Goal: Transaction & Acquisition: Purchase product/service

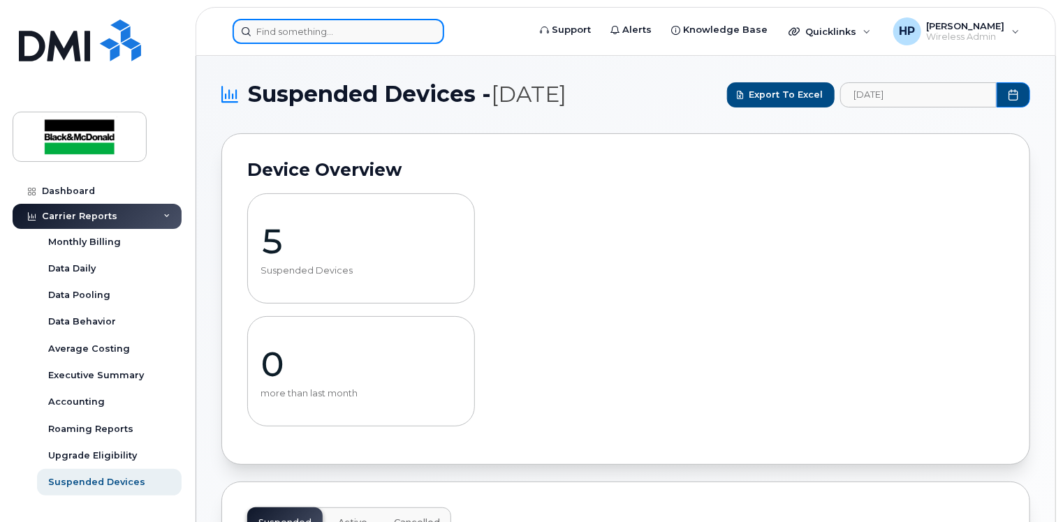
drag, startPoint x: 0, startPoint y: 0, endPoint x: 318, endPoint y: 35, distance: 320.3
click at [318, 35] on input at bounding box center [339, 31] width 212 height 25
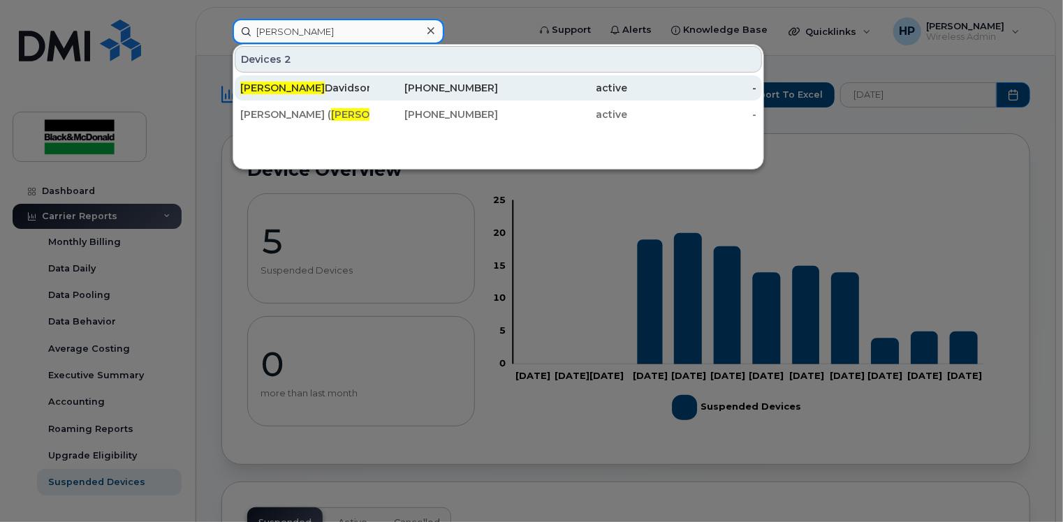
type input "[PERSON_NAME]"
click at [327, 82] on div "Jamie Davidson" at bounding box center [304, 88] width 129 height 14
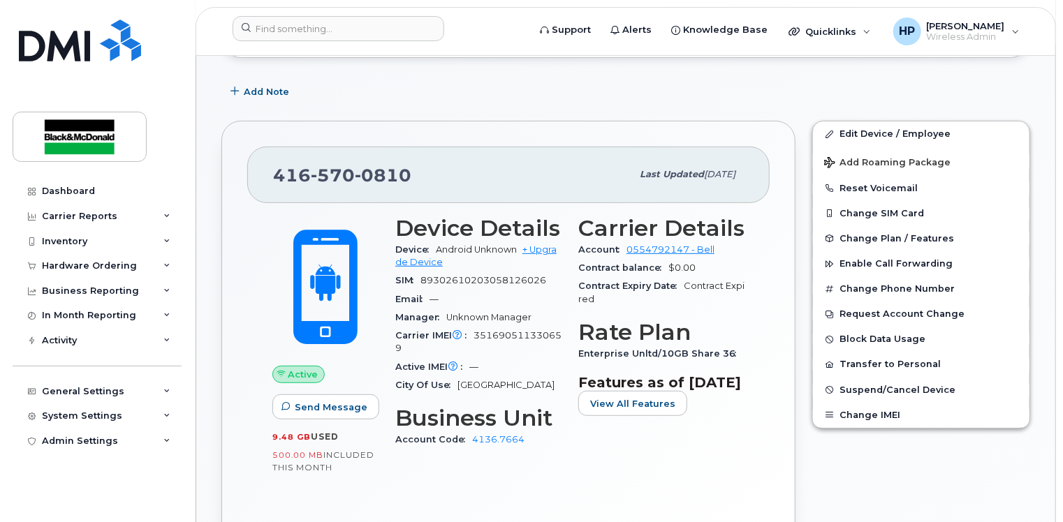
scroll to position [209, 0]
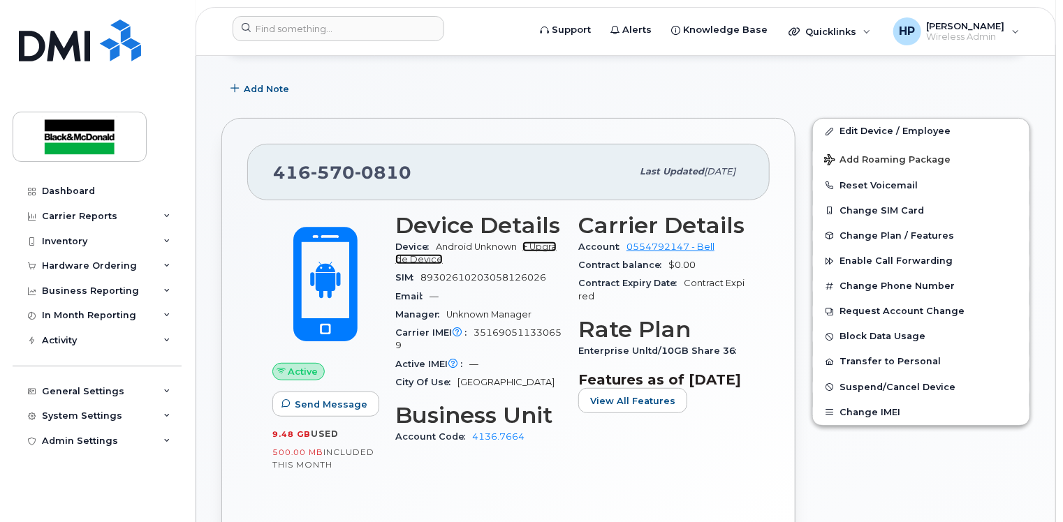
click at [541, 248] on link "+ Upgrade Device" at bounding box center [475, 253] width 161 height 23
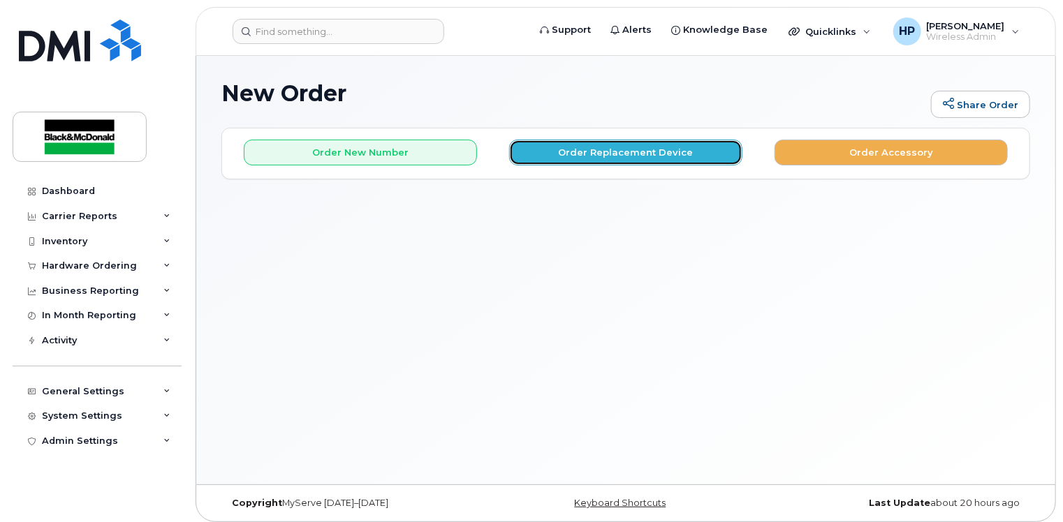
click at [575, 149] on button "Order Replacement Device" at bounding box center [625, 153] width 233 height 26
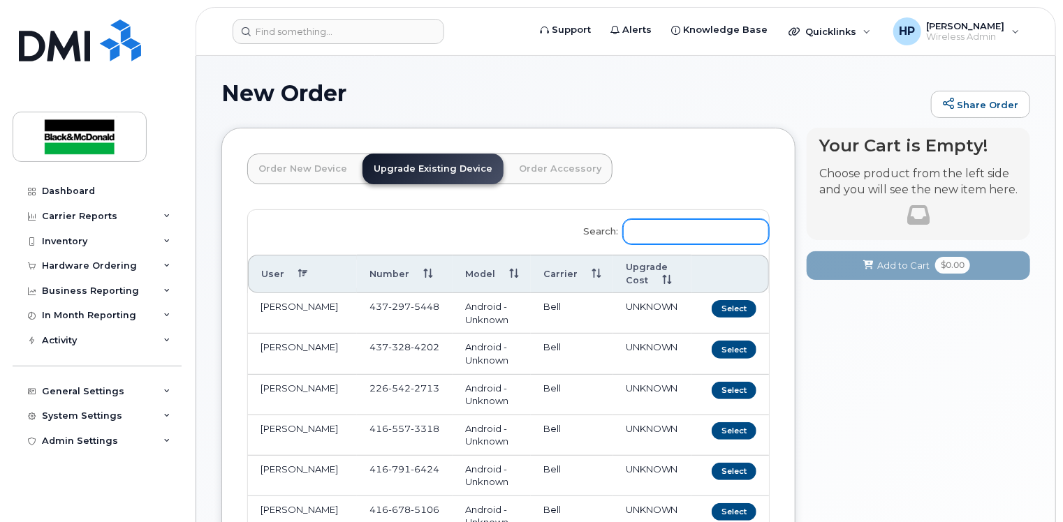
click at [712, 237] on input "Search:" at bounding box center [696, 231] width 146 height 25
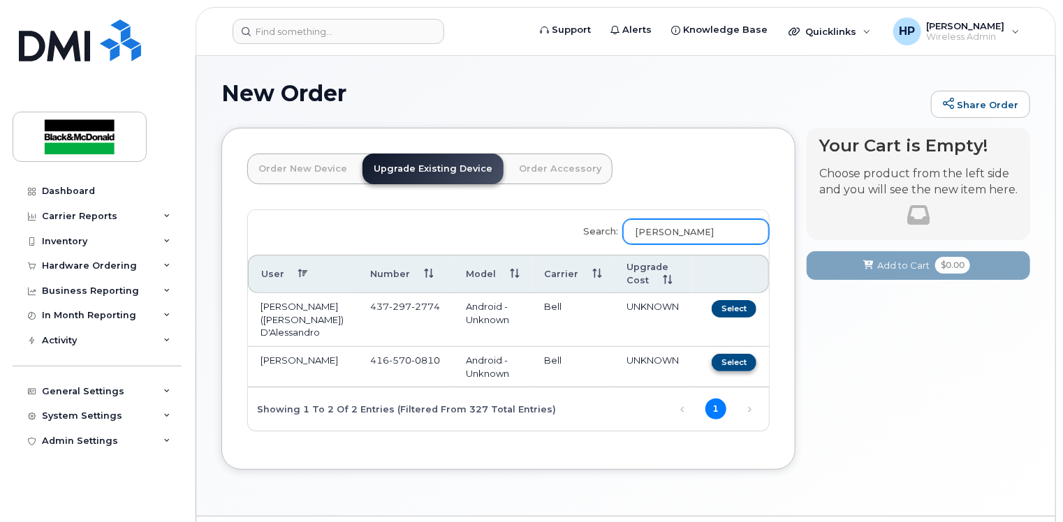
type input "jamie"
click at [735, 354] on button "Select" at bounding box center [733, 362] width 45 height 17
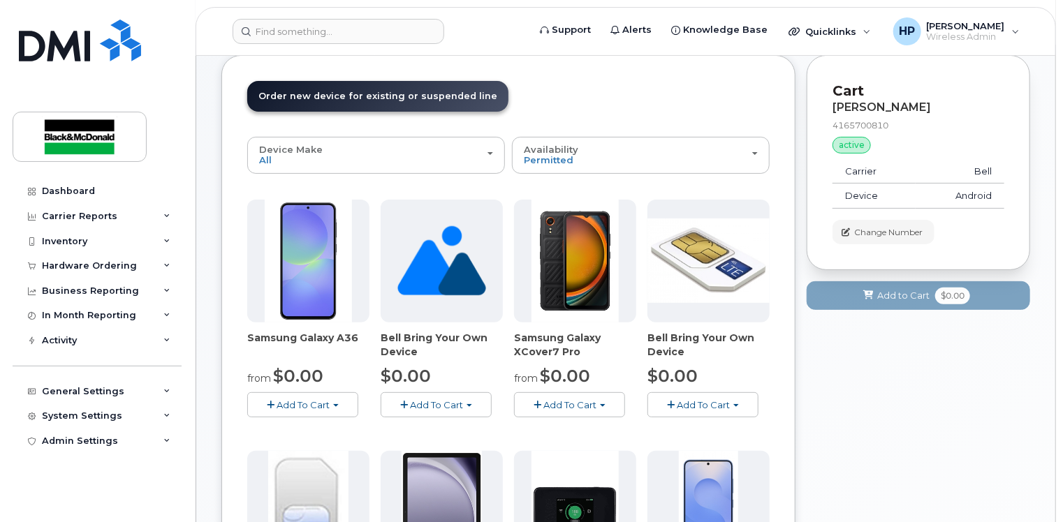
scroll to position [140, 0]
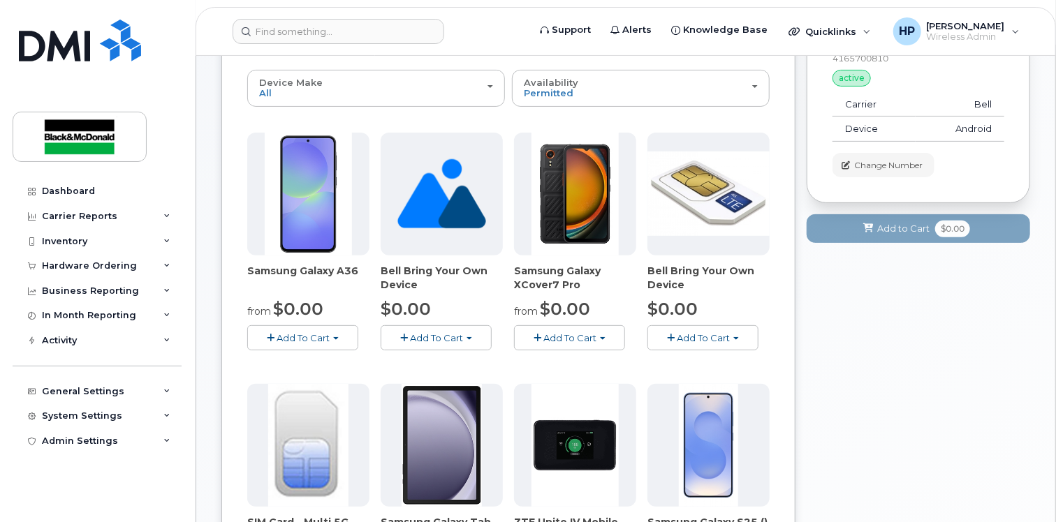
click at [322, 332] on span "Add To Cart" at bounding box center [302, 337] width 53 height 11
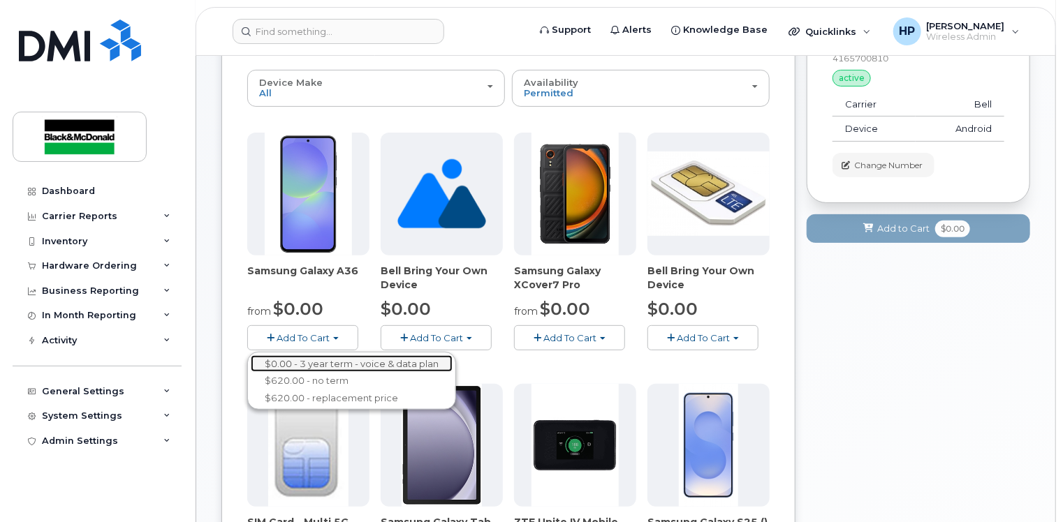
click at [299, 364] on link "$0.00 - 3 year term - voice & data plan" at bounding box center [352, 363] width 202 height 17
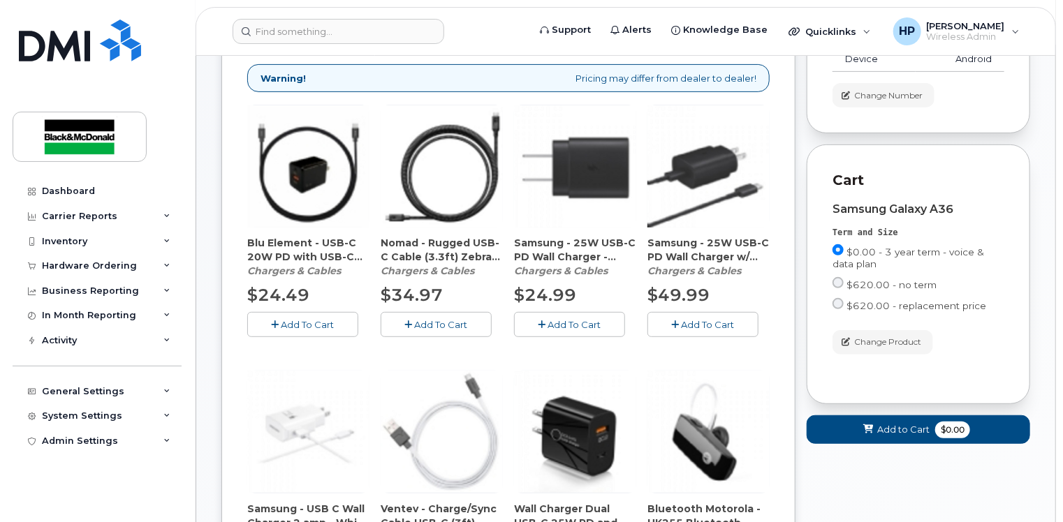
scroll to position [279, 0]
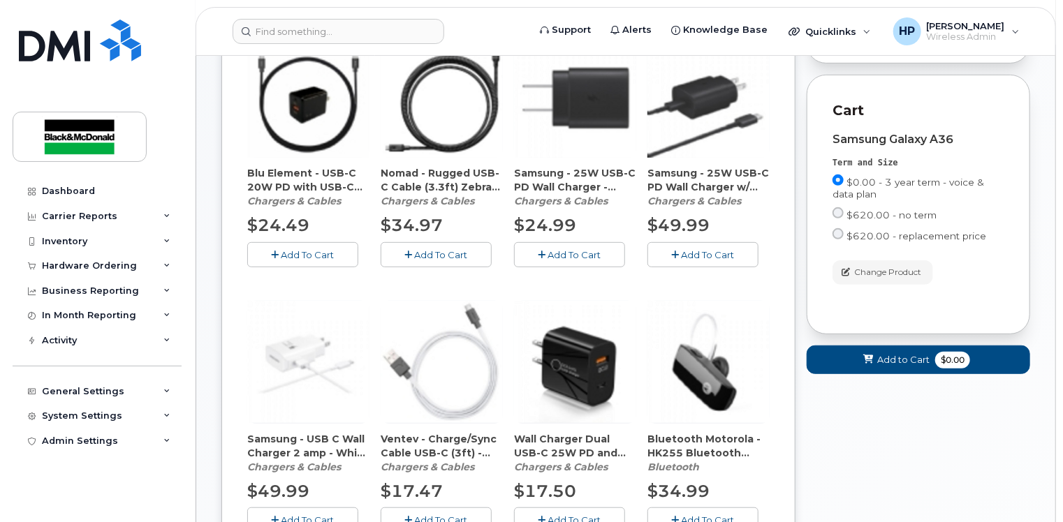
click at [284, 250] on span "Add To Cart" at bounding box center [307, 254] width 53 height 11
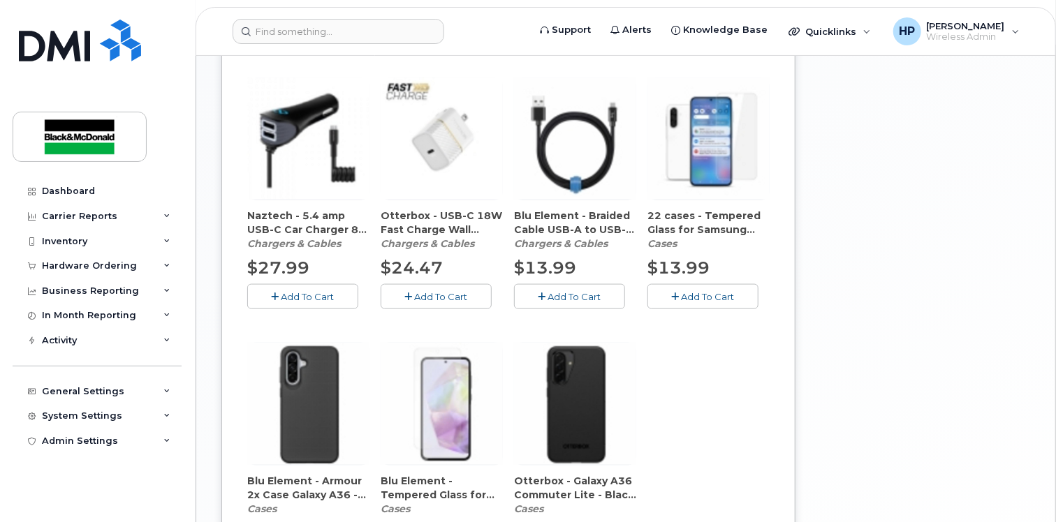
scroll to position [908, 0]
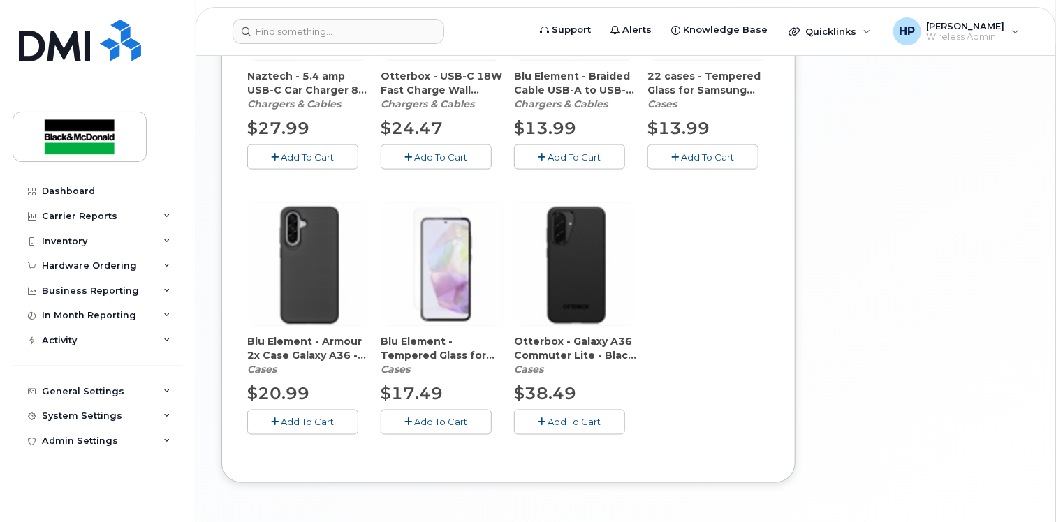
click at [300, 423] on span "Add To Cart" at bounding box center [307, 422] width 53 height 11
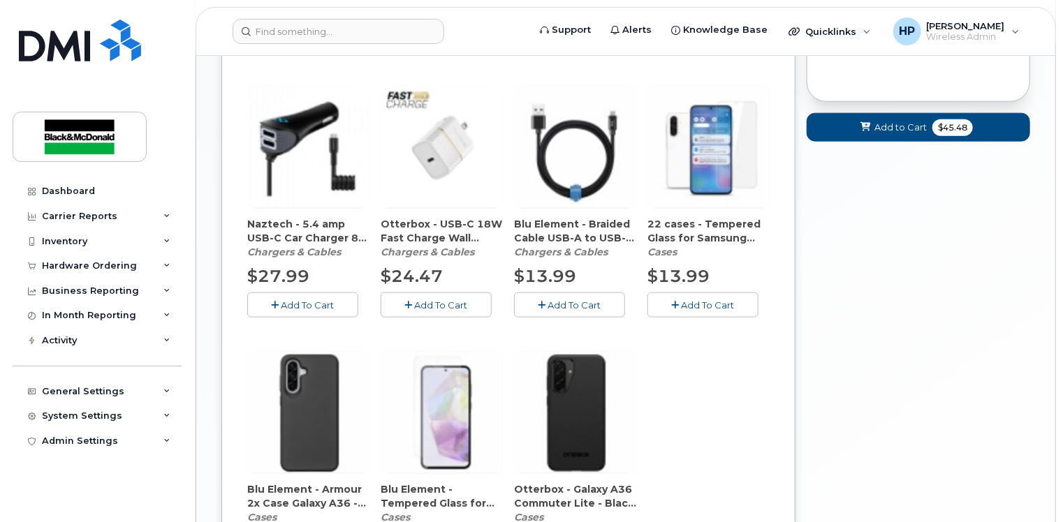
scroll to position [628, 0]
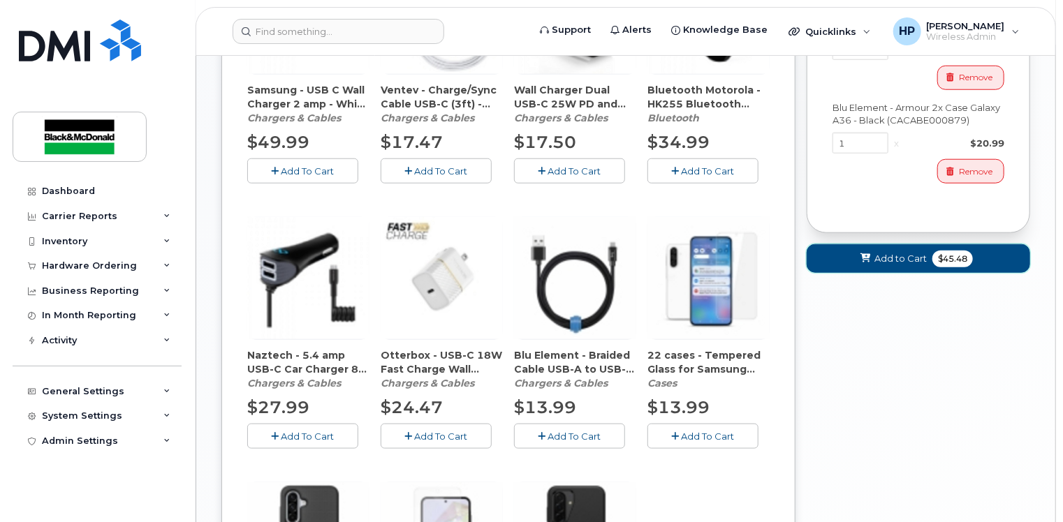
click at [917, 251] on button "Add to Cart $45.48" at bounding box center [917, 258] width 223 height 29
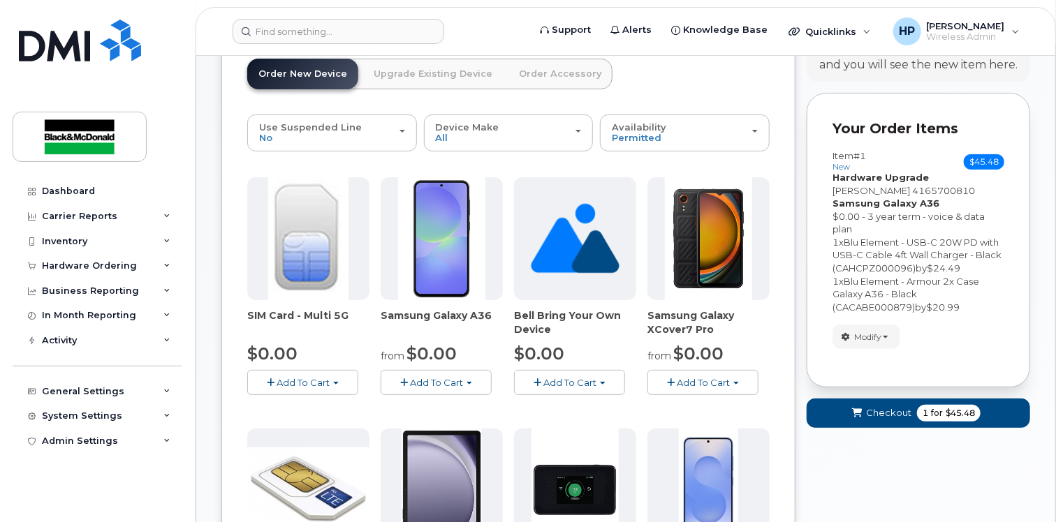
scroll to position [94, 0]
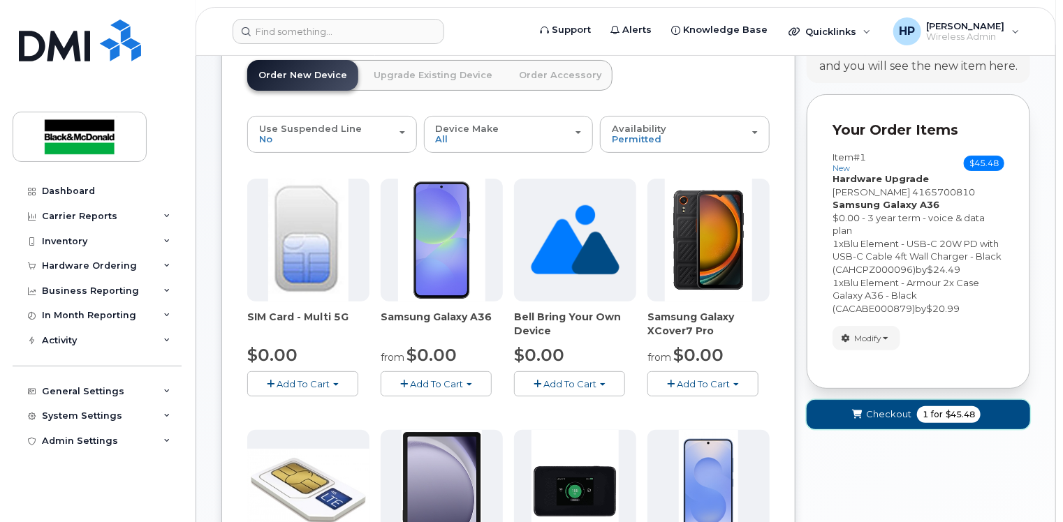
click at [885, 410] on span "Checkout" at bounding box center [888, 414] width 45 height 13
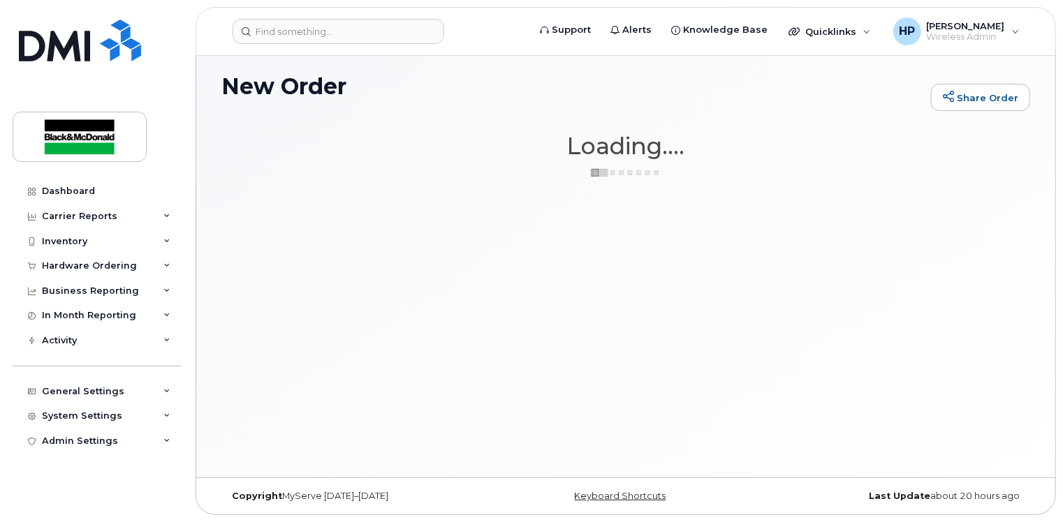
scroll to position [6, 0]
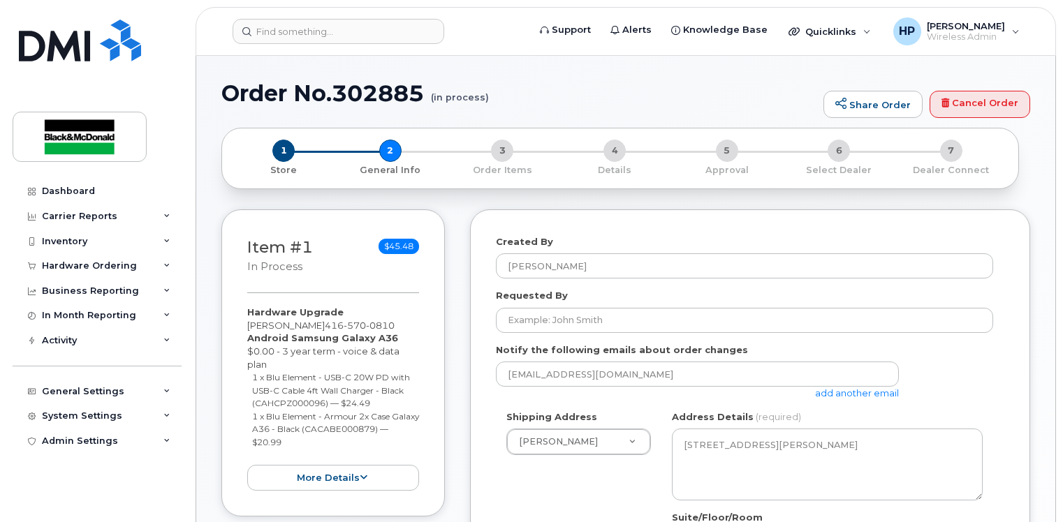
select select
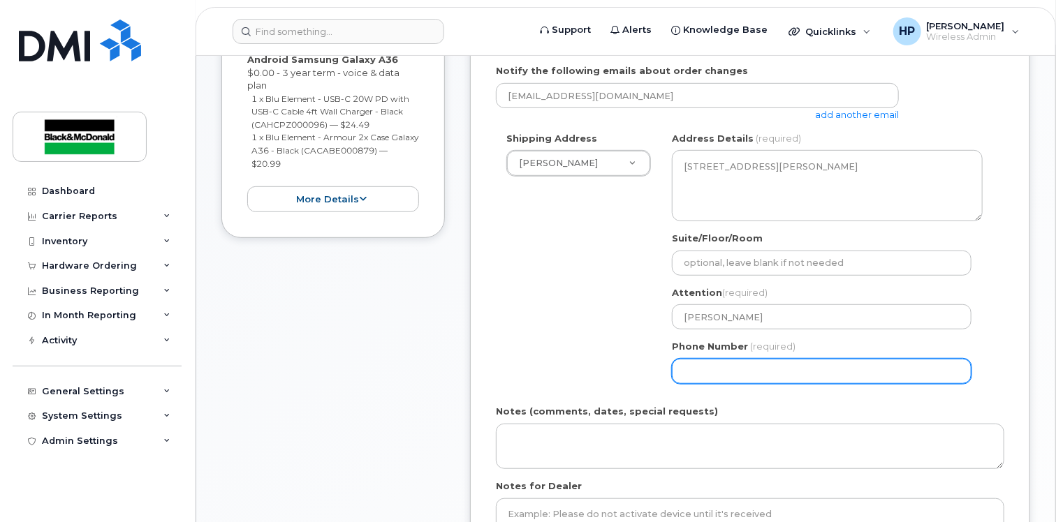
click at [716, 364] on input "Phone Number" at bounding box center [822, 371] width 300 height 25
type input "4163646169"
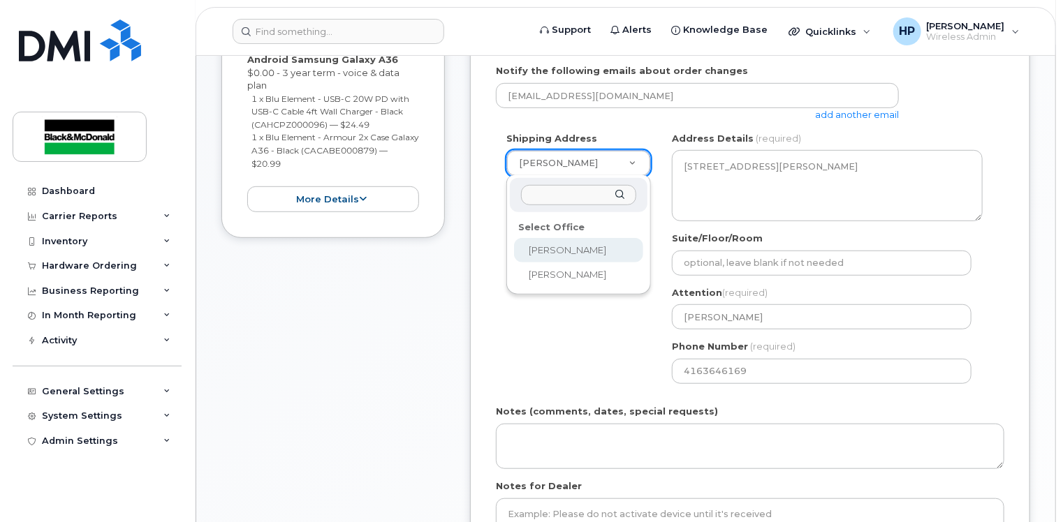
select select
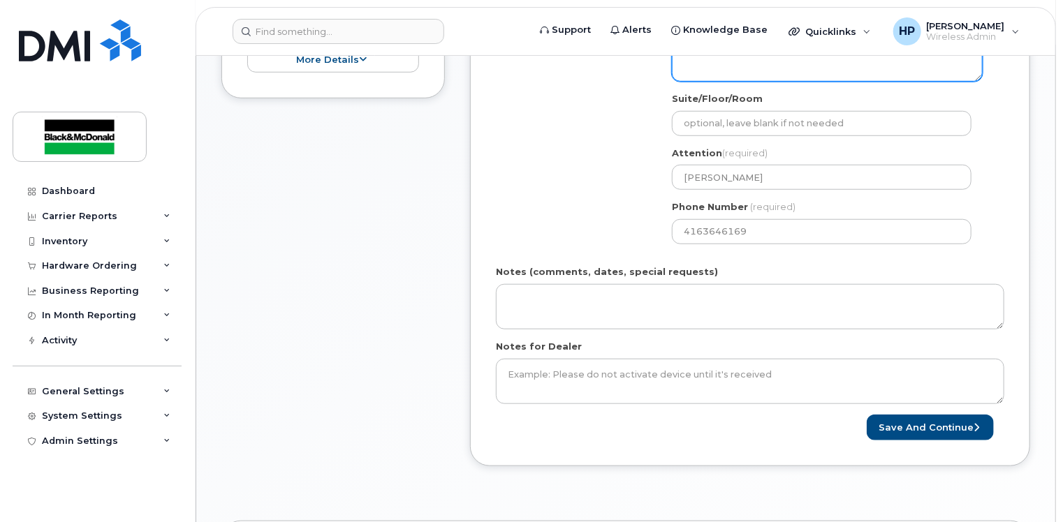
scroll to position [548, 0]
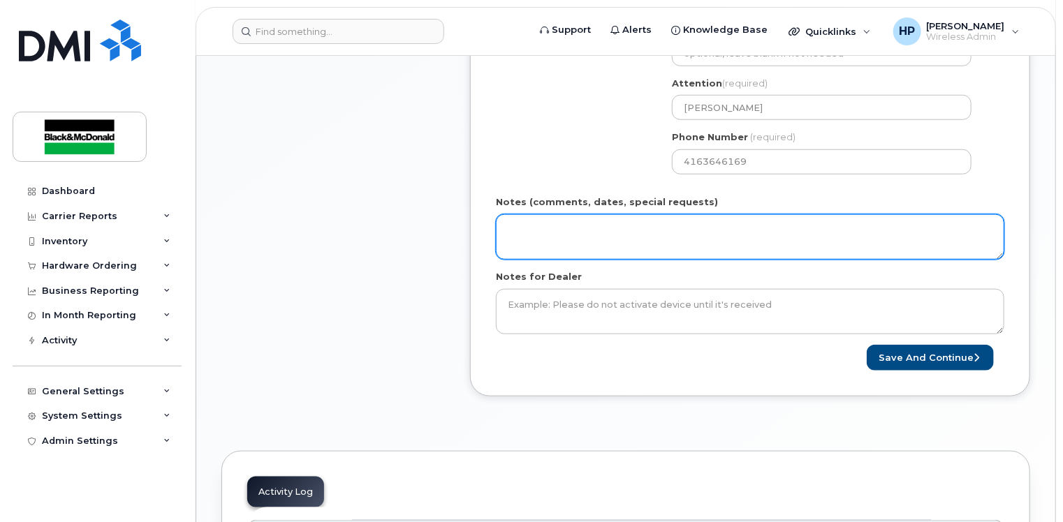
click at [522, 233] on textarea "Notes (comments, dates, special requests)" at bounding box center [750, 237] width 508 height 46
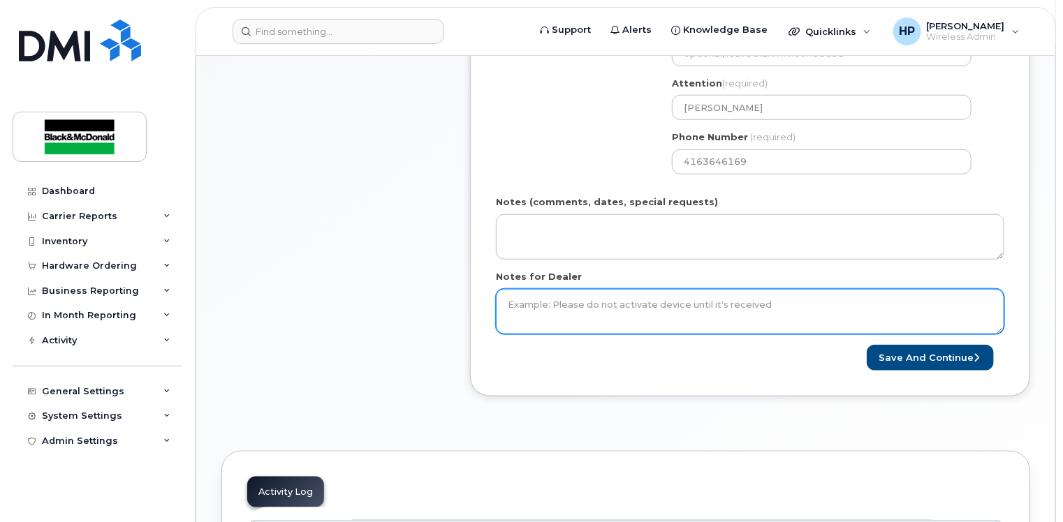
click at [607, 297] on textarea "Notes for Dealer" at bounding box center [750, 312] width 508 height 46
type textarea "eligible for free upgrade"
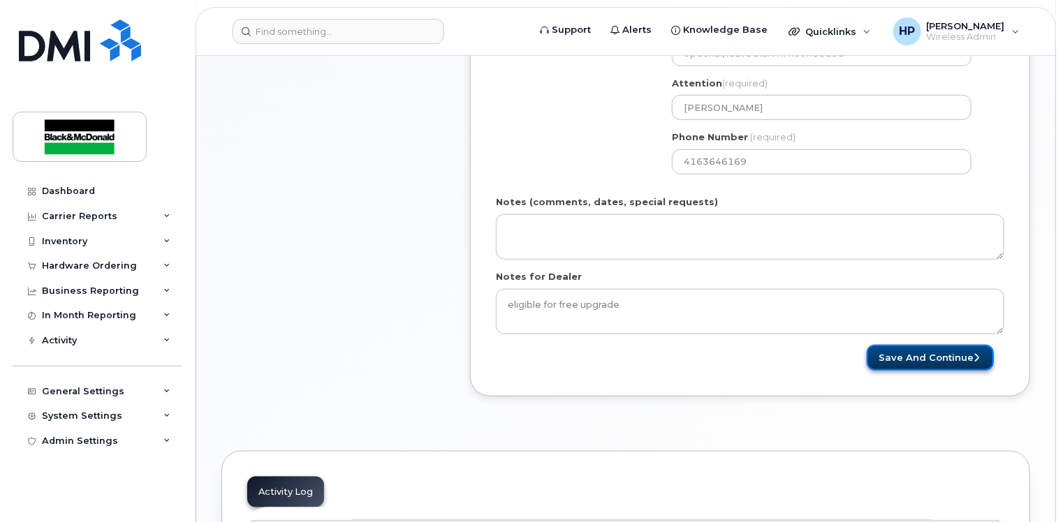
click at [920, 354] on button "Save and Continue" at bounding box center [929, 358] width 127 height 26
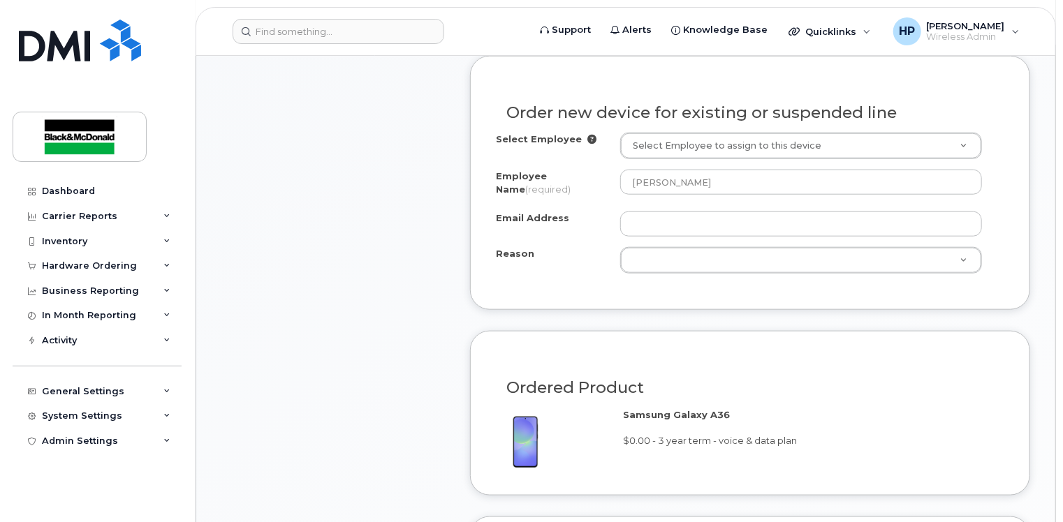
scroll to position [628, 0]
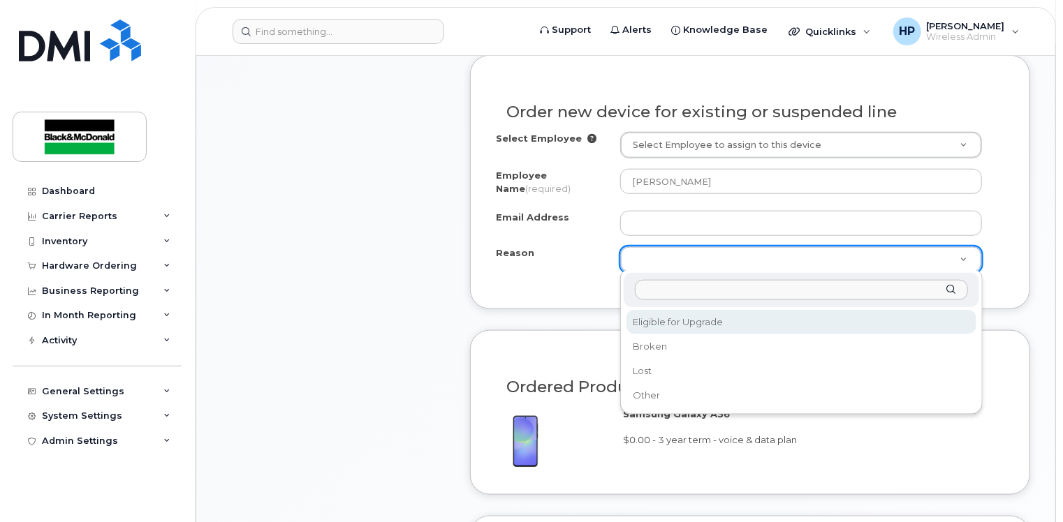
select select "eligible_for_upgrade"
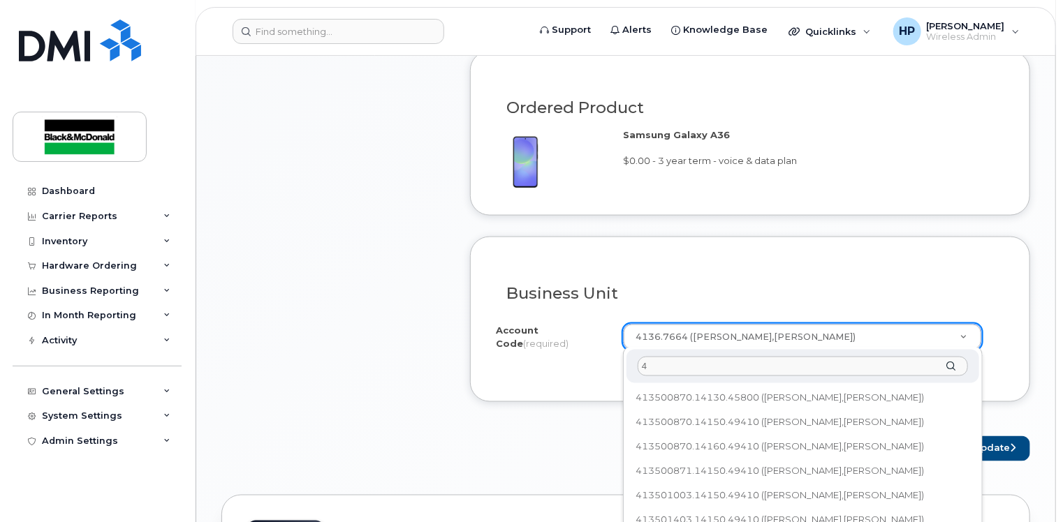
scroll to position [0, 0]
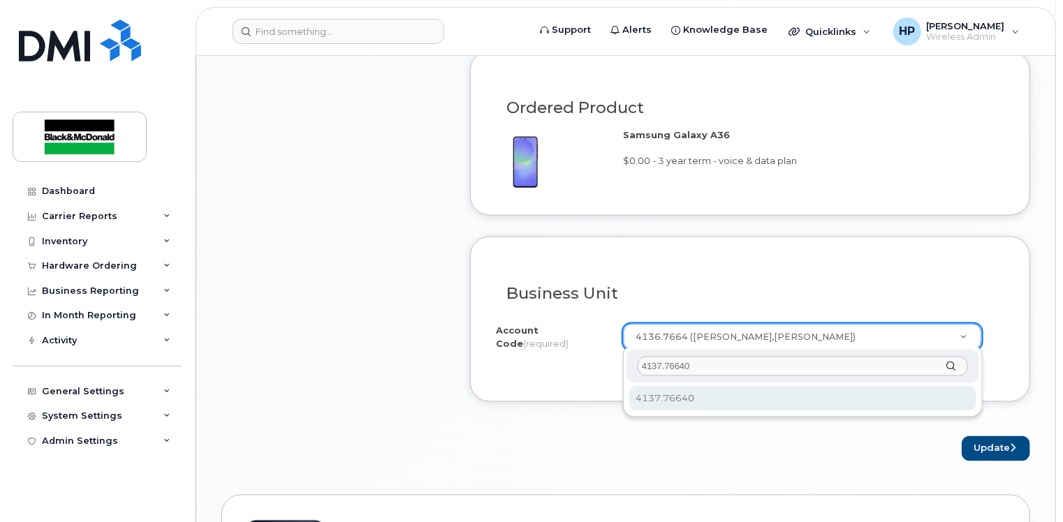
type input "4137.76640"
select select "4137.76640"
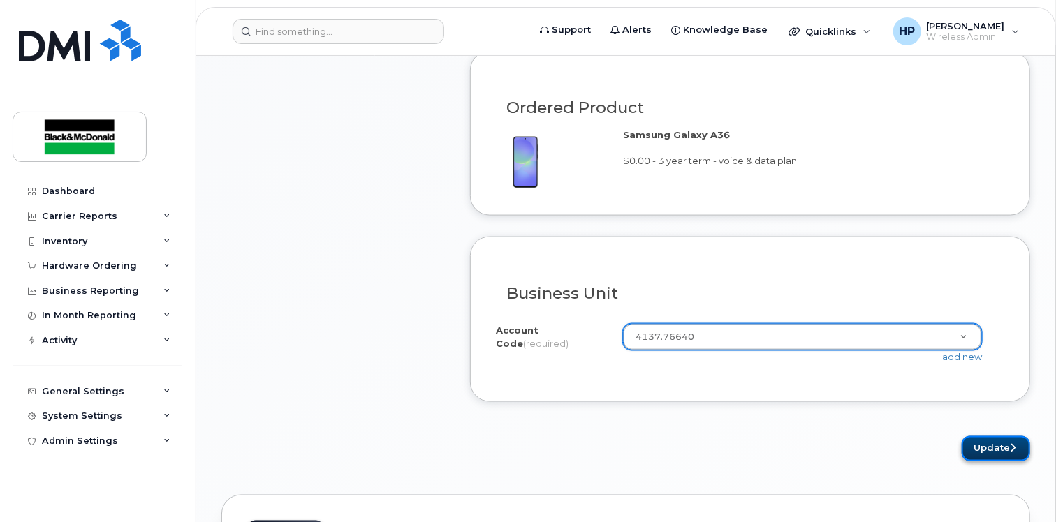
click at [990, 443] on button "Update" at bounding box center [995, 449] width 68 height 26
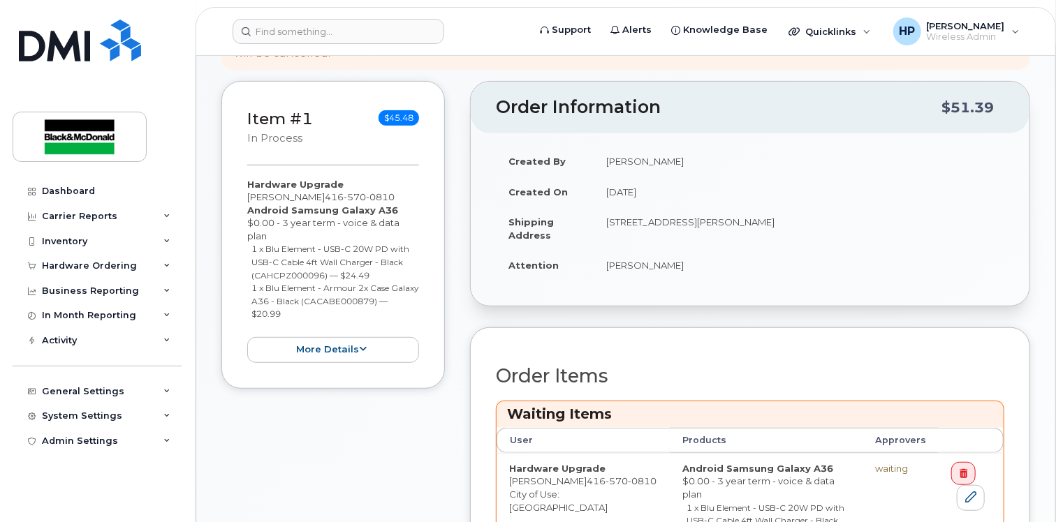
scroll to position [559, 0]
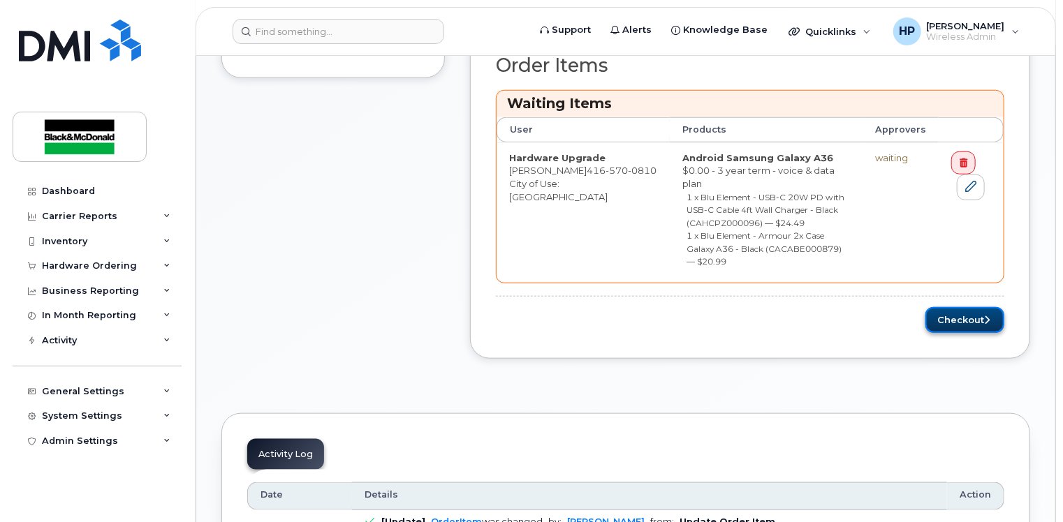
click at [957, 307] on button "Checkout" at bounding box center [964, 320] width 79 height 26
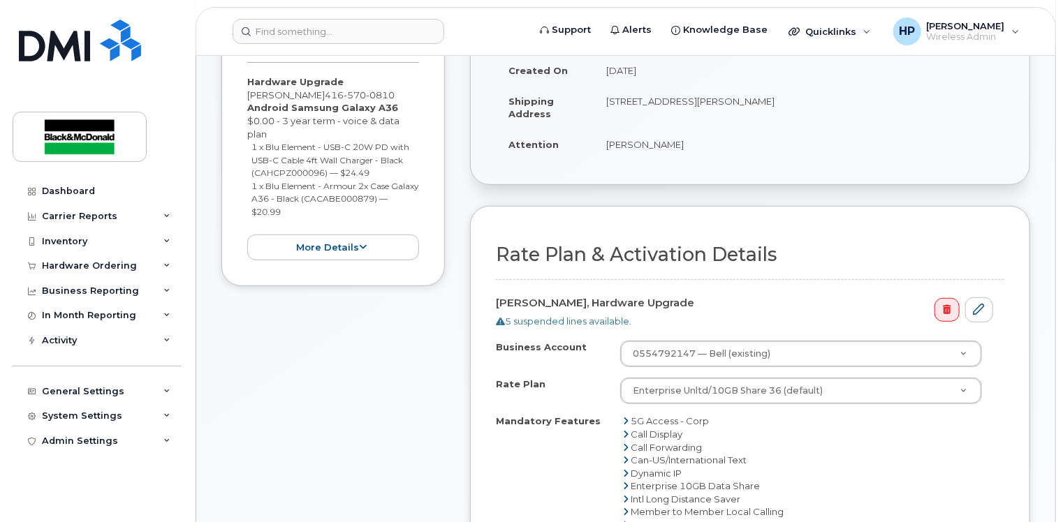
scroll to position [559, 0]
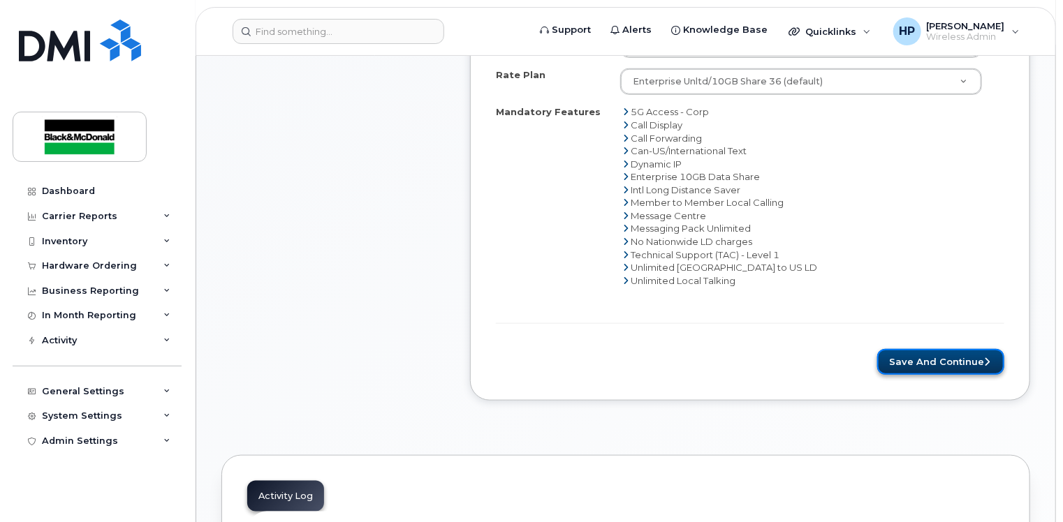
click at [908, 359] on button "Save and Continue" at bounding box center [940, 362] width 127 height 26
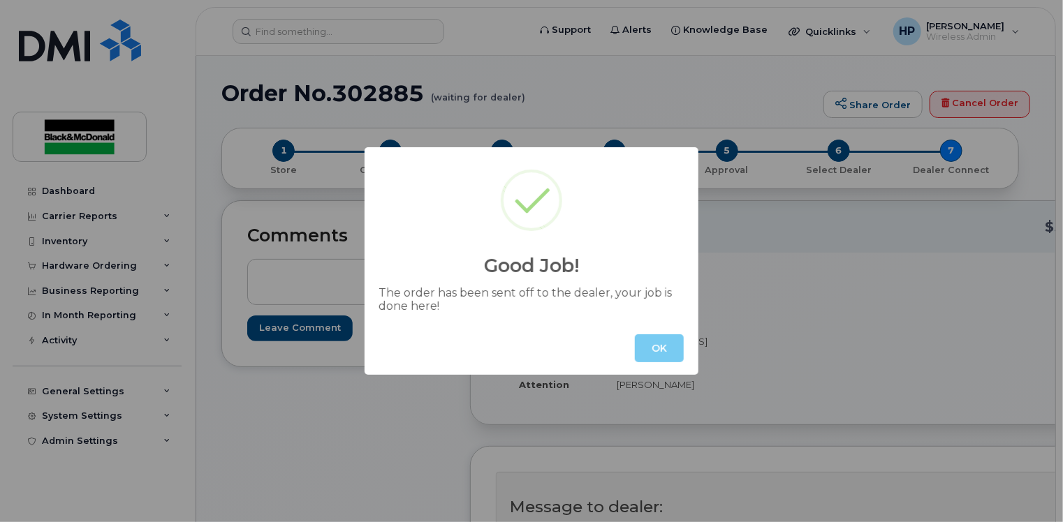
click at [647, 346] on button "OK" at bounding box center [659, 348] width 49 height 28
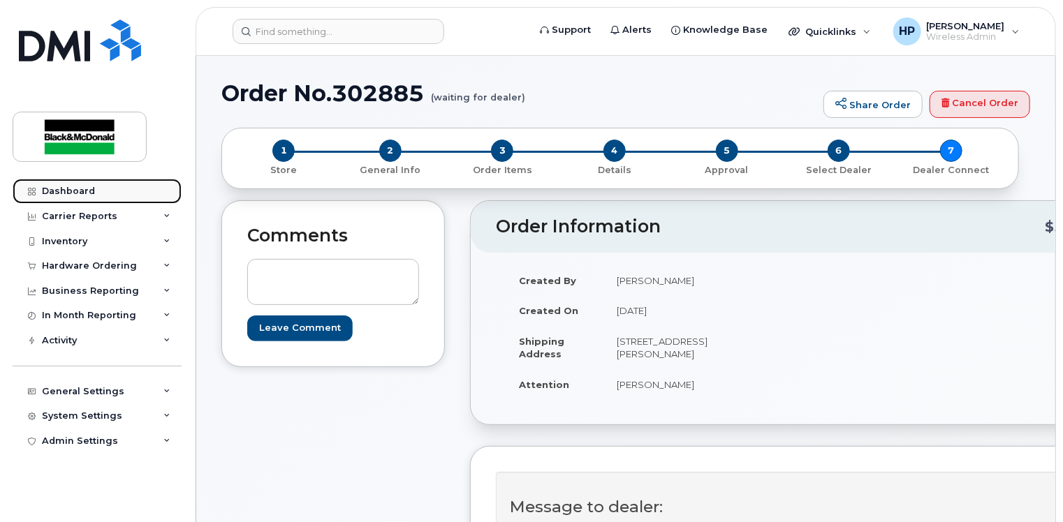
click at [96, 191] on link "Dashboard" at bounding box center [97, 191] width 169 height 25
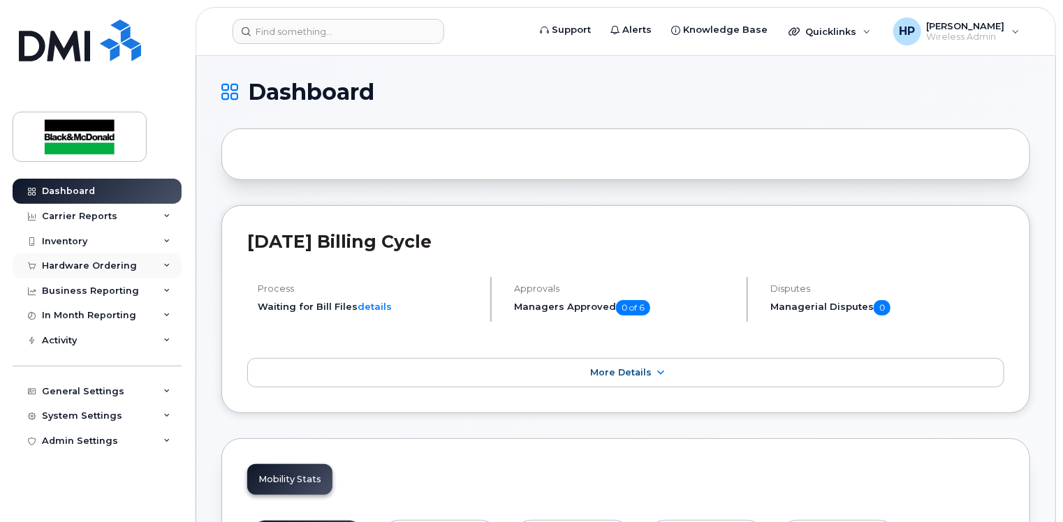
click at [146, 265] on div "Hardware Ordering" at bounding box center [97, 265] width 169 height 25
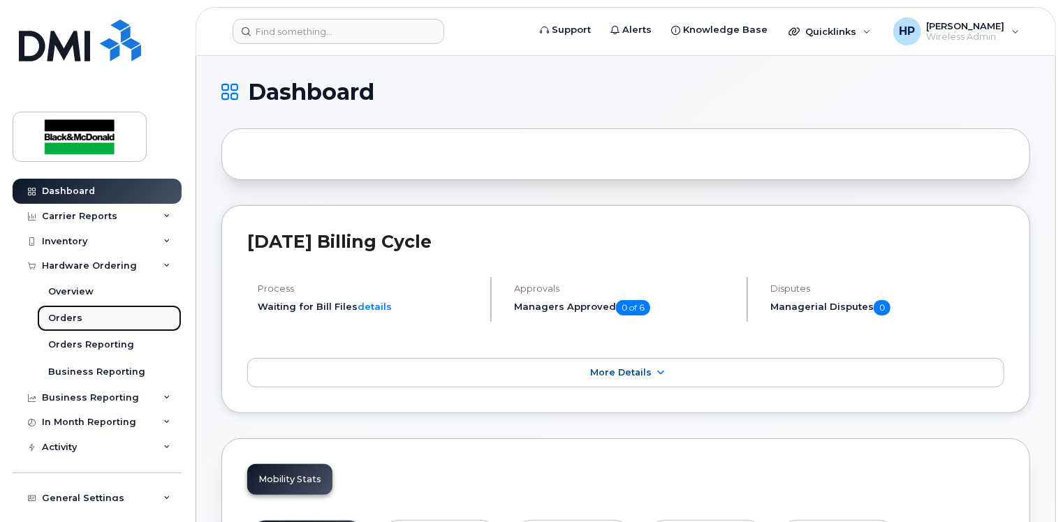
click at [76, 313] on div "Orders" at bounding box center [65, 318] width 34 height 13
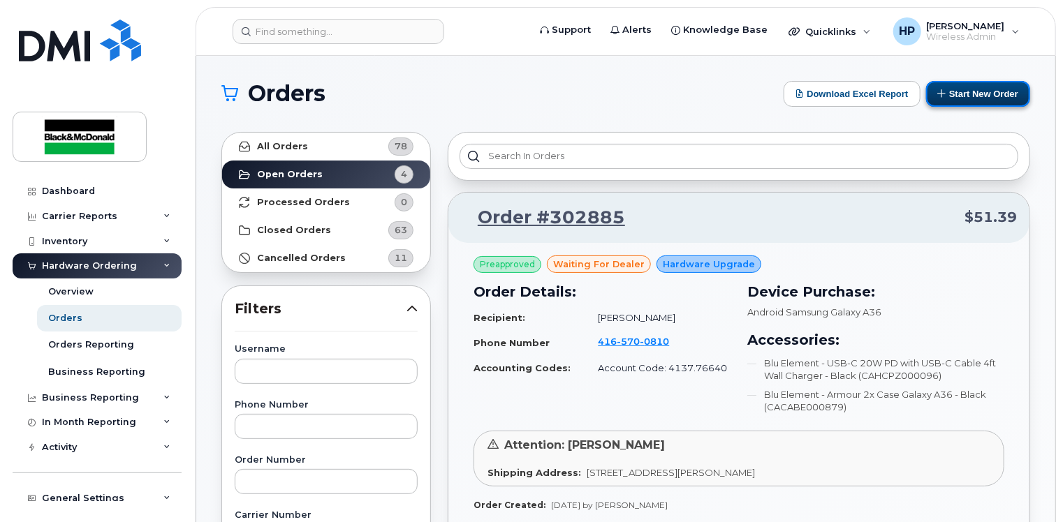
click at [969, 90] on button "Start New Order" at bounding box center [978, 94] width 104 height 26
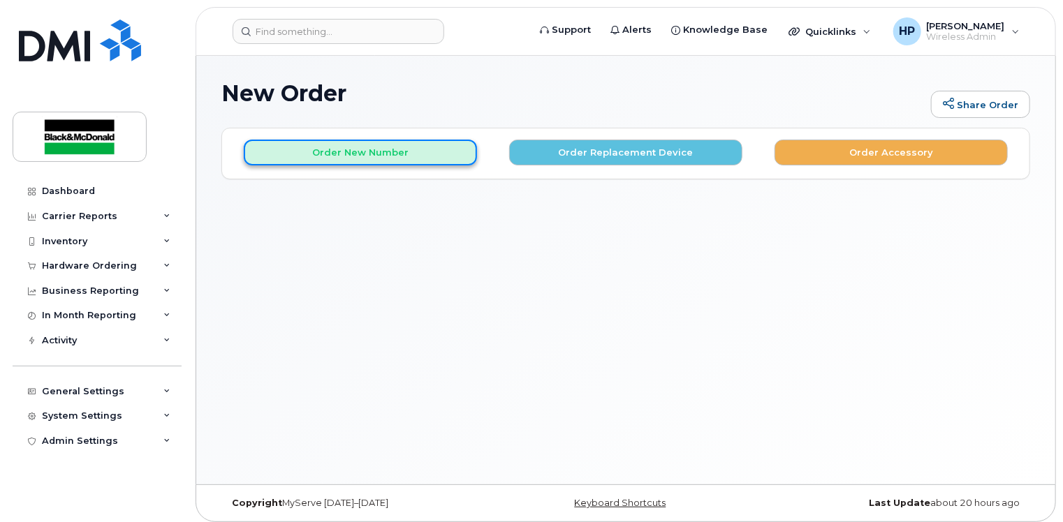
click at [382, 154] on button "Order New Number" at bounding box center [360, 153] width 233 height 26
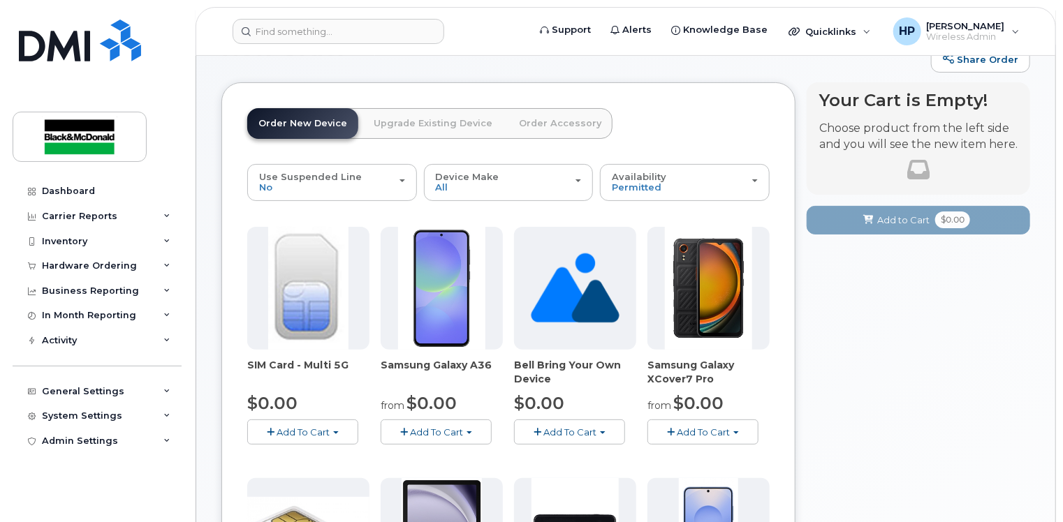
scroll to position [70, 0]
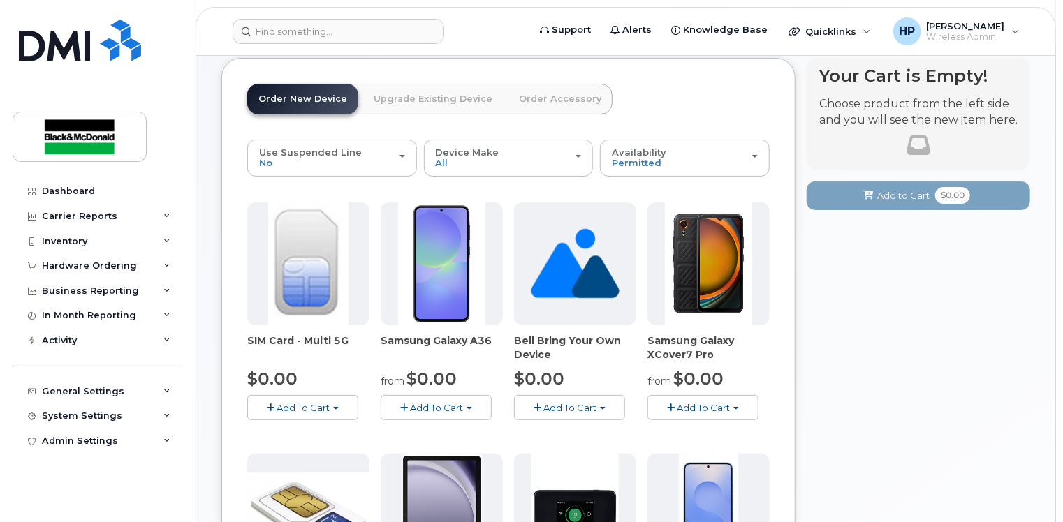
click at [577, 409] on span "Add To Cart" at bounding box center [569, 407] width 53 height 11
click at [558, 432] on link "$0.00 - no term" at bounding box center [583, 433] width 133 height 17
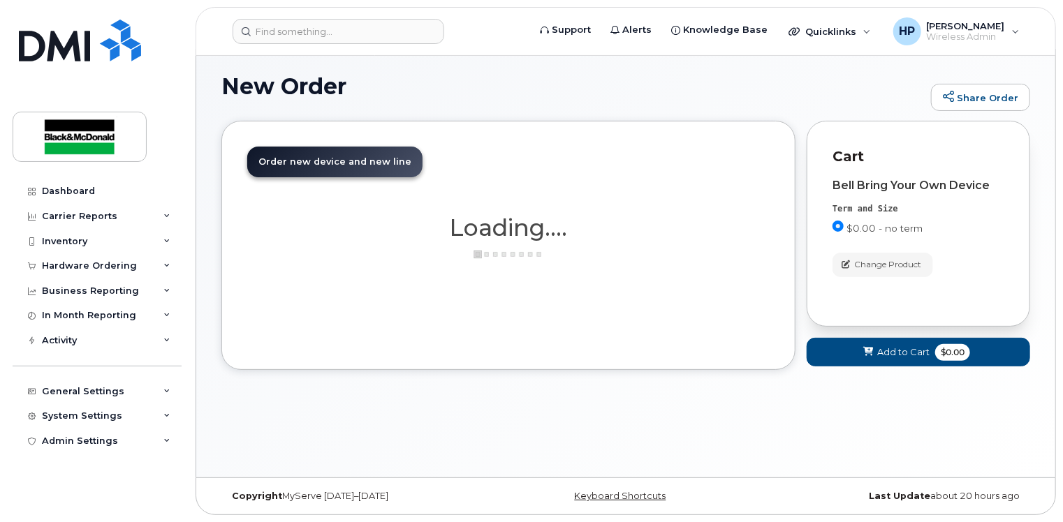
scroll to position [6, 0]
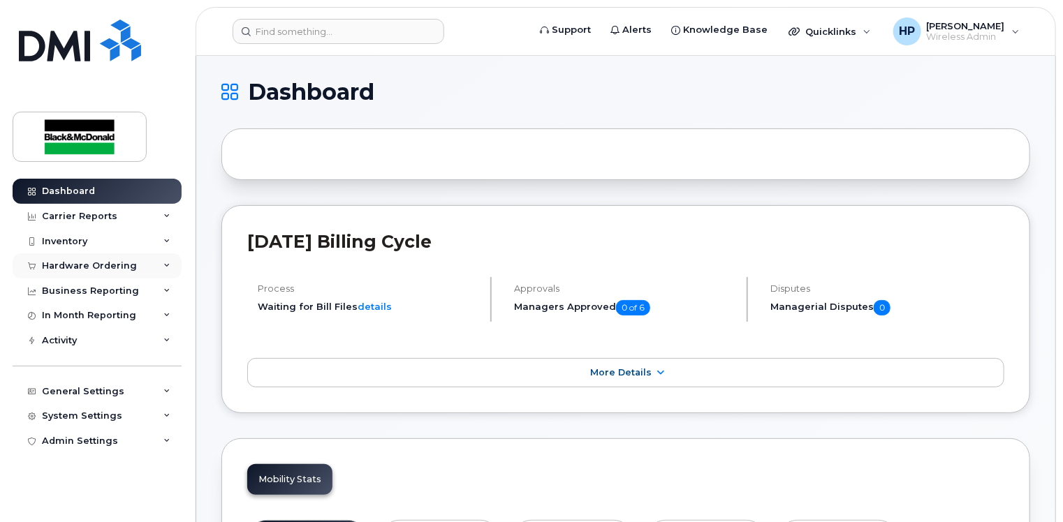
click at [165, 264] on icon at bounding box center [166, 266] width 7 height 7
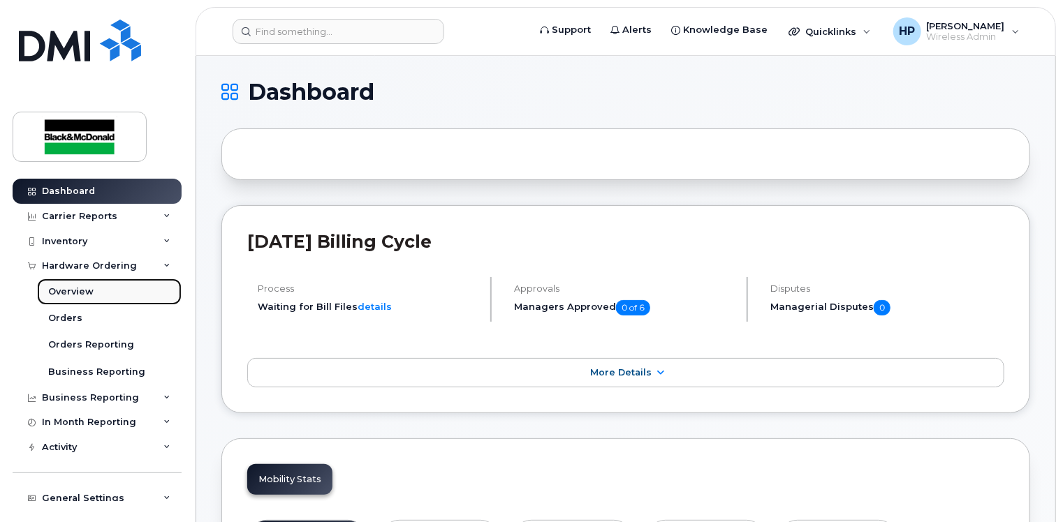
click at [98, 297] on link "Overview" at bounding box center [109, 292] width 145 height 27
click at [67, 320] on div "Orders" at bounding box center [65, 318] width 34 height 13
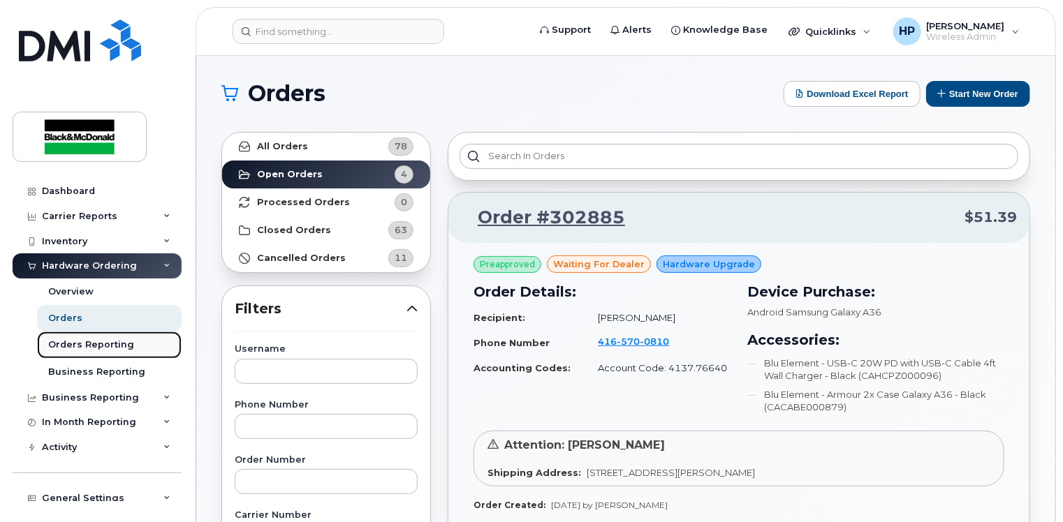
click at [96, 349] on div "Orders Reporting" at bounding box center [91, 345] width 86 height 13
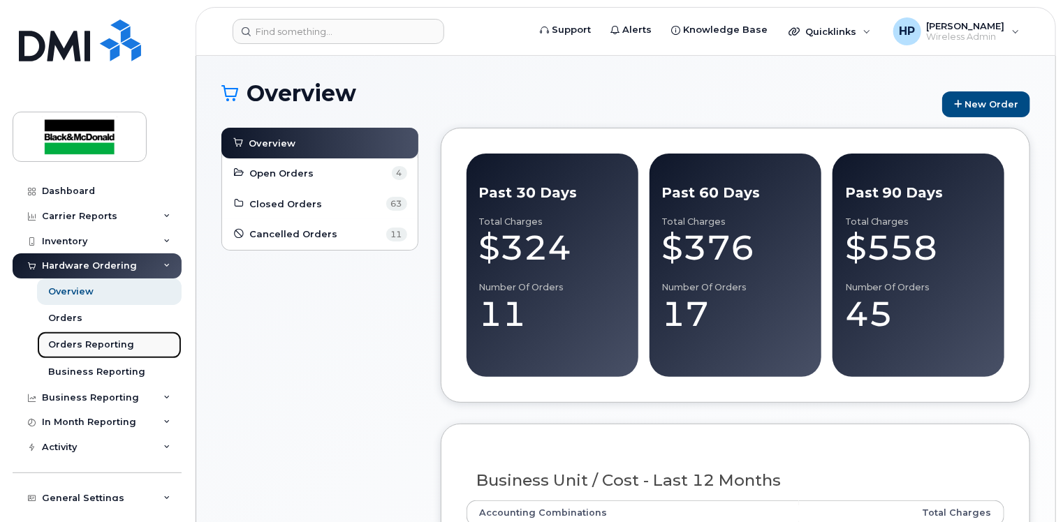
click at [106, 352] on link "Orders Reporting" at bounding box center [109, 345] width 145 height 27
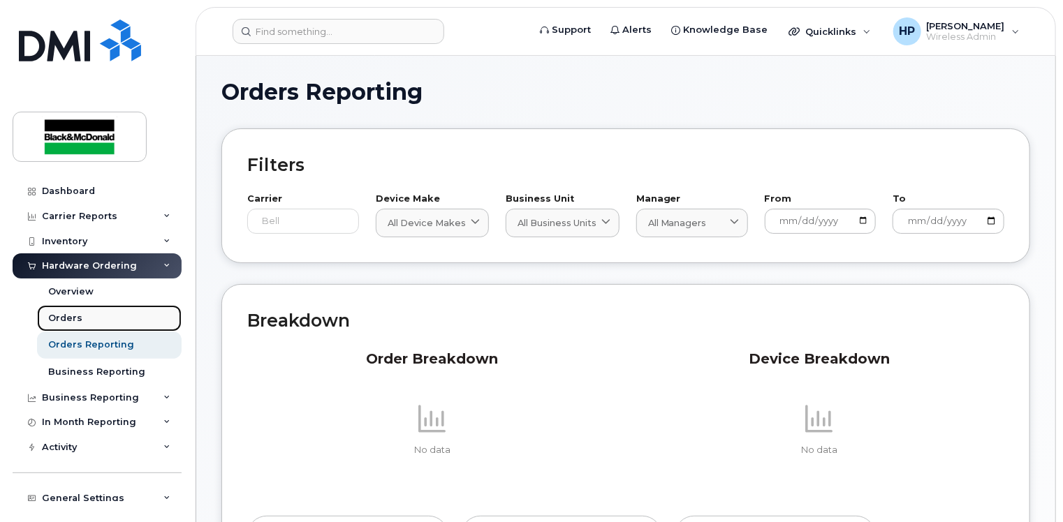
click at [82, 318] on link "Orders" at bounding box center [109, 318] width 145 height 27
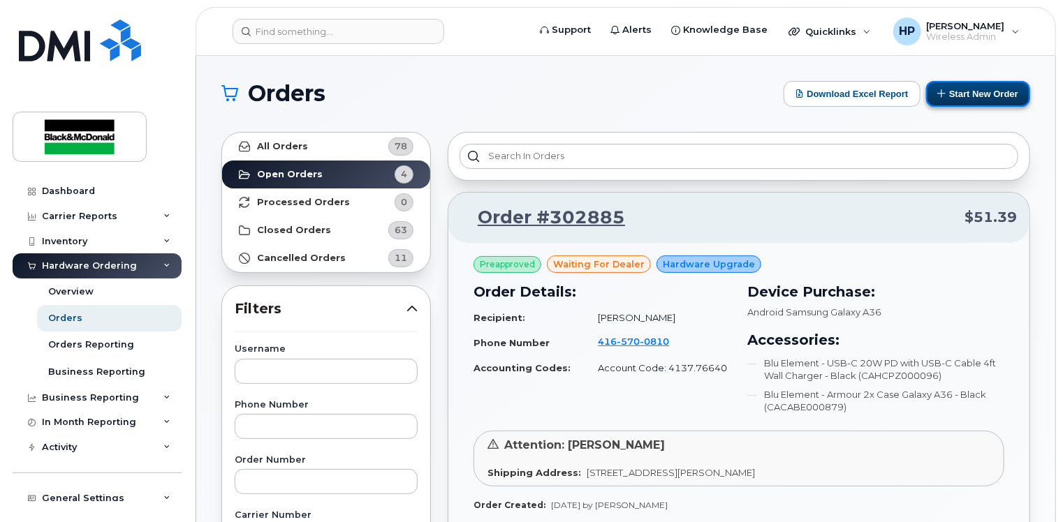
click at [966, 89] on button "Start New Order" at bounding box center [978, 94] width 104 height 26
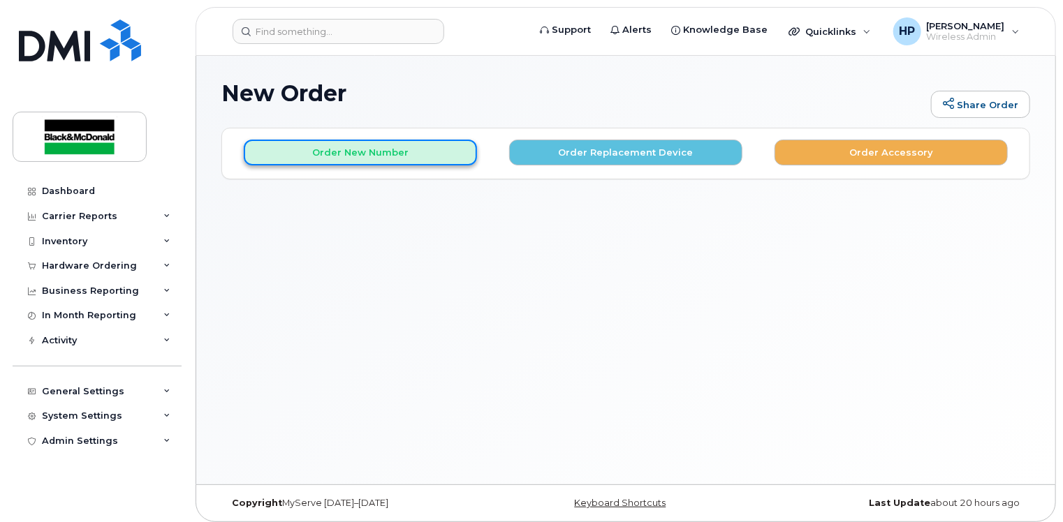
click at [413, 152] on button "Order New Number" at bounding box center [360, 153] width 233 height 26
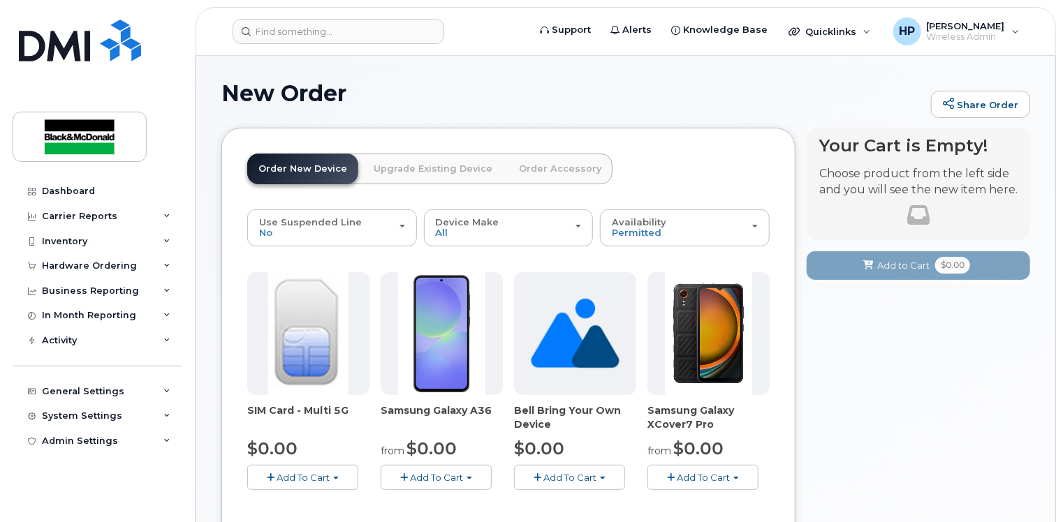
click at [321, 473] on span "Add To Cart" at bounding box center [302, 477] width 53 height 11
click at [321, 508] on link "$0.00 - New Activation" at bounding box center [317, 503] width 133 height 17
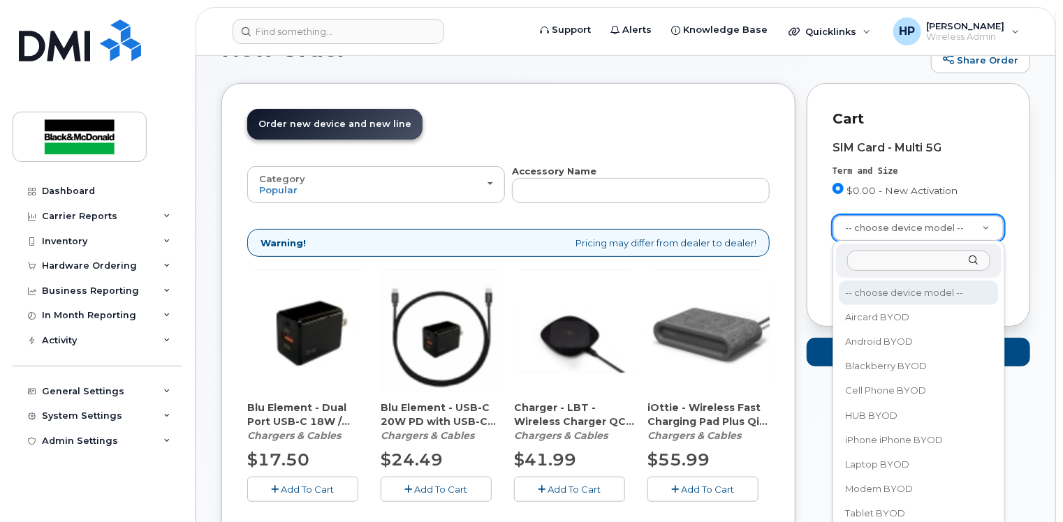
scroll to position [140, 0]
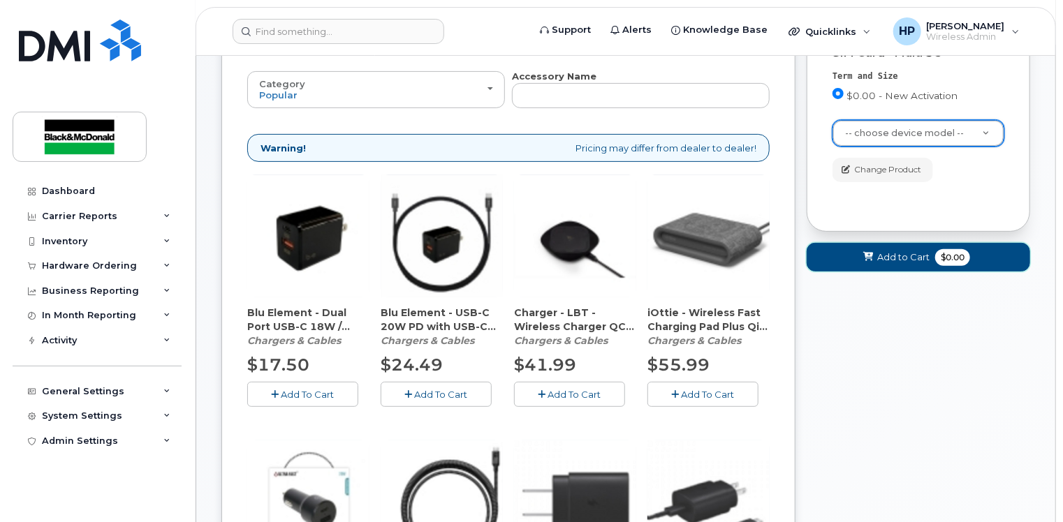
click at [932, 250] on button "Add to Cart $0.00" at bounding box center [917, 257] width 223 height 29
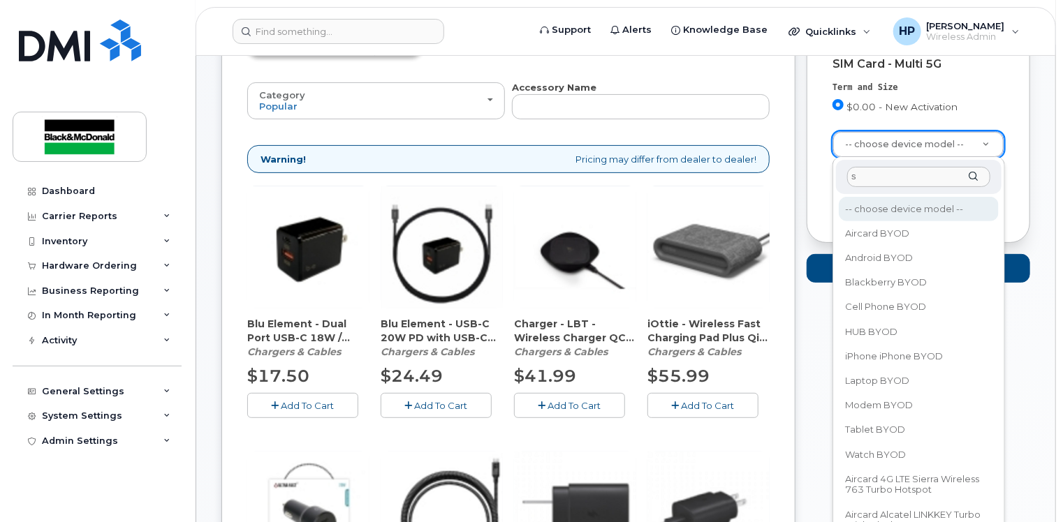
type input "sa"
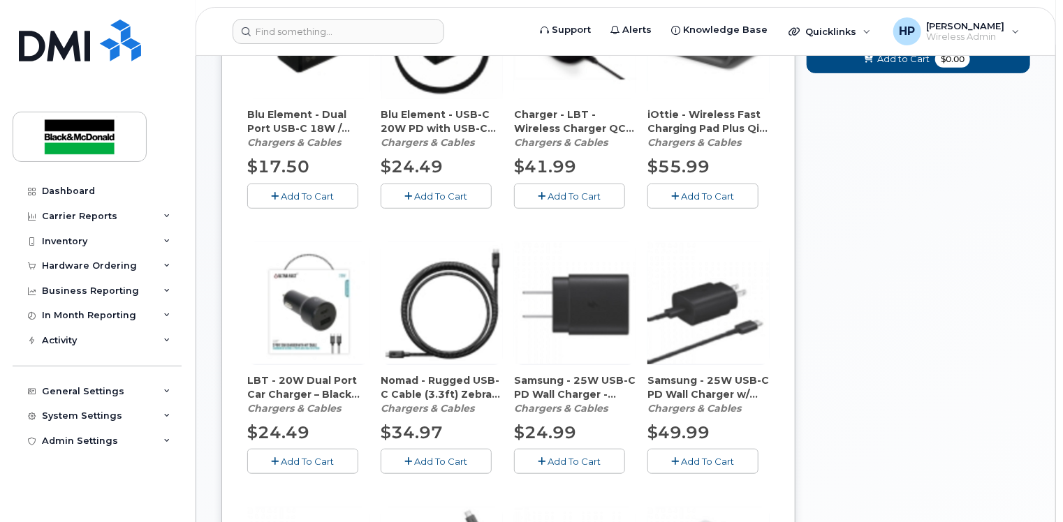
scroll to position [0, 0]
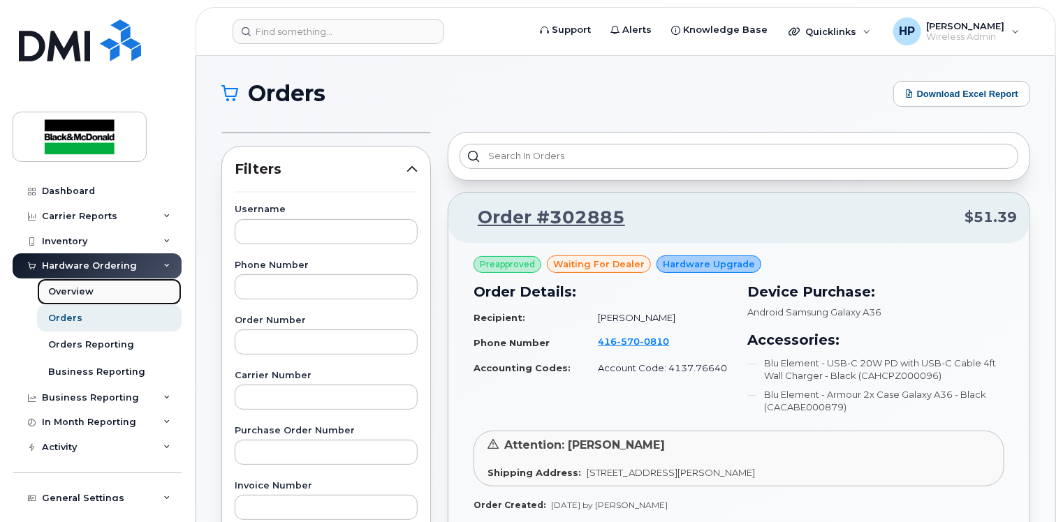
click at [105, 292] on link "Overview" at bounding box center [109, 292] width 145 height 27
click at [74, 323] on div "Orders" at bounding box center [65, 318] width 34 height 13
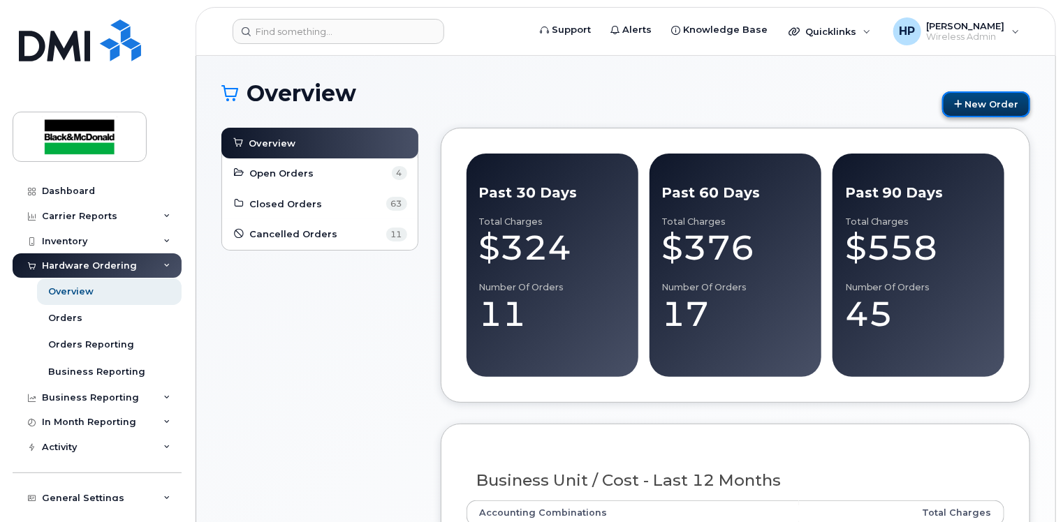
click at [961, 105] on icon at bounding box center [958, 104] width 8 height 9
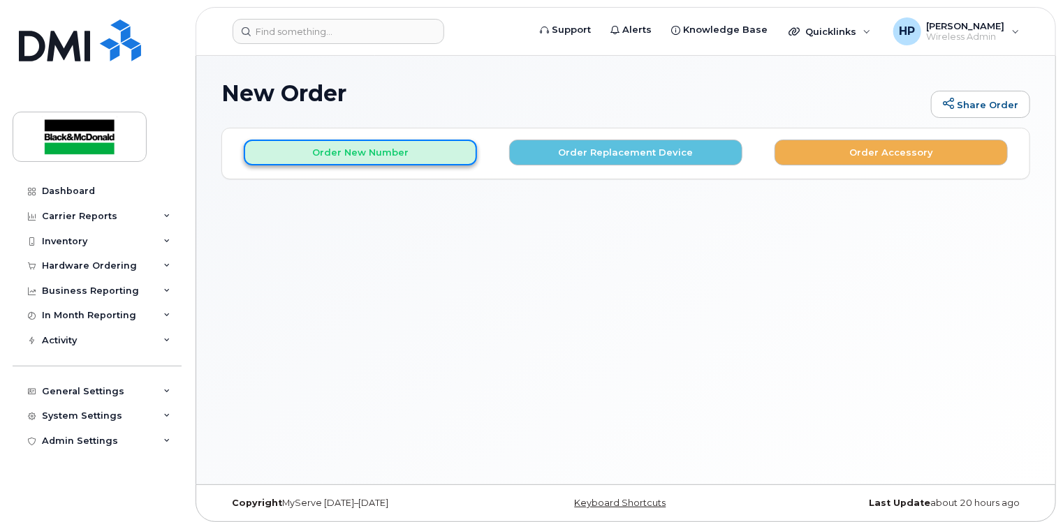
click at [404, 149] on button "Order New Number" at bounding box center [360, 153] width 233 height 26
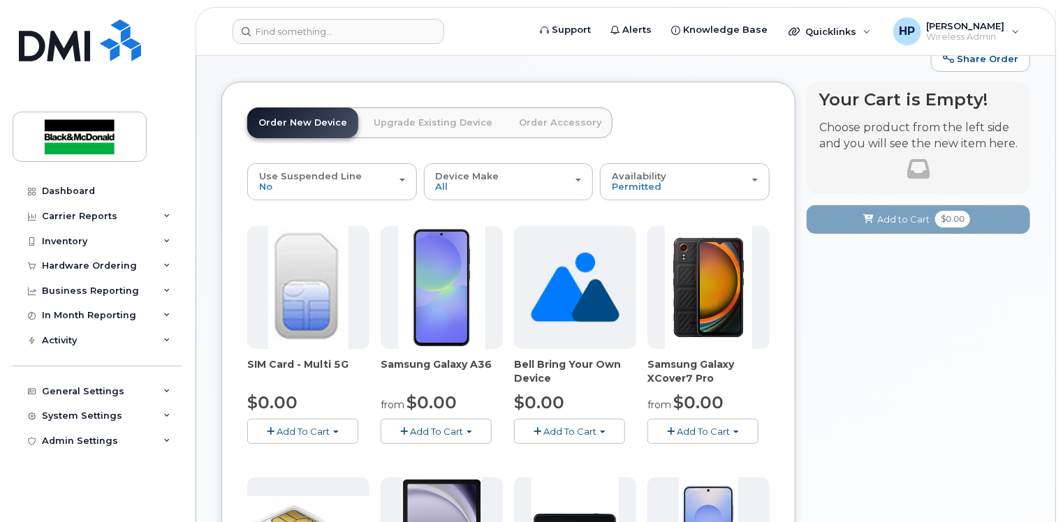
scroll to position [140, 0]
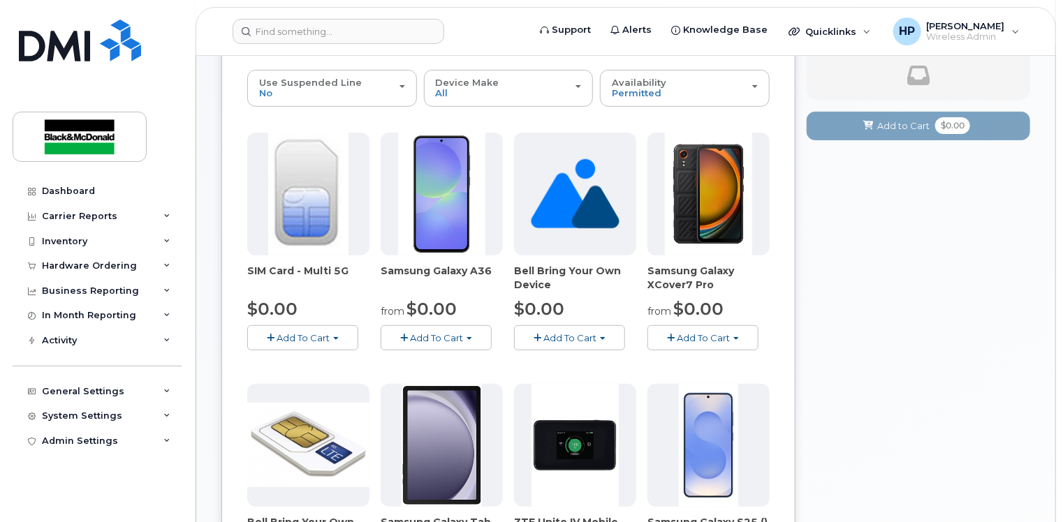
click at [587, 334] on span "Add To Cart" at bounding box center [569, 337] width 53 height 11
click at [584, 348] on button "Add To Cart" at bounding box center [569, 337] width 111 height 24
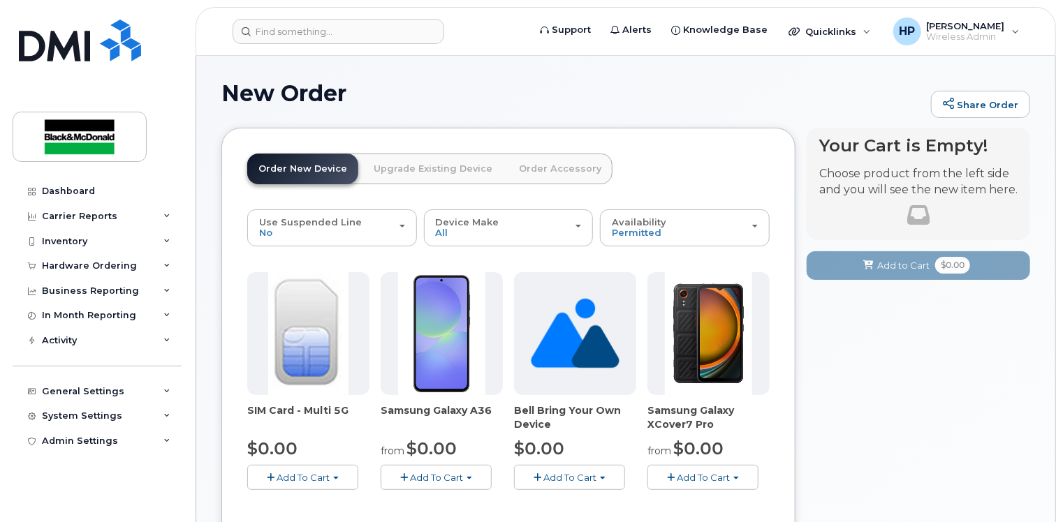
scroll to position [70, 0]
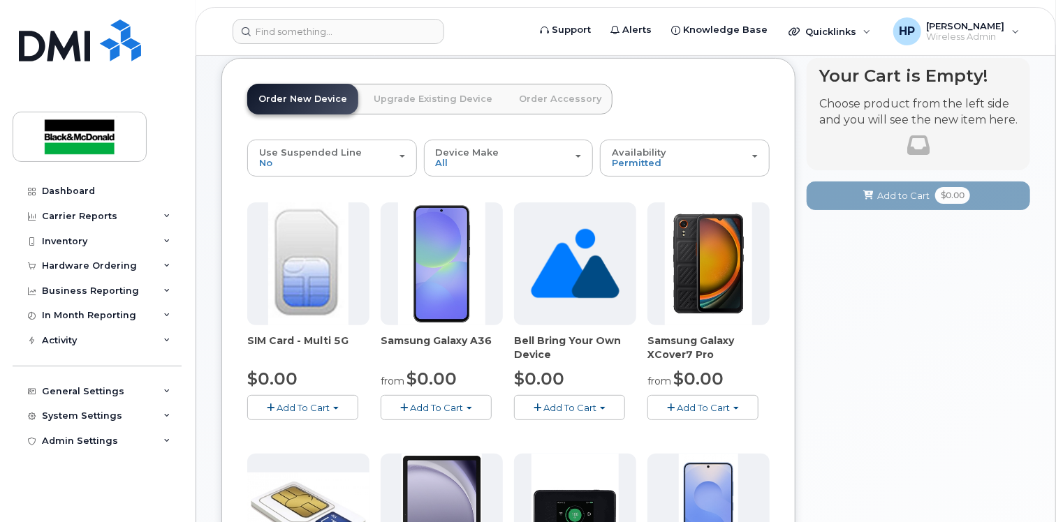
click at [556, 413] on button "Add To Cart" at bounding box center [569, 407] width 111 height 24
click at [554, 425] on link "$0.00 - no term" at bounding box center [583, 433] width 133 height 17
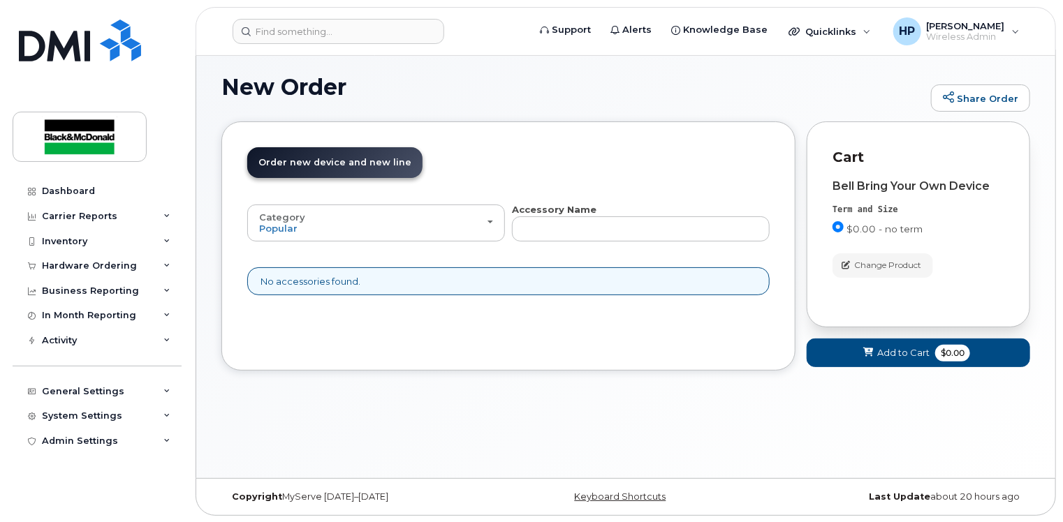
click at [367, 286] on div "No accessories found." at bounding box center [508, 281] width 522 height 29
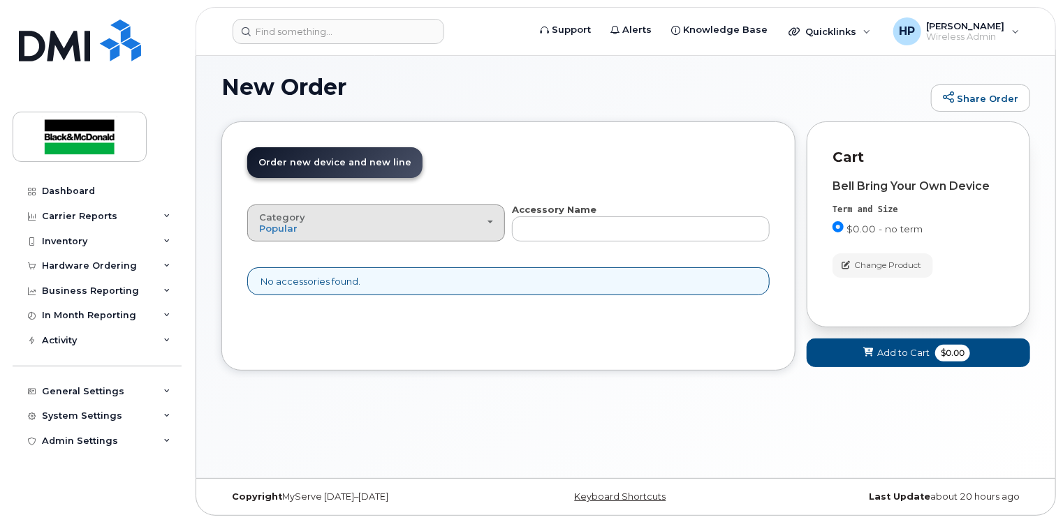
click at [437, 228] on div "Category Popular" at bounding box center [376, 223] width 234 height 22
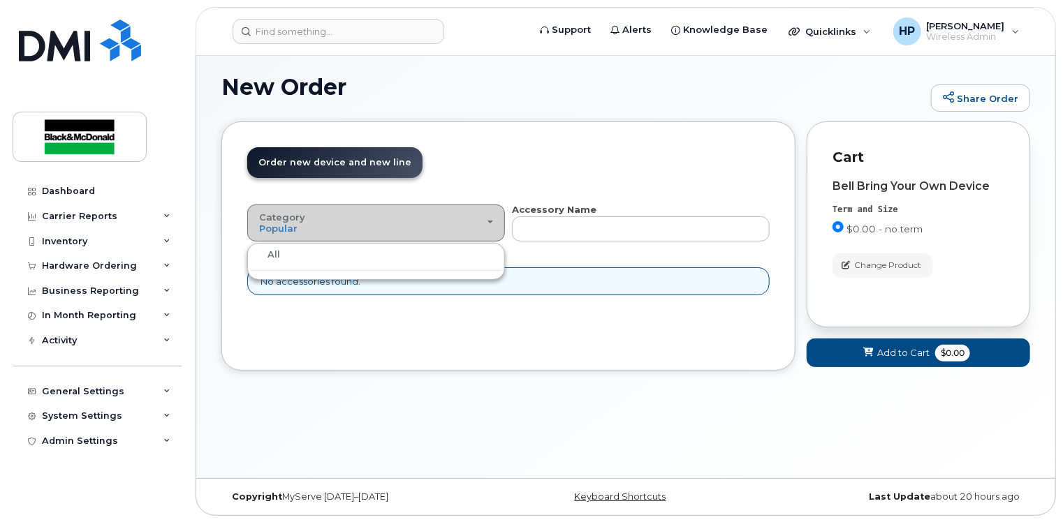
drag, startPoint x: 444, startPoint y: 226, endPoint x: 493, endPoint y: 224, distance: 48.9
click at [444, 226] on div "Category Popular" at bounding box center [376, 223] width 234 height 22
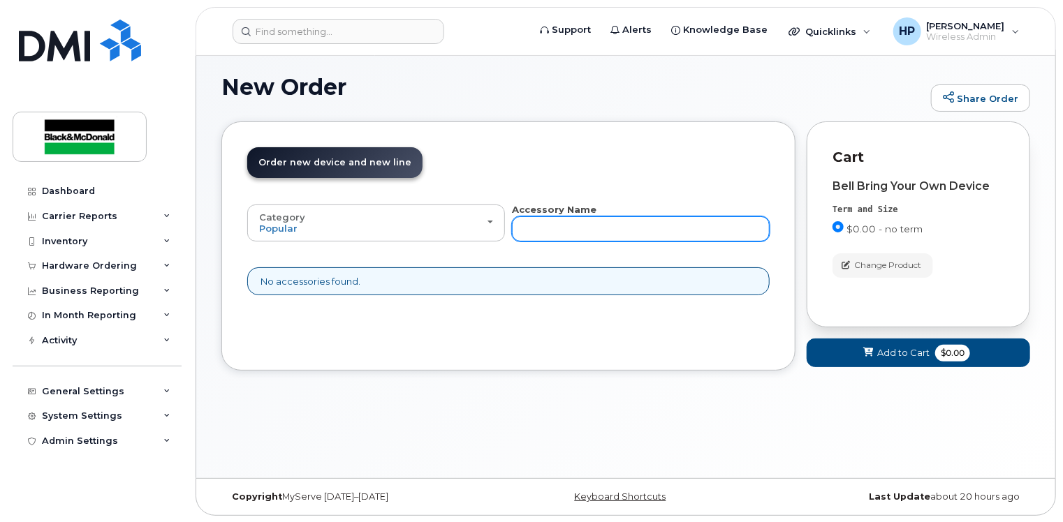
click at [547, 224] on input "text" at bounding box center [641, 228] width 258 height 25
click at [869, 346] on span at bounding box center [868, 352] width 13 height 13
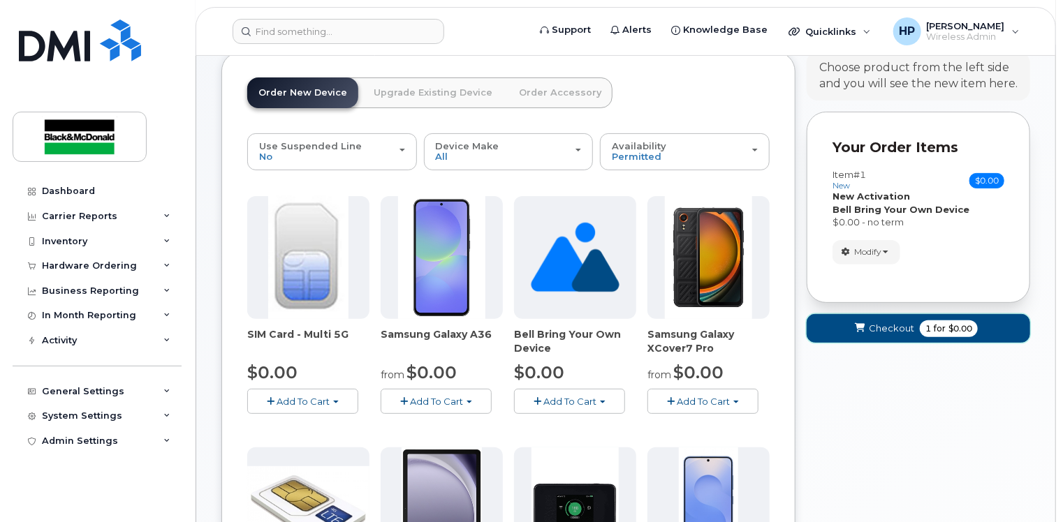
click at [903, 331] on span "Checkout" at bounding box center [891, 328] width 45 height 13
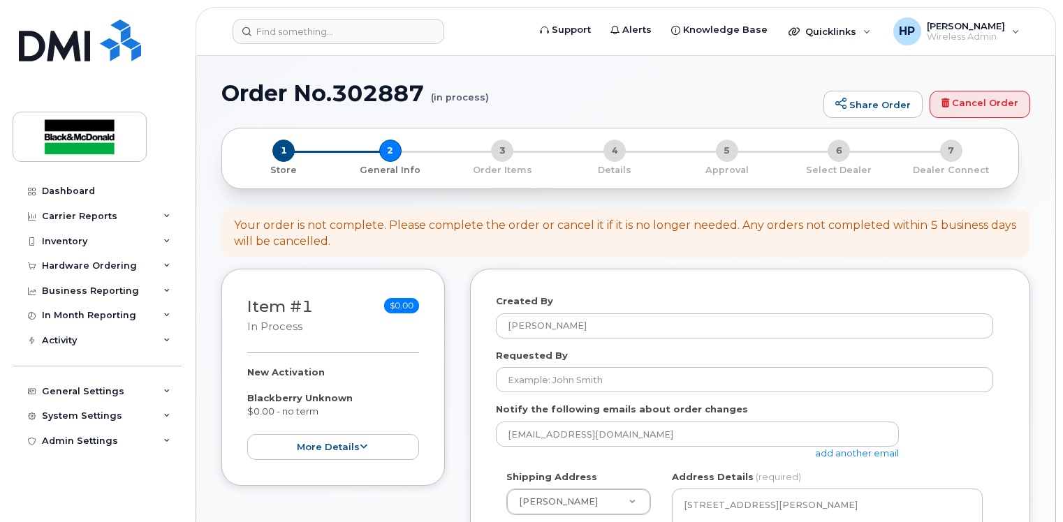
select select
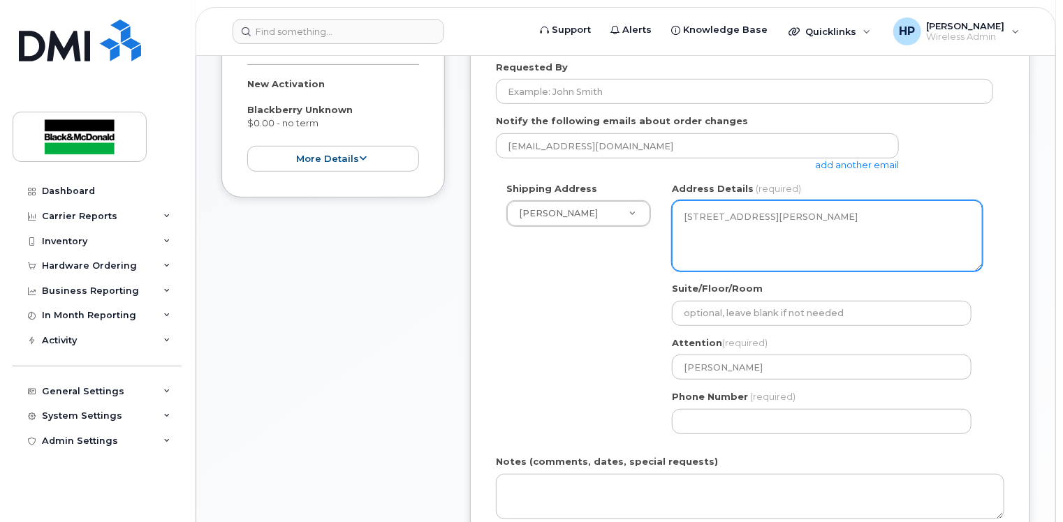
scroll to position [349, 0]
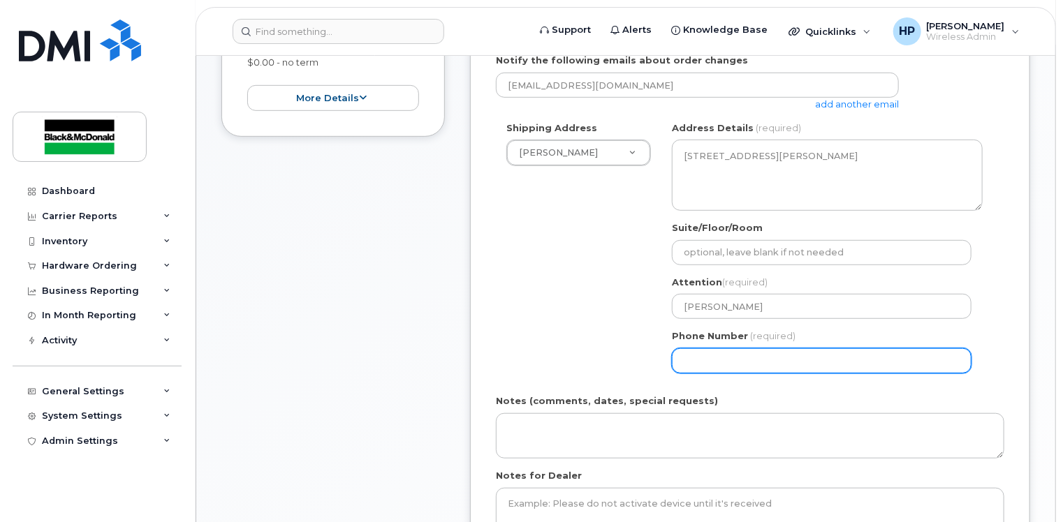
click at [704, 348] on input "Phone Number" at bounding box center [822, 360] width 300 height 25
type input "4163646169"
select select
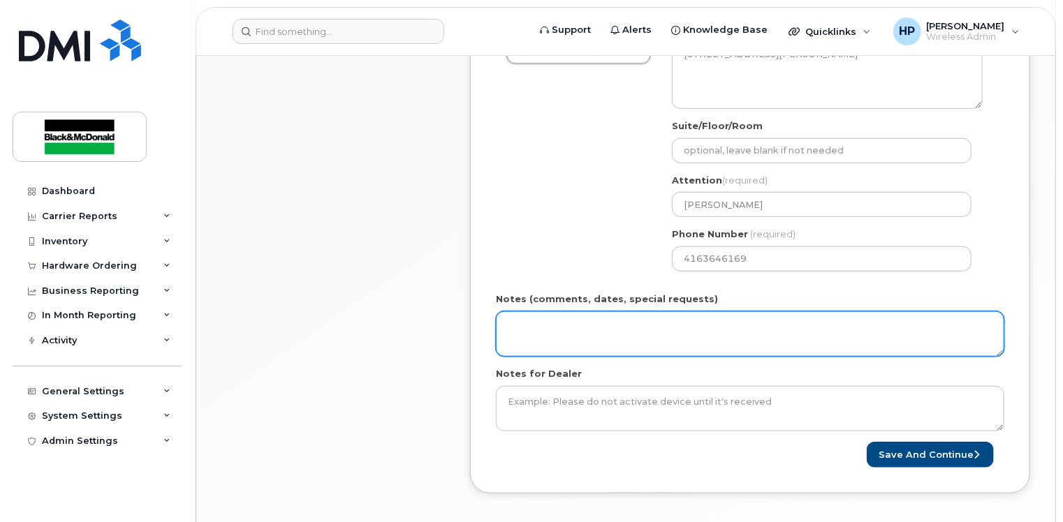
scroll to position [508, 0]
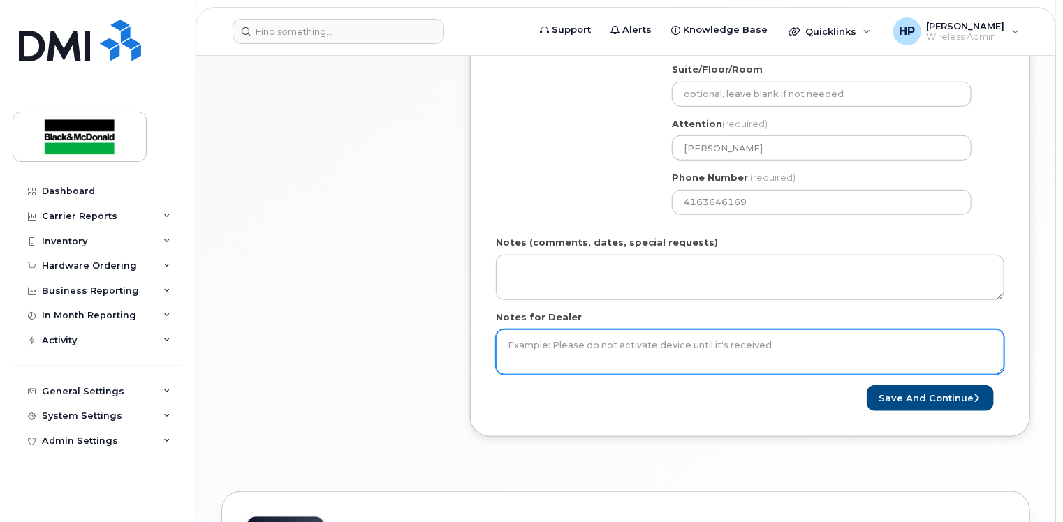
click at [545, 350] on textarea "Notes for Dealer" at bounding box center [750, 353] width 508 height 46
type textarea "new number area code should be Toronto- BU 4137"
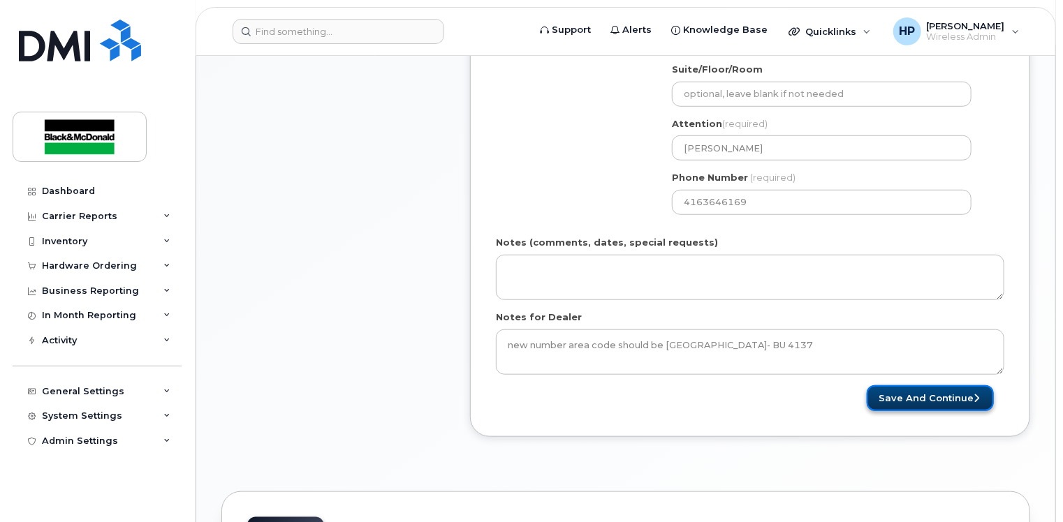
click at [924, 400] on button "Save and Continue" at bounding box center [929, 398] width 127 height 26
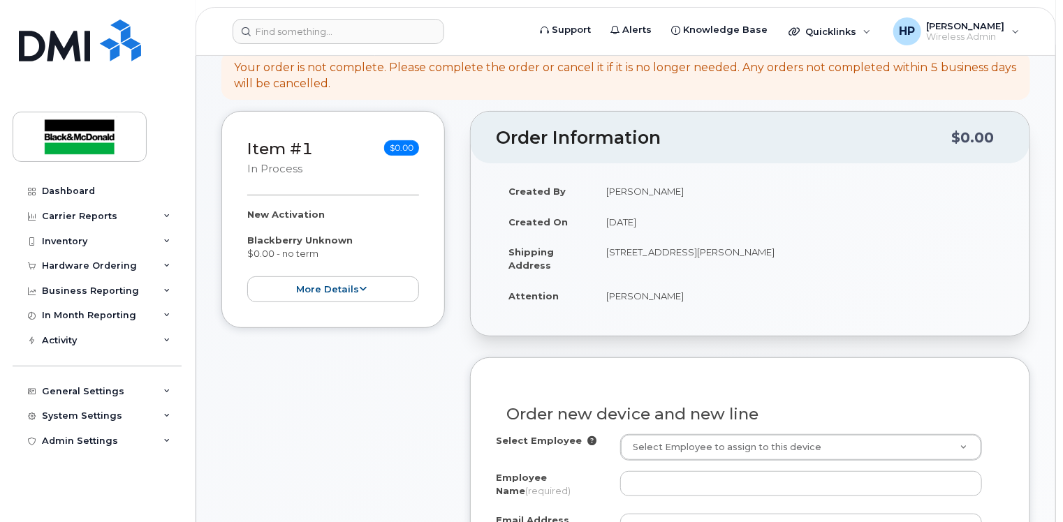
scroll to position [349, 0]
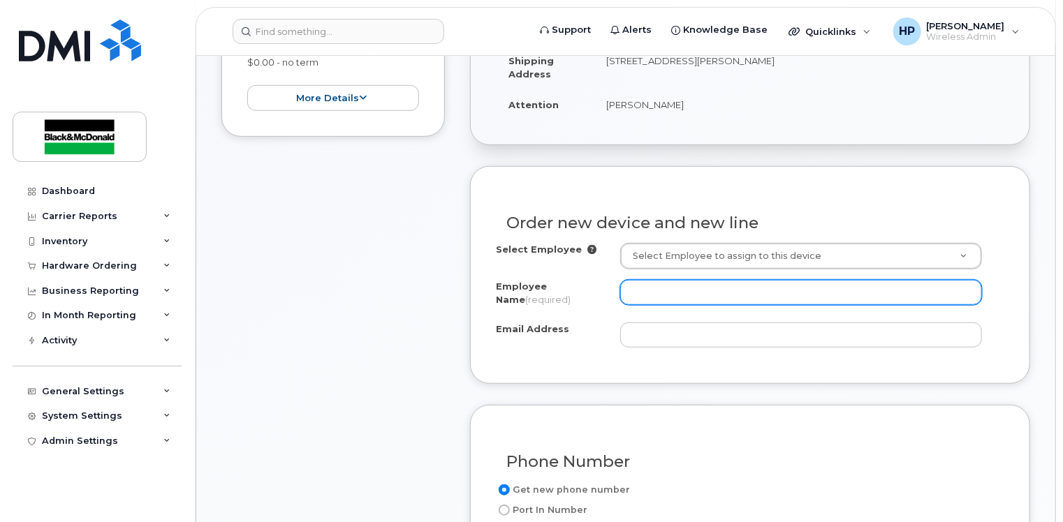
click at [643, 289] on input "Employee Name (required)" at bounding box center [801, 292] width 362 height 25
click at [630, 290] on input "Employee Name (required)" at bounding box center [801, 292] width 362 height 25
paste input "Colton MacRae"
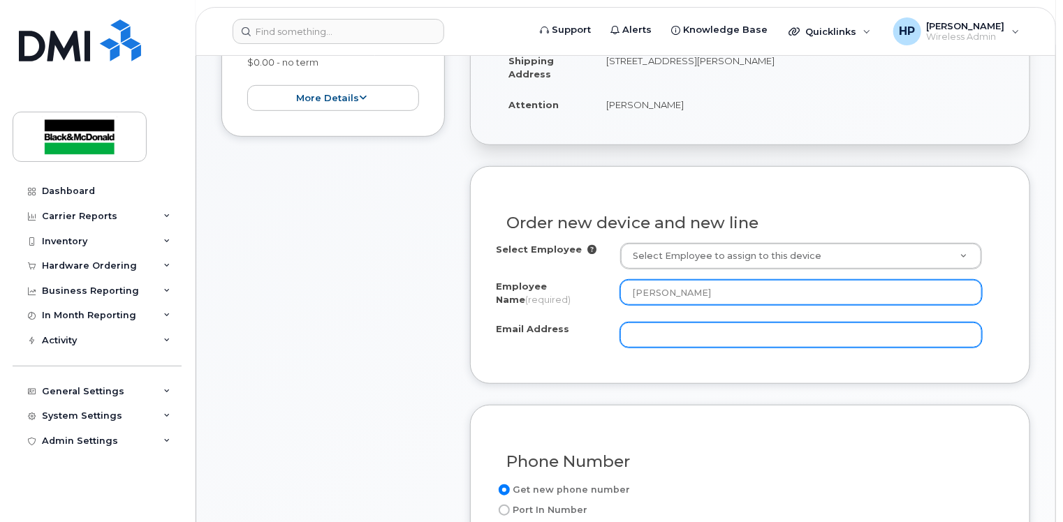
type input "Colton MacRae"
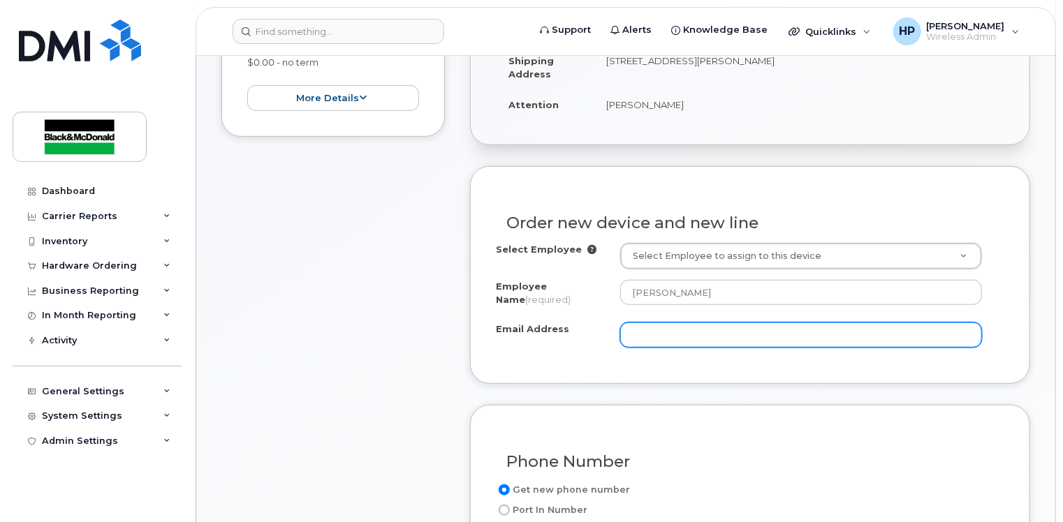
click at [642, 338] on input "Email Address" at bounding box center [801, 335] width 362 height 25
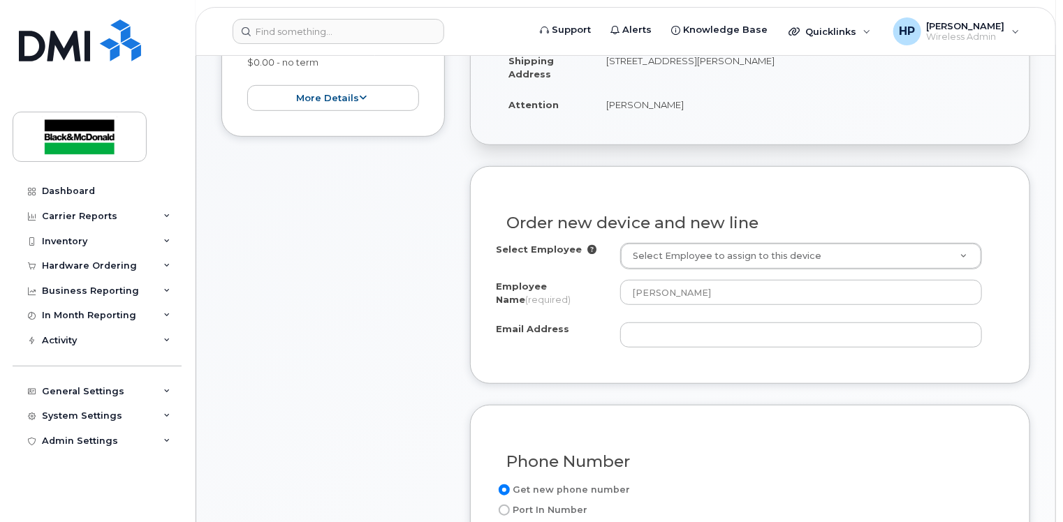
click at [578, 336] on div "Email Address" at bounding box center [558, 332] width 124 height 19
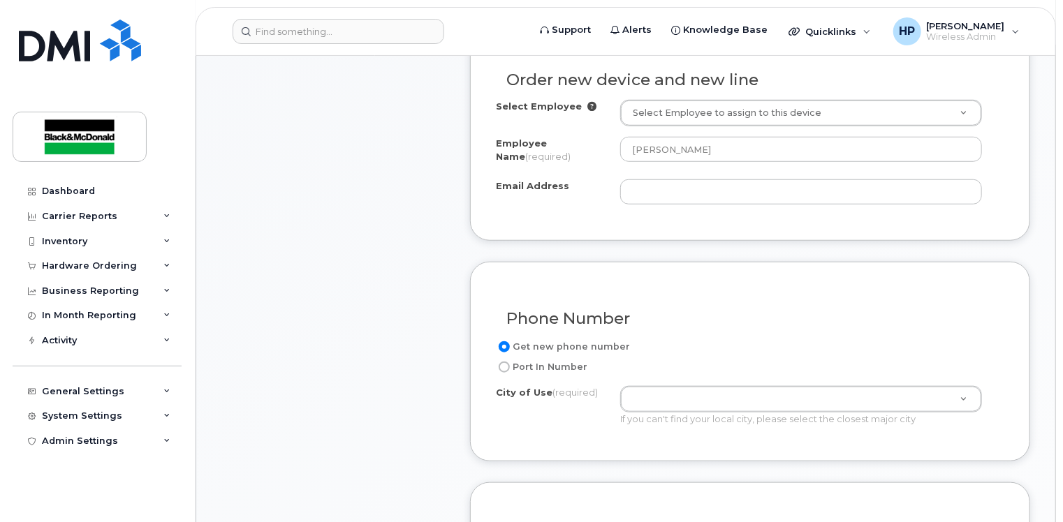
scroll to position [698, 0]
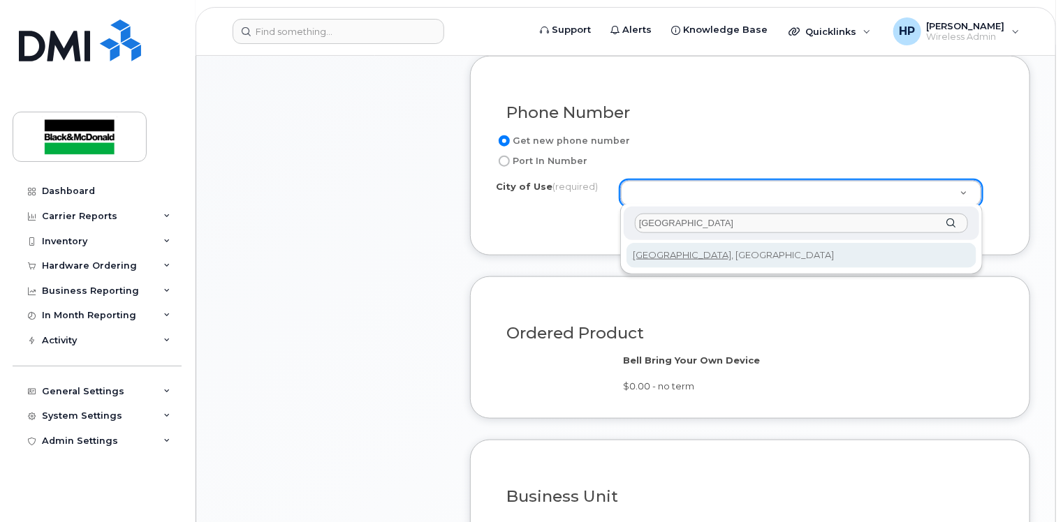
type input "TORONTO"
type input "4934"
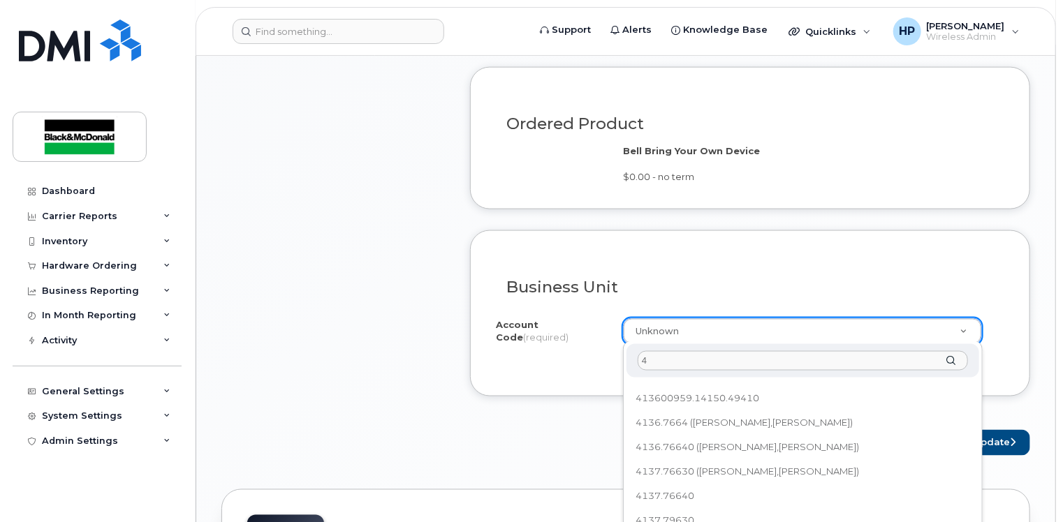
scroll to position [0, 0]
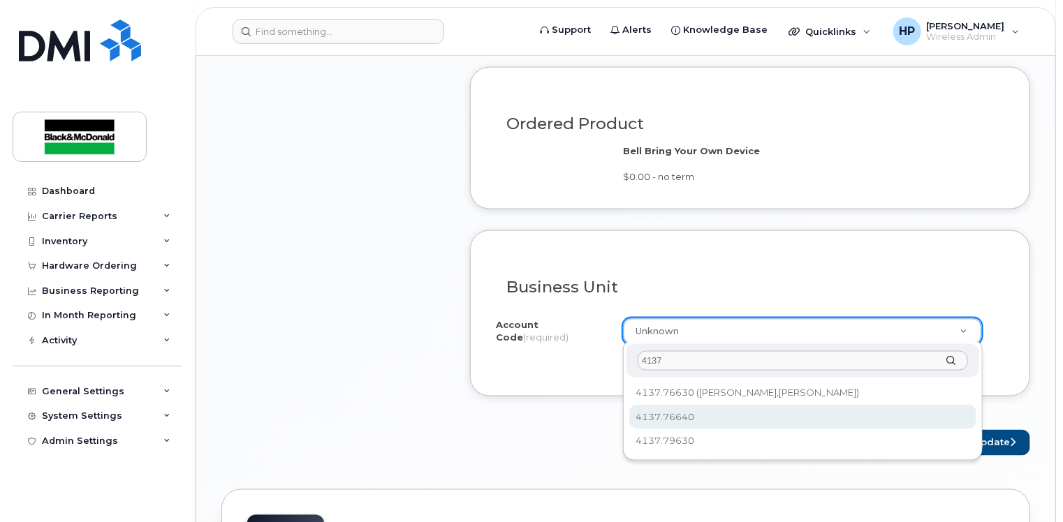
type input "4137"
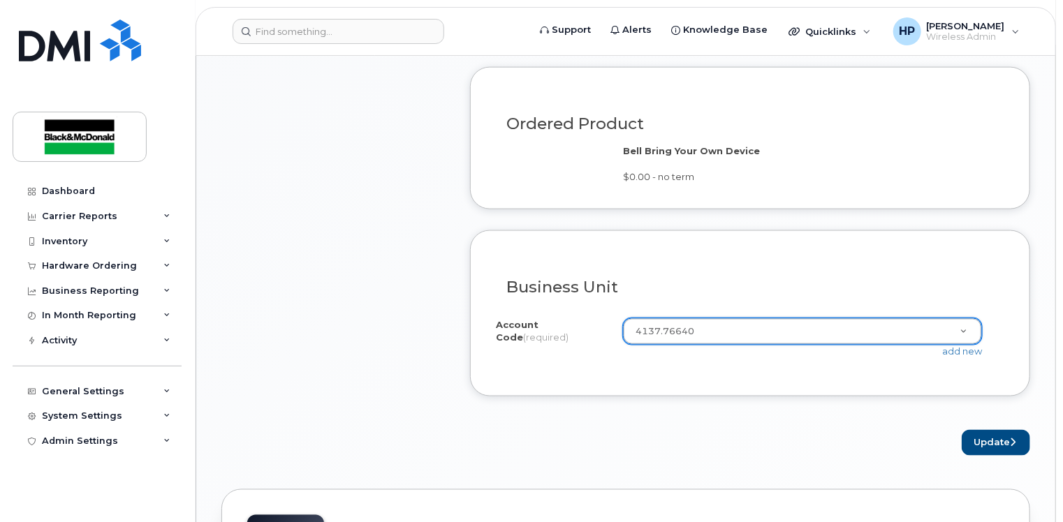
select select "4137.76640"
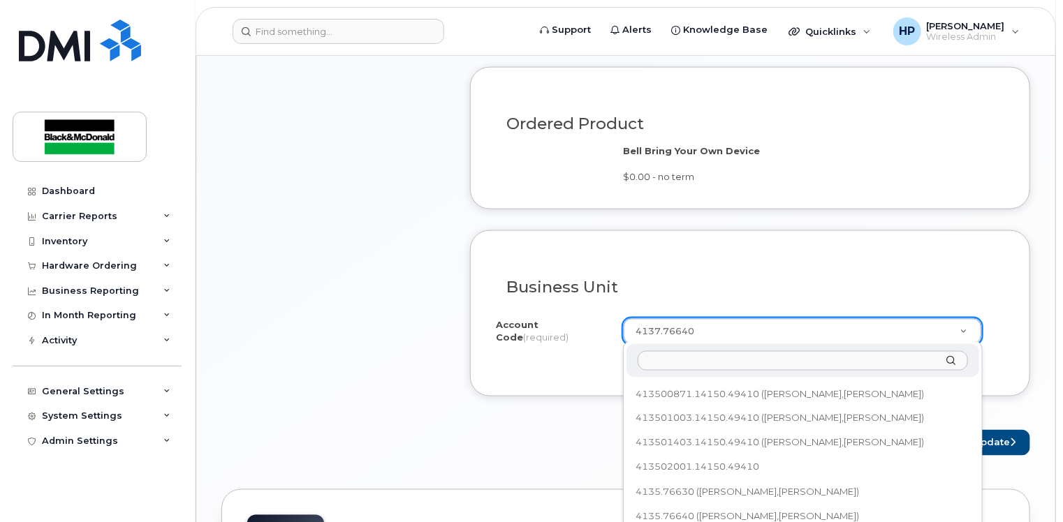
scroll to position [241, 0]
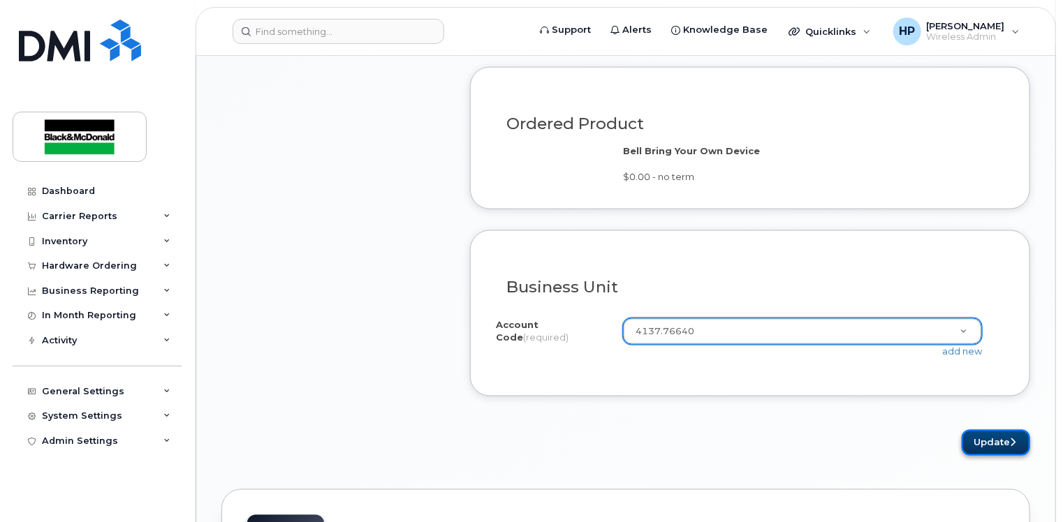
click at [1014, 445] on button "Update" at bounding box center [995, 443] width 68 height 26
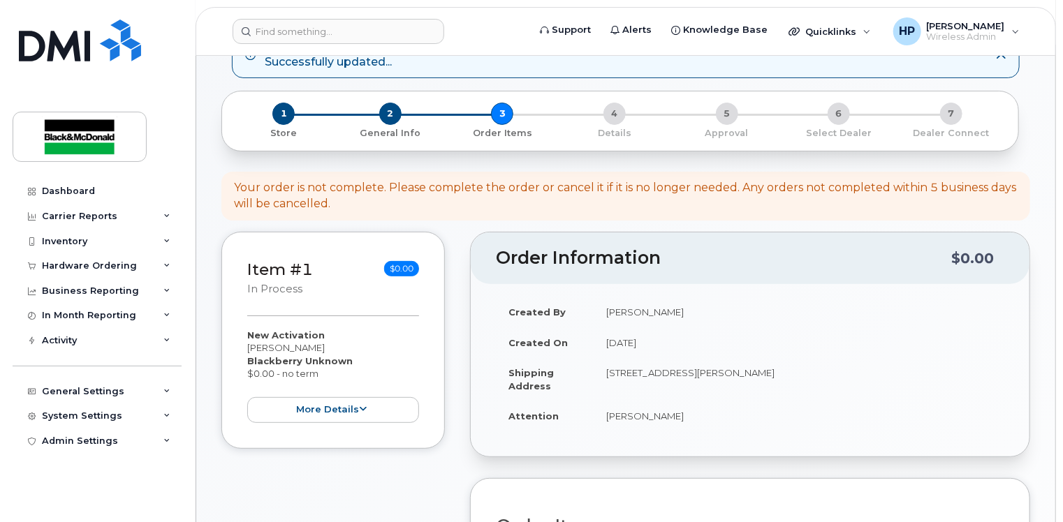
scroll to position [489, 0]
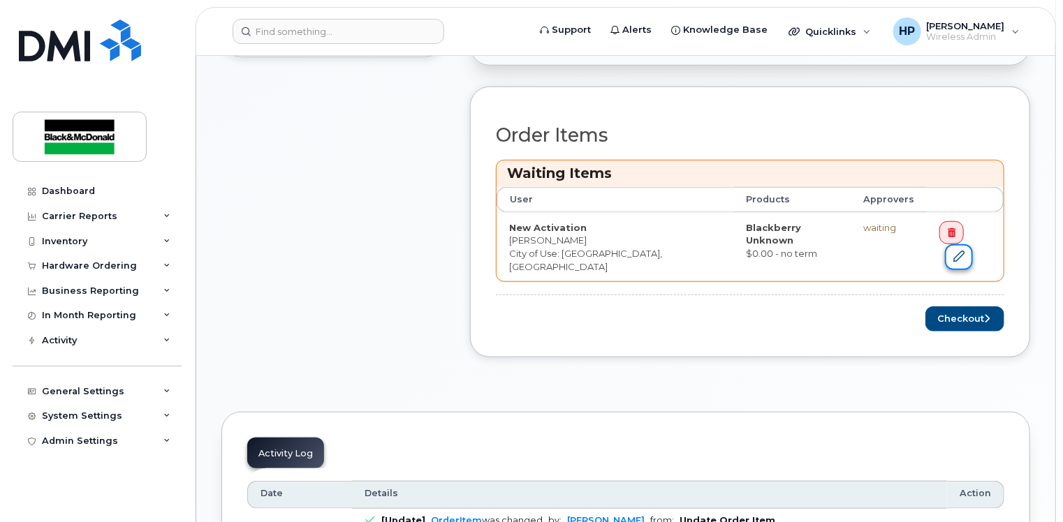
click at [964, 251] on icon at bounding box center [958, 256] width 11 height 11
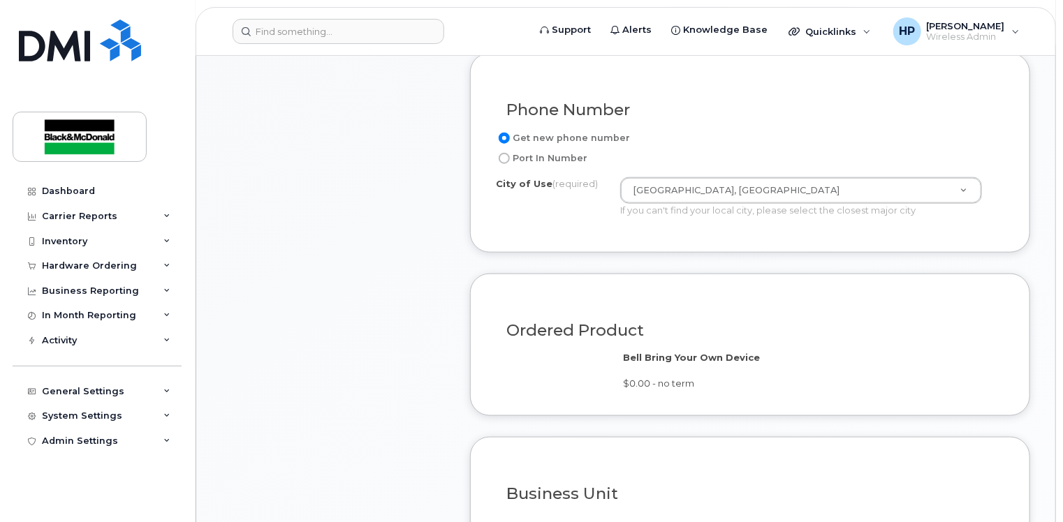
scroll to position [838, 0]
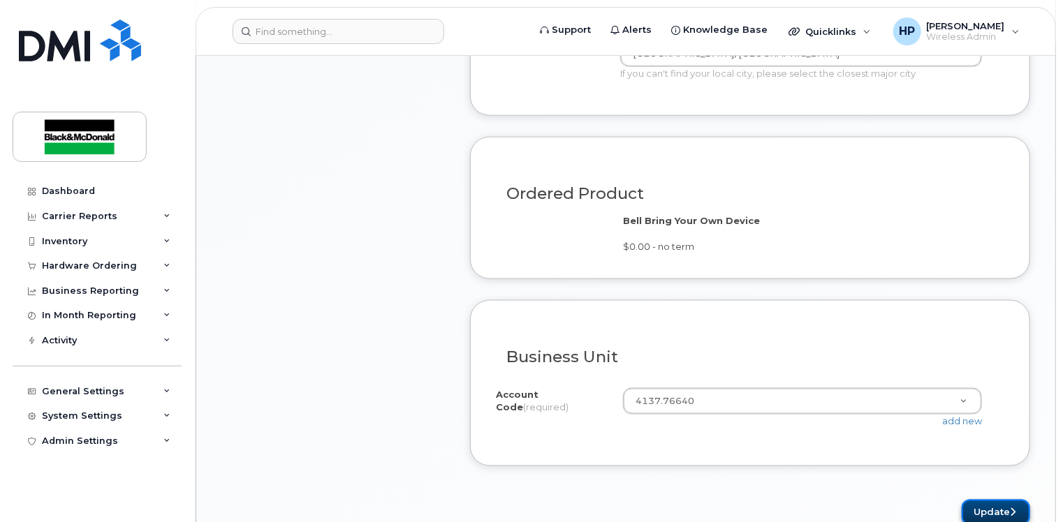
click at [1003, 506] on button "Update" at bounding box center [995, 513] width 68 height 26
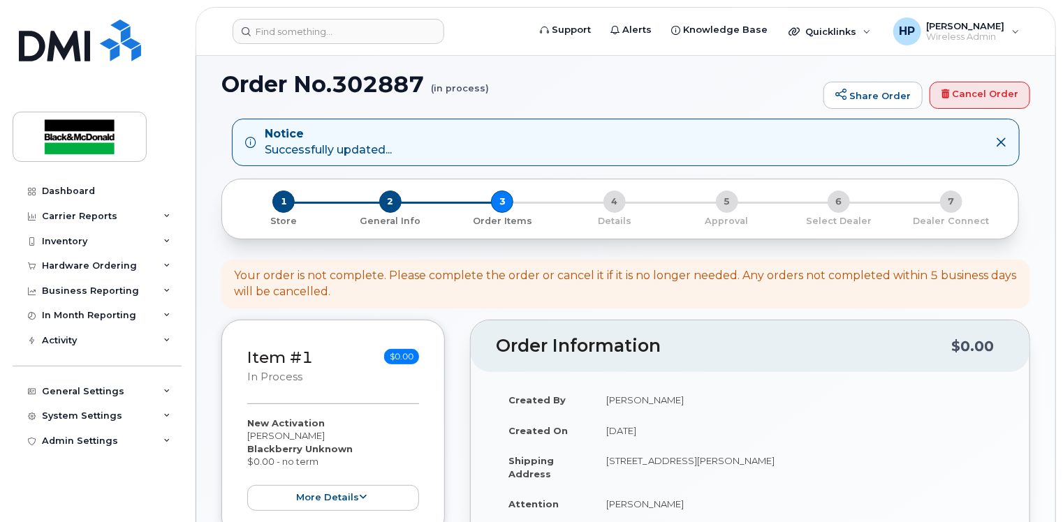
scroll to position [419, 0]
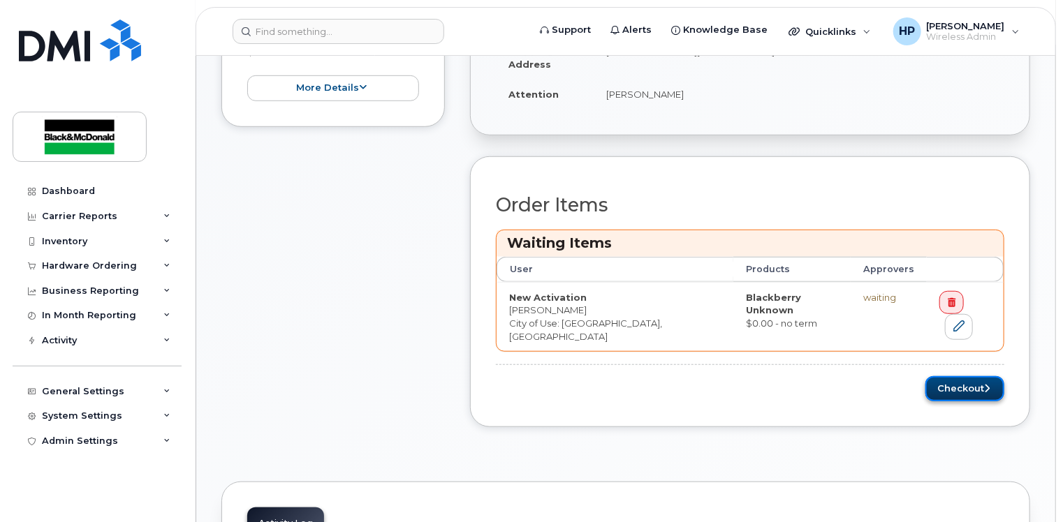
click at [938, 376] on button "Checkout" at bounding box center [964, 389] width 79 height 26
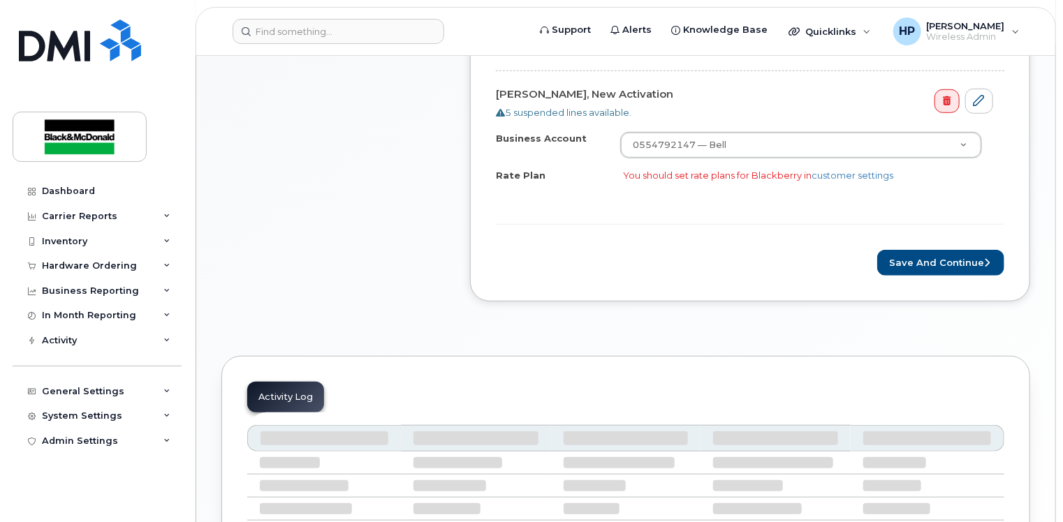
scroll to position [489, 0]
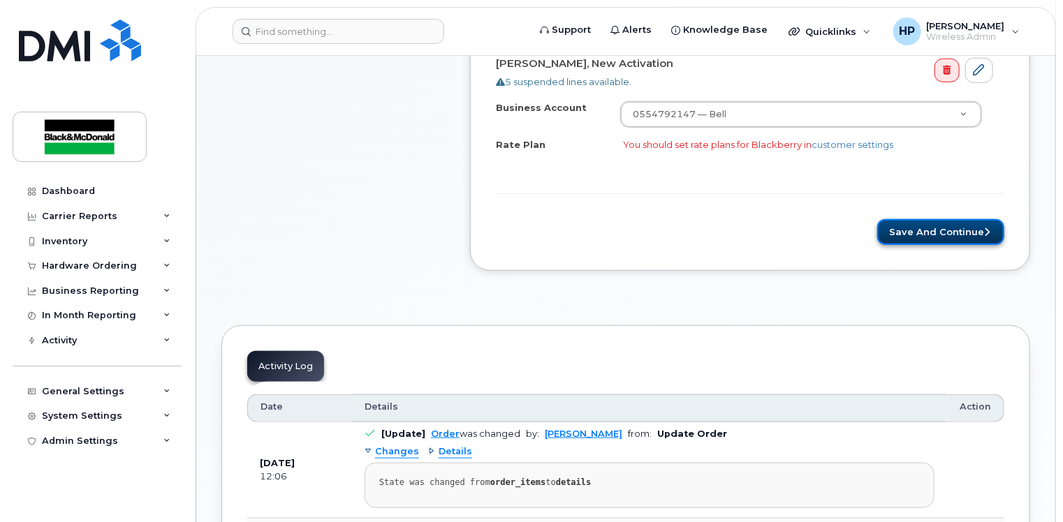
click at [934, 230] on button "Save and Continue" at bounding box center [940, 232] width 127 height 26
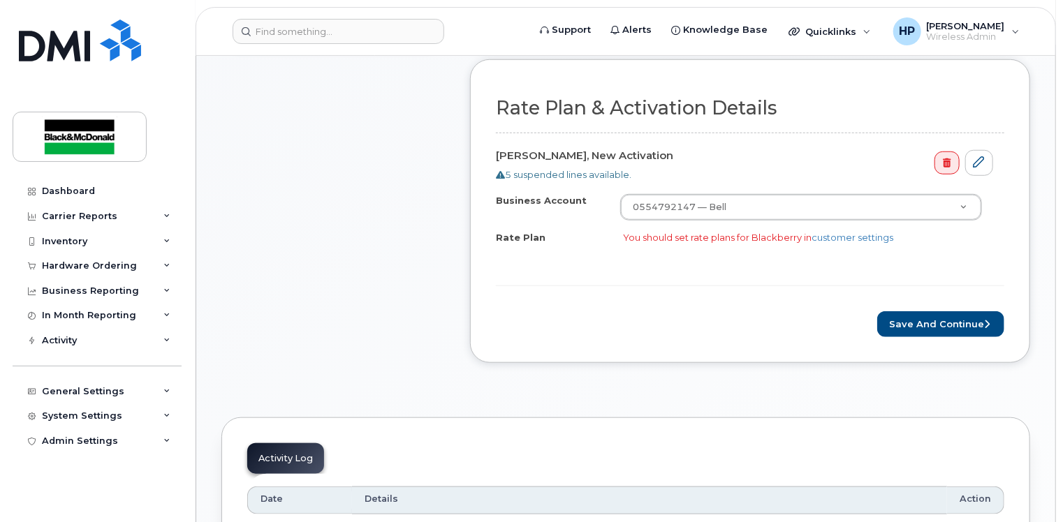
scroll to position [489, 0]
click at [845, 233] on link "customer settings" at bounding box center [852, 236] width 82 height 11
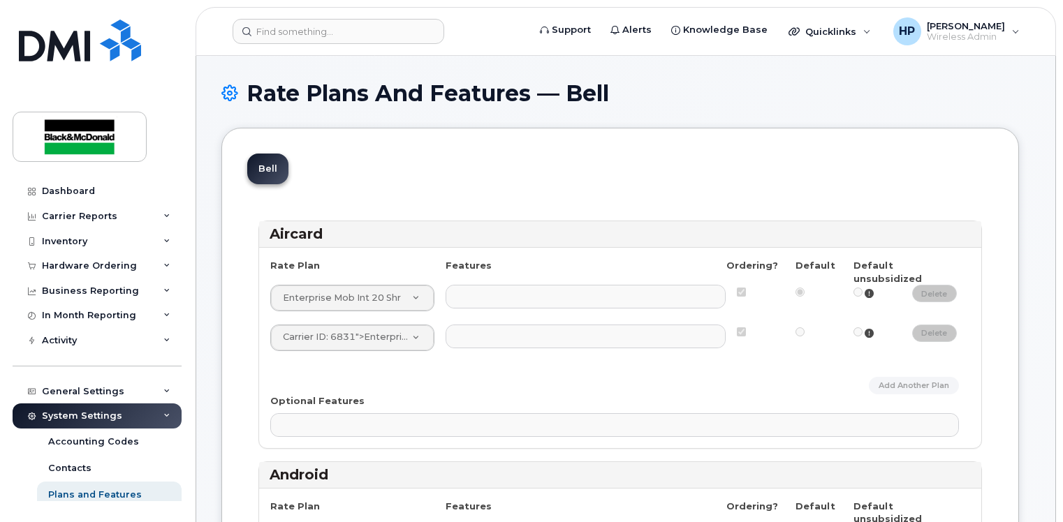
select select
select select "2363"
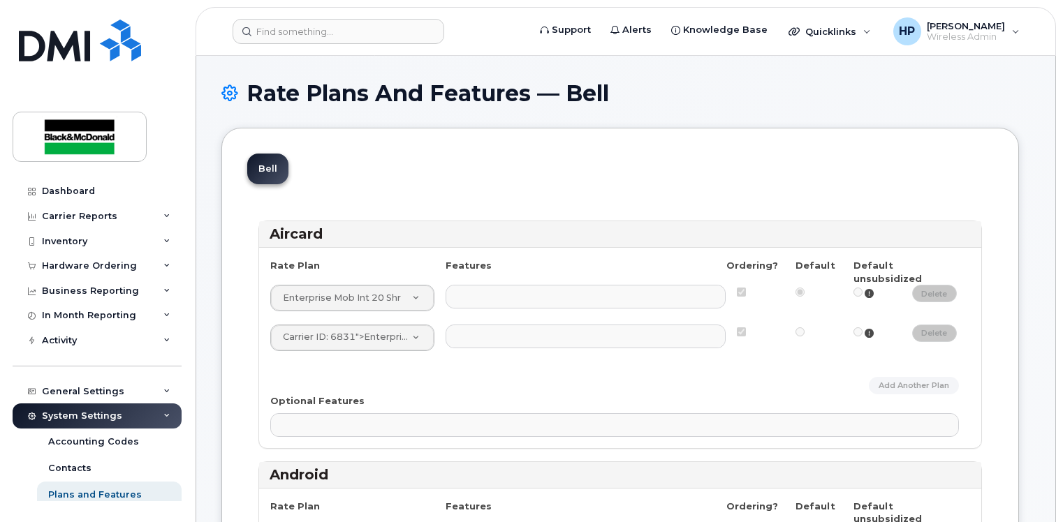
select select
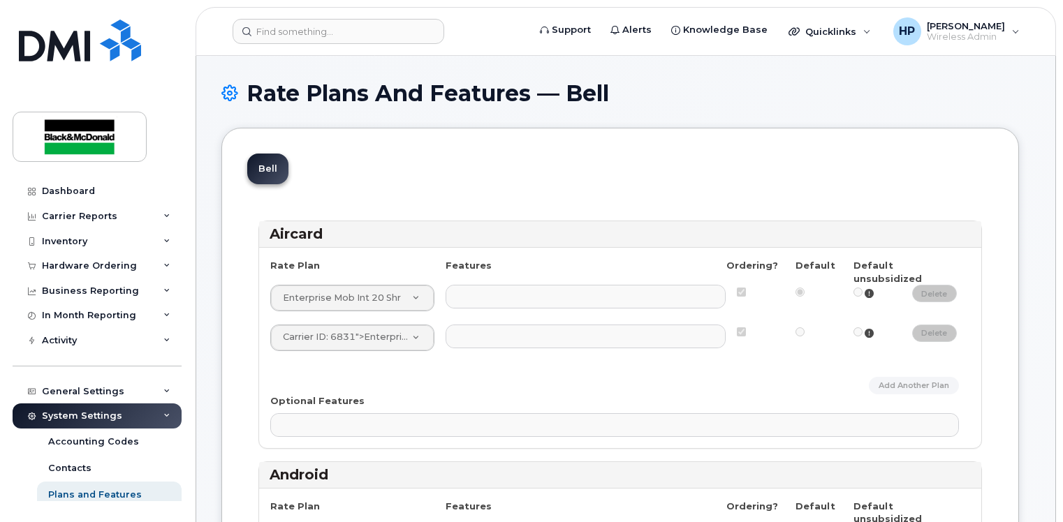
select select
select select "2363"
select select
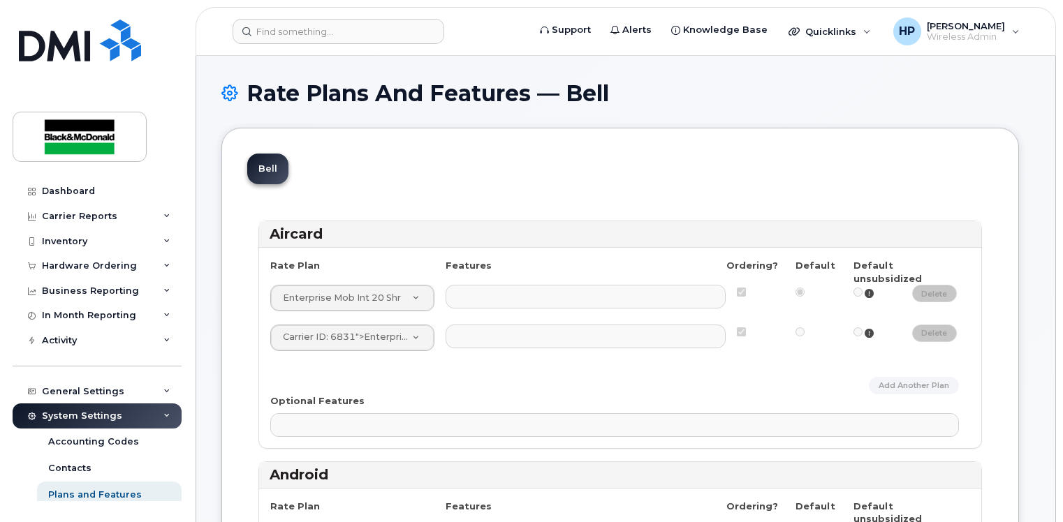
select select
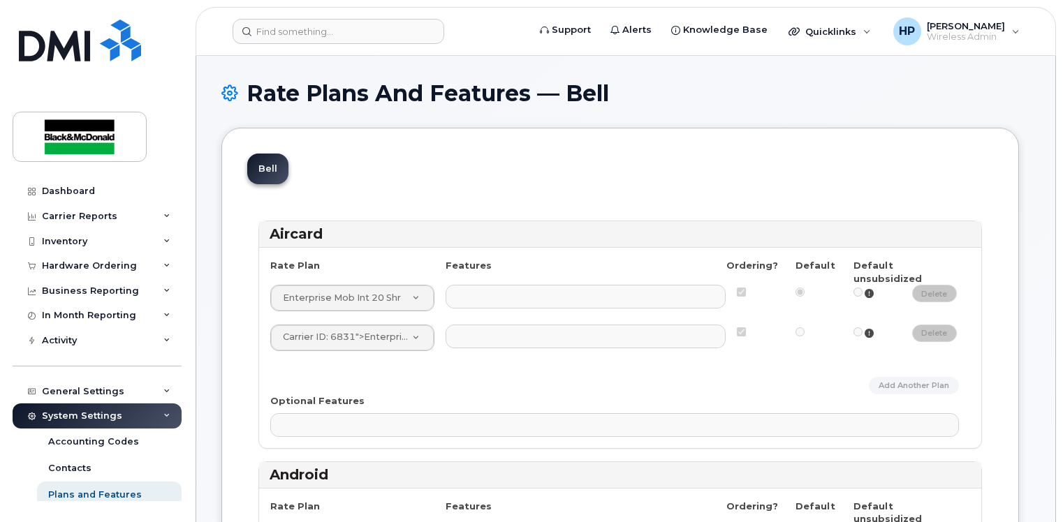
select select
select select "2363"
select select
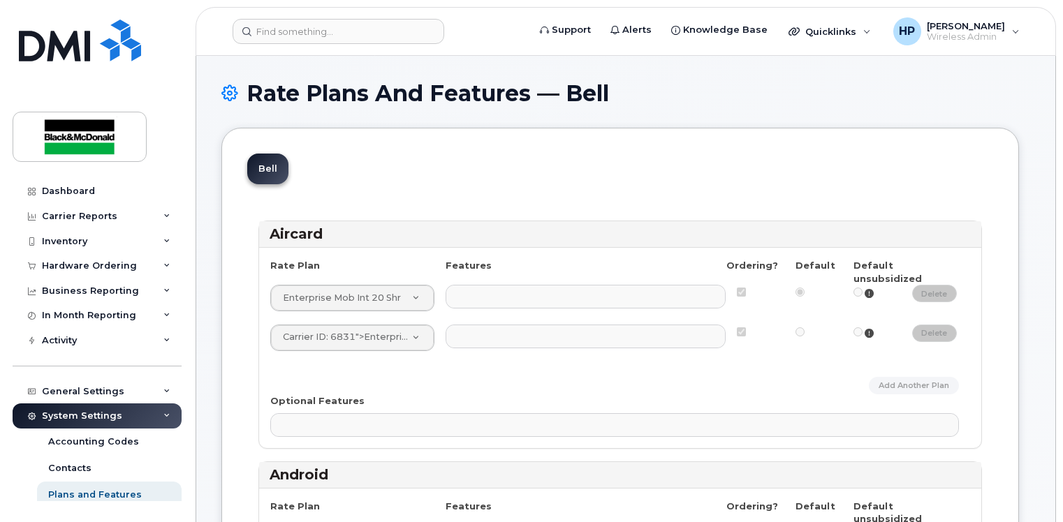
select select
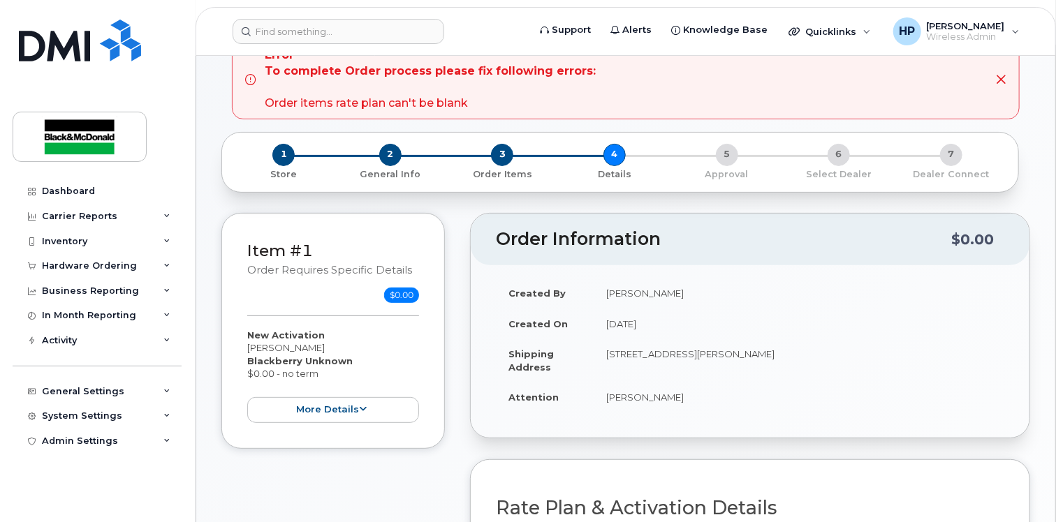
scroll to position [349, 0]
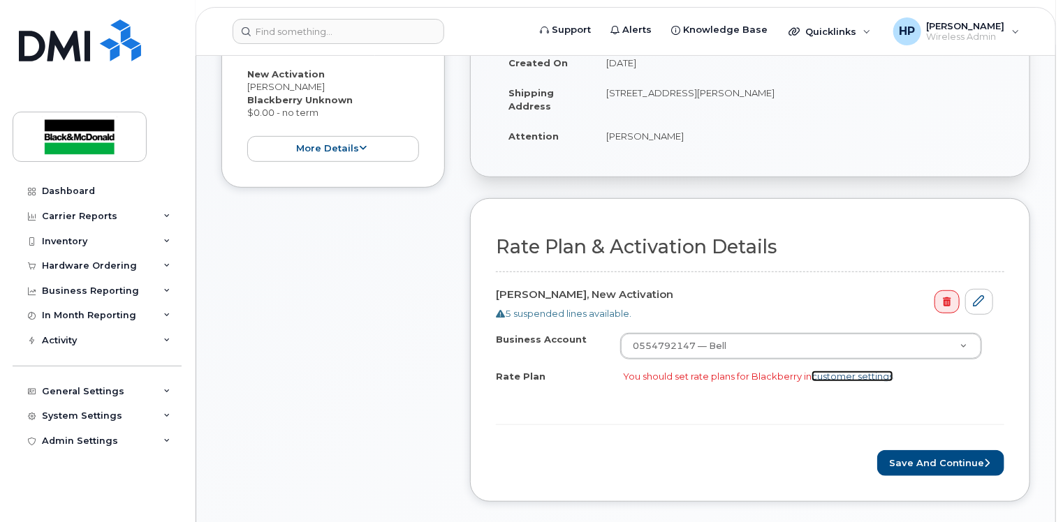
click at [878, 373] on link "customer settings" at bounding box center [852, 376] width 82 height 11
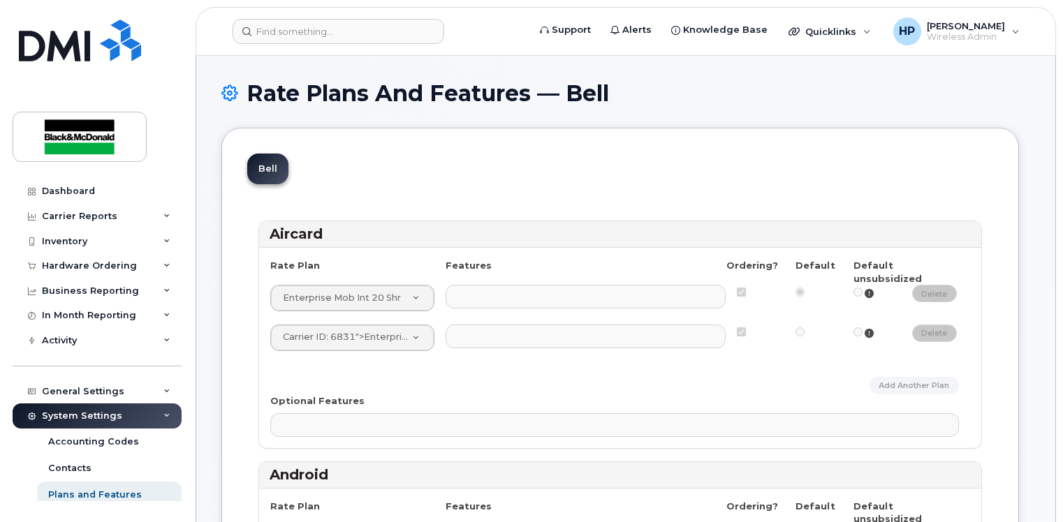
select select
select select "2363"
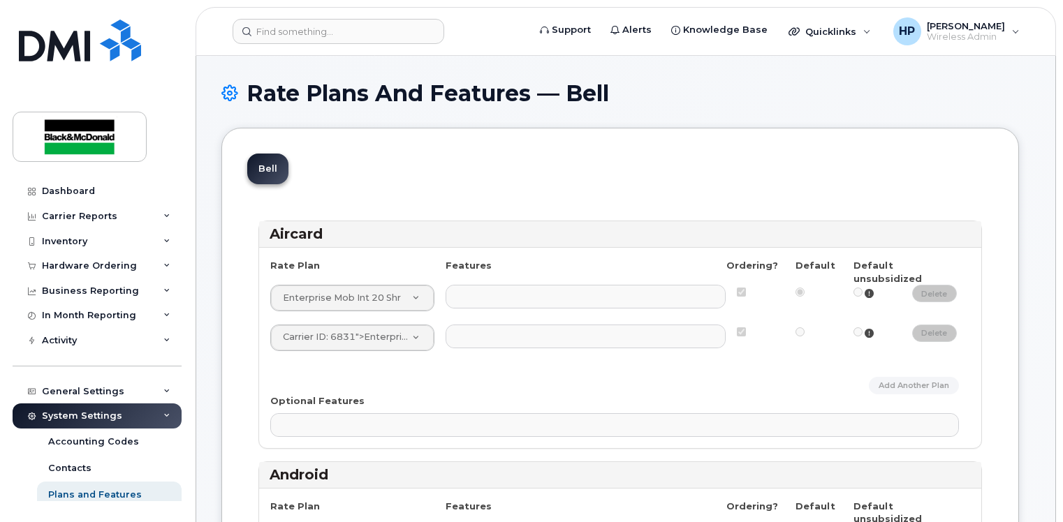
select select
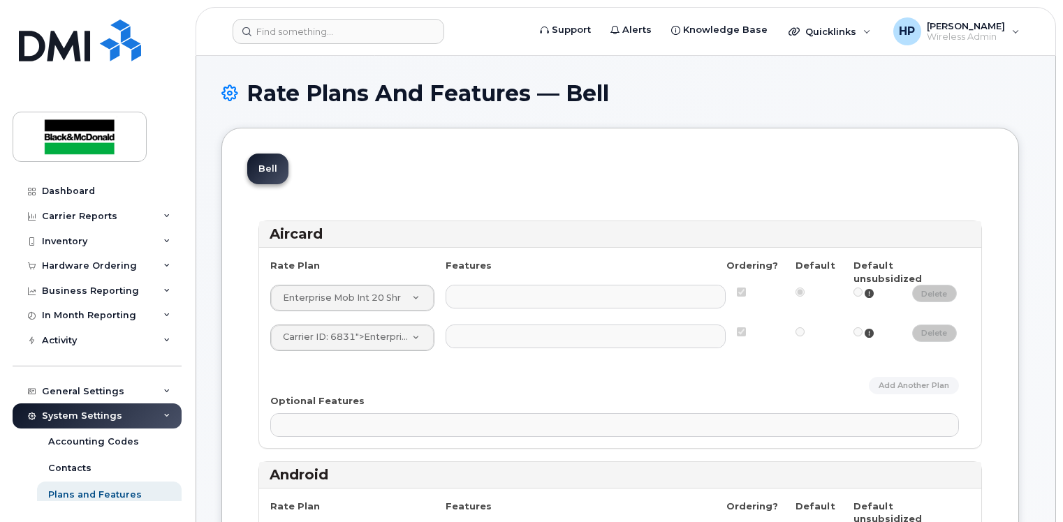
select select
select select "2363"
select select
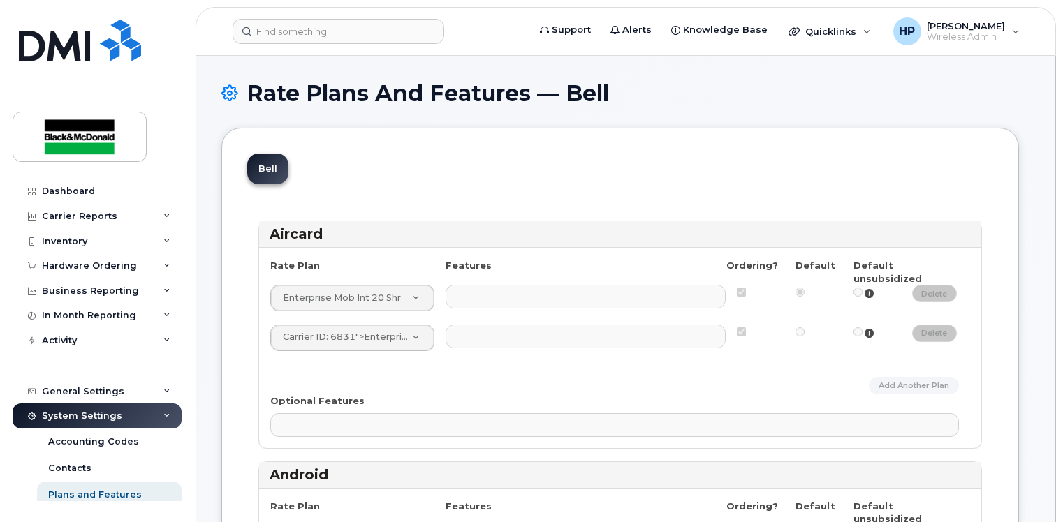
select select
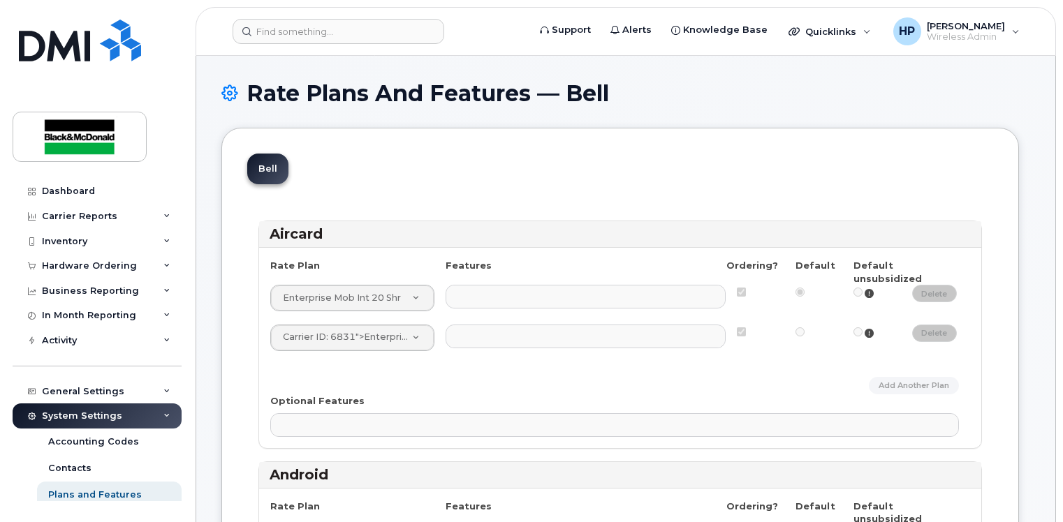
select select
select select "2363"
select select
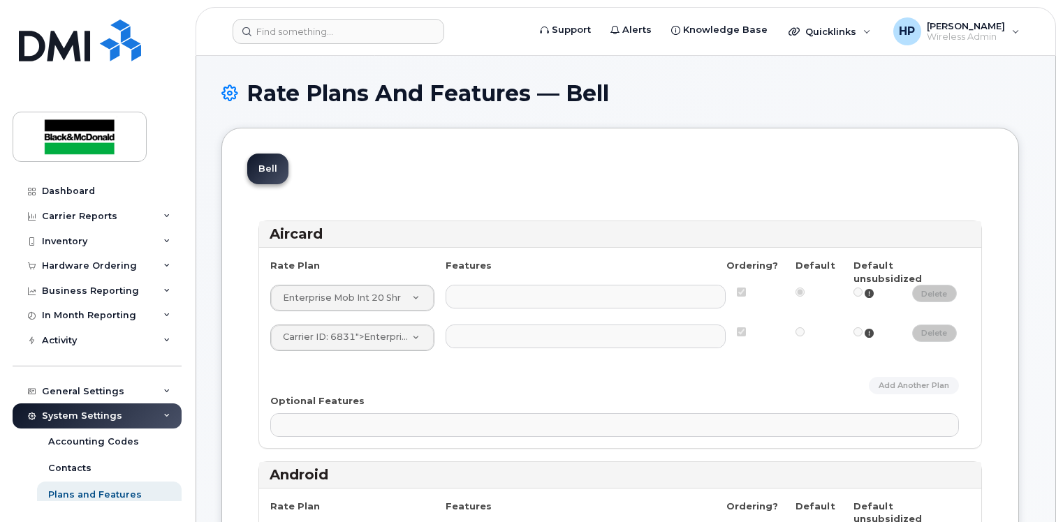
select select
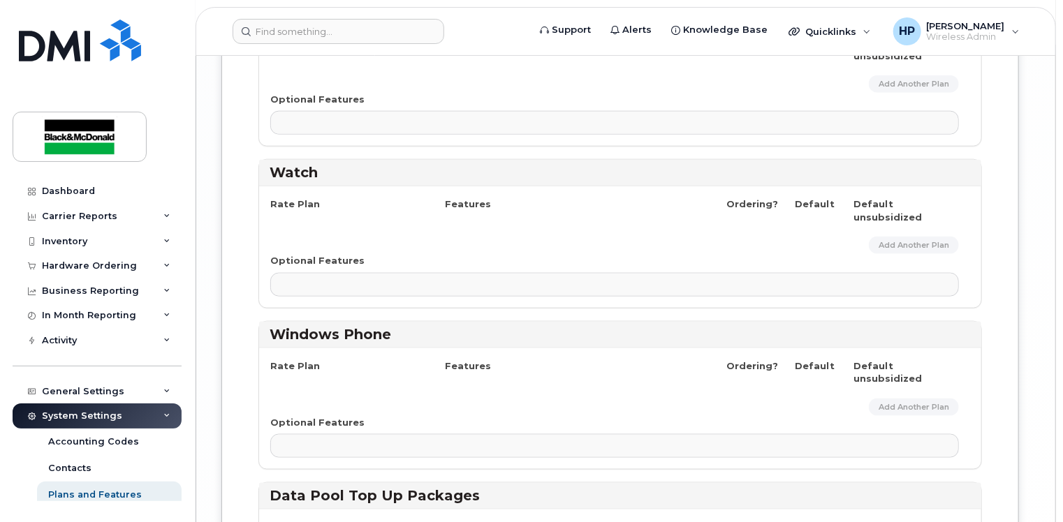
scroll to position [3361, 0]
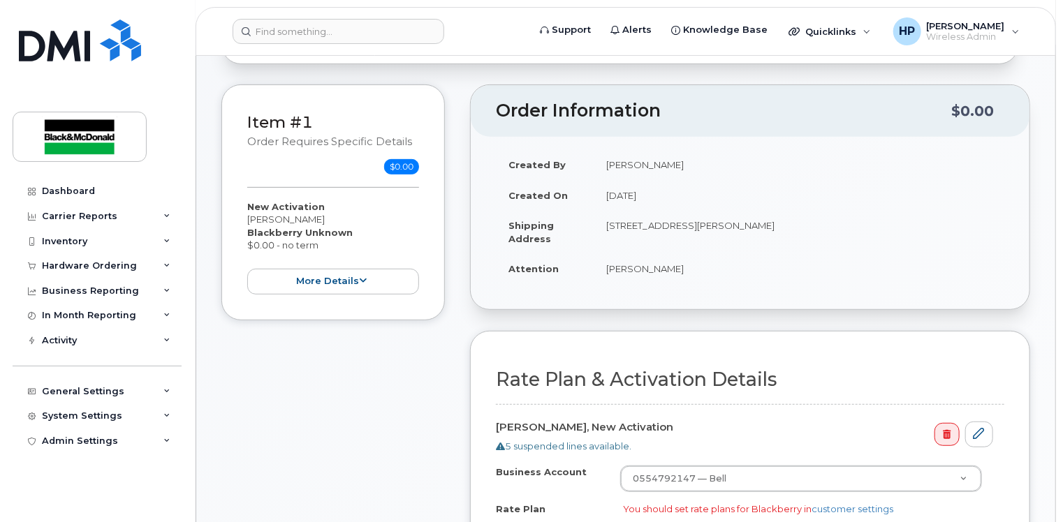
scroll to position [419, 0]
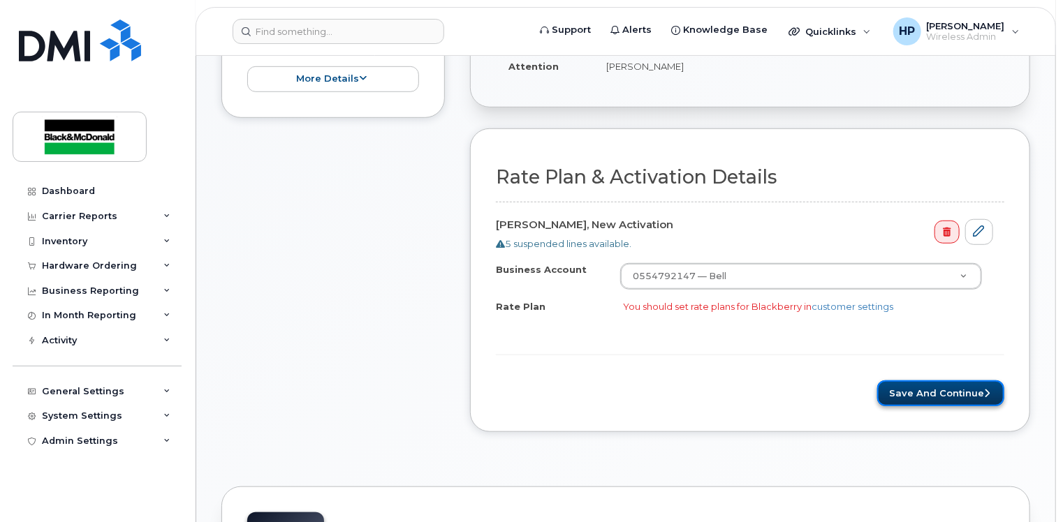
click at [947, 387] on button "Save and Continue" at bounding box center [940, 394] width 127 height 26
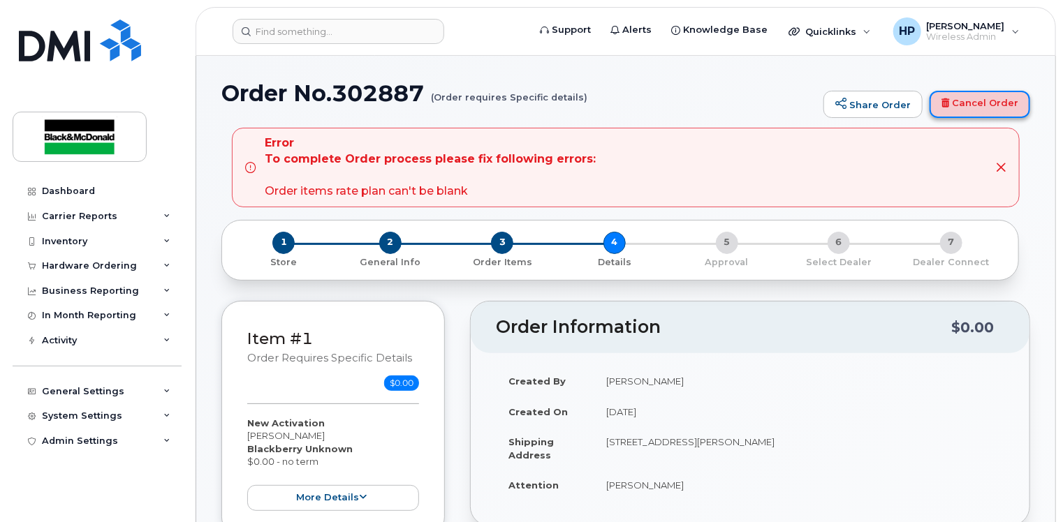
click at [991, 98] on link "Cancel Order" at bounding box center [979, 105] width 101 height 28
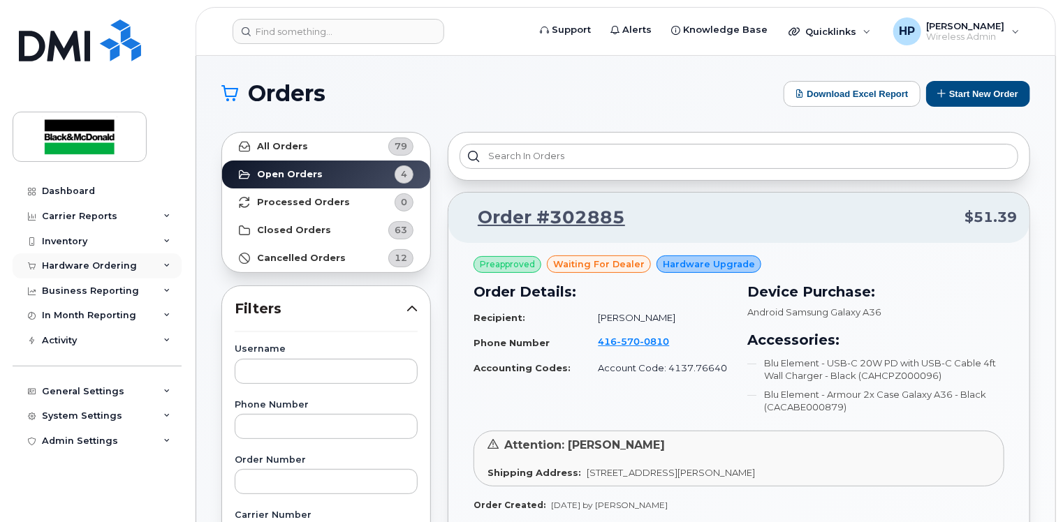
click at [96, 263] on div "Hardware Ordering" at bounding box center [89, 265] width 95 height 11
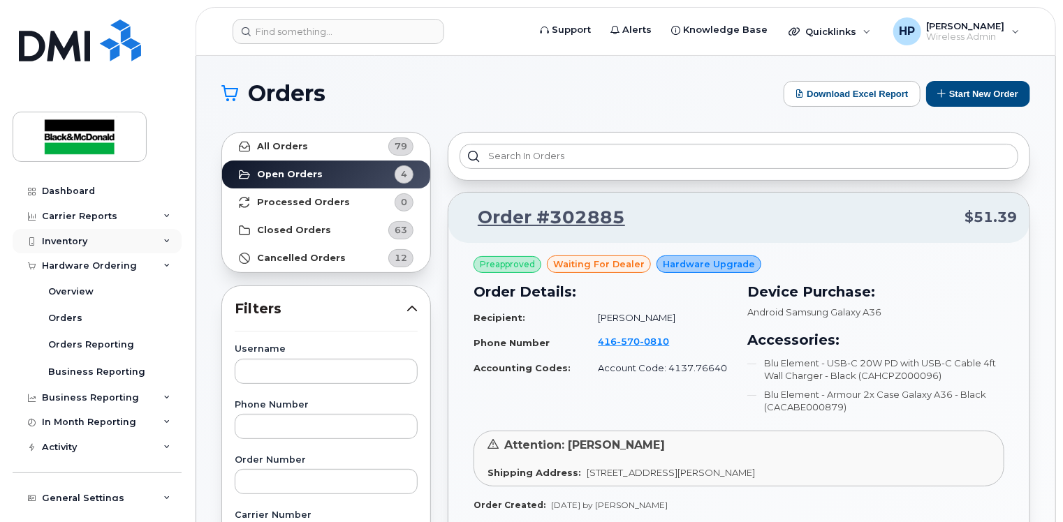
click at [92, 239] on div "Inventory" at bounding box center [97, 241] width 169 height 25
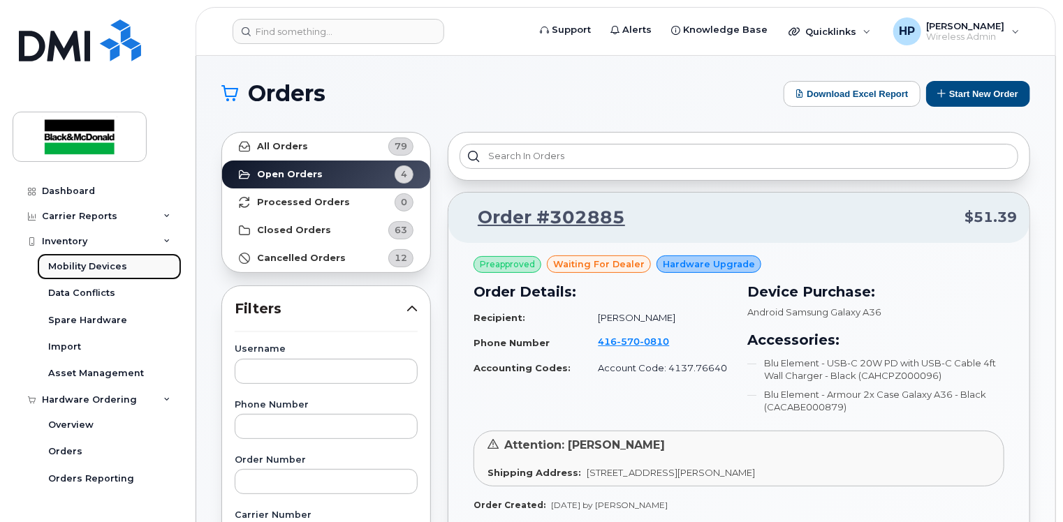
click at [108, 266] on div "Mobility Devices" at bounding box center [87, 266] width 79 height 13
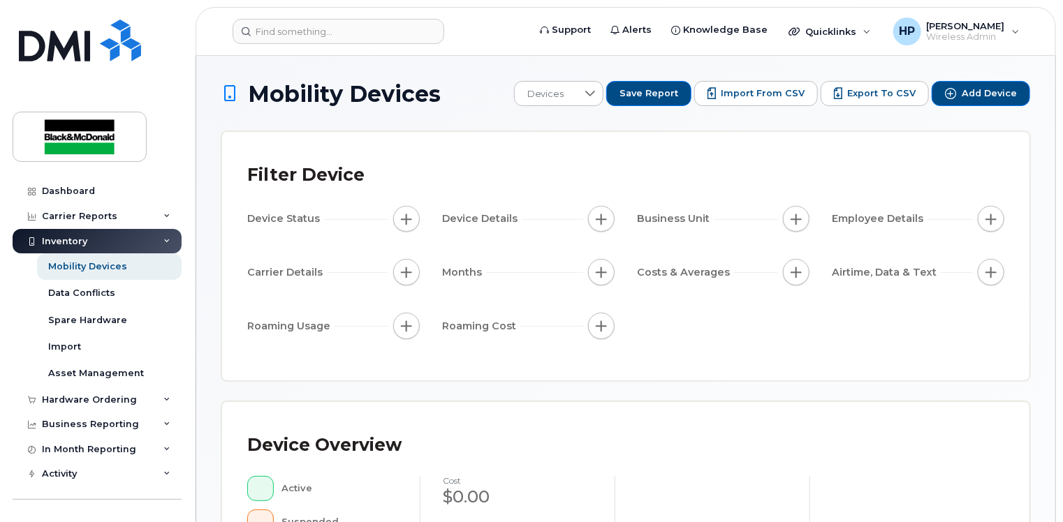
click at [149, 242] on div "Inventory" at bounding box center [97, 241] width 169 height 25
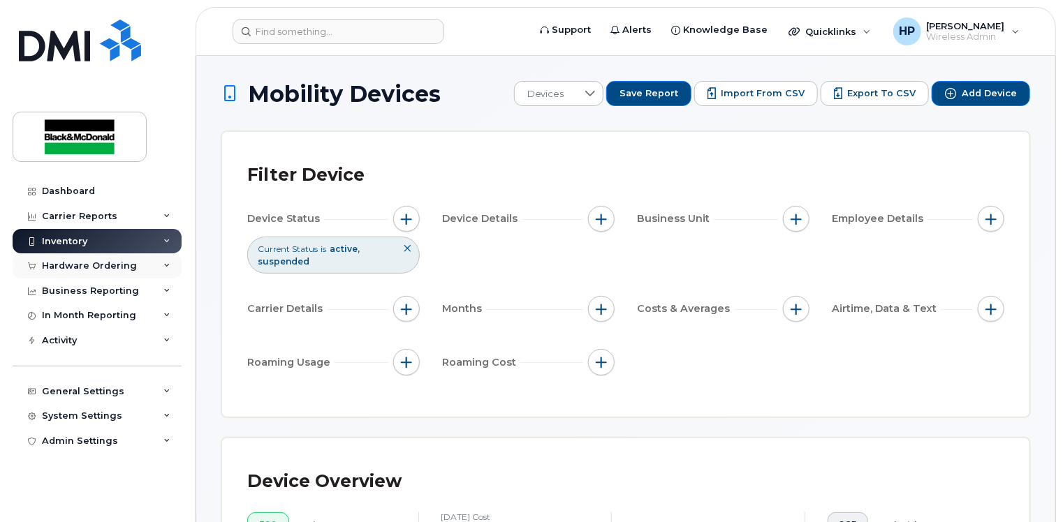
click at [156, 270] on div "Hardware Ordering" at bounding box center [97, 265] width 169 height 25
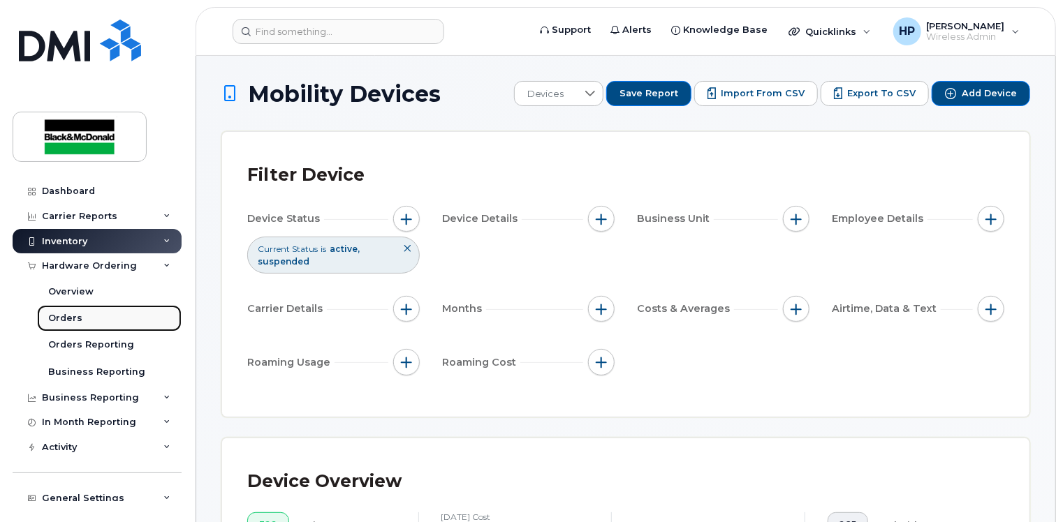
click at [40, 313] on link "Orders" at bounding box center [109, 318] width 145 height 27
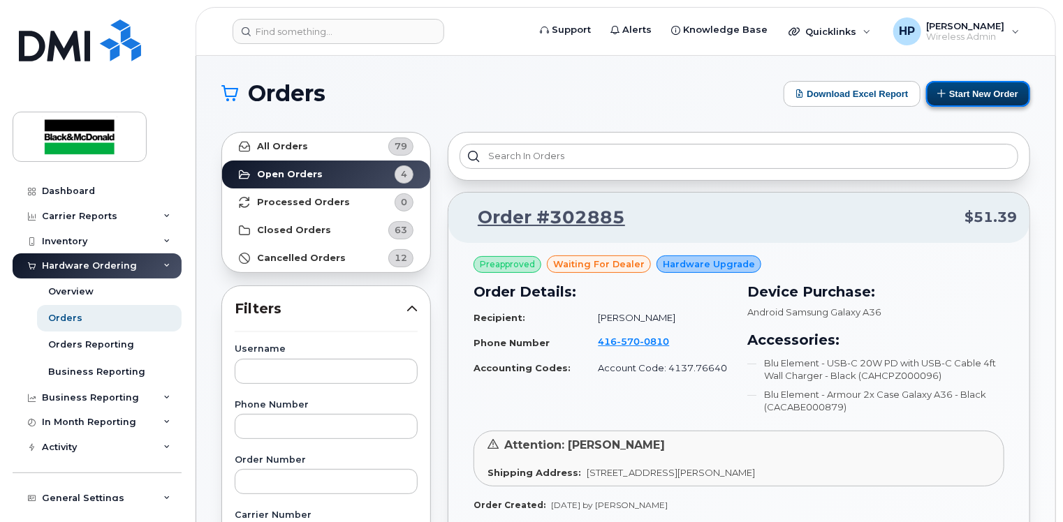
click at [994, 98] on button "Start New Order" at bounding box center [978, 94] width 104 height 26
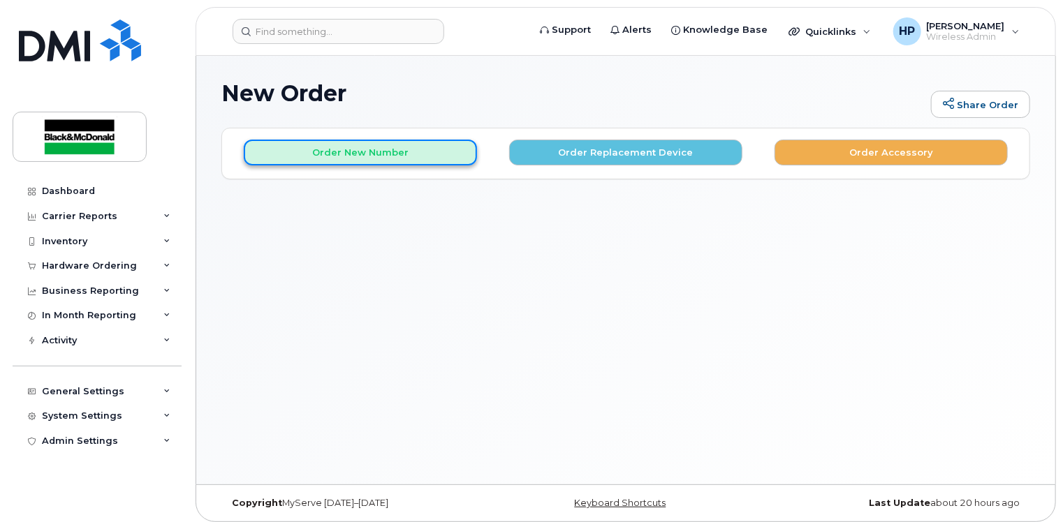
click at [363, 154] on button "Order New Number" at bounding box center [360, 153] width 233 height 26
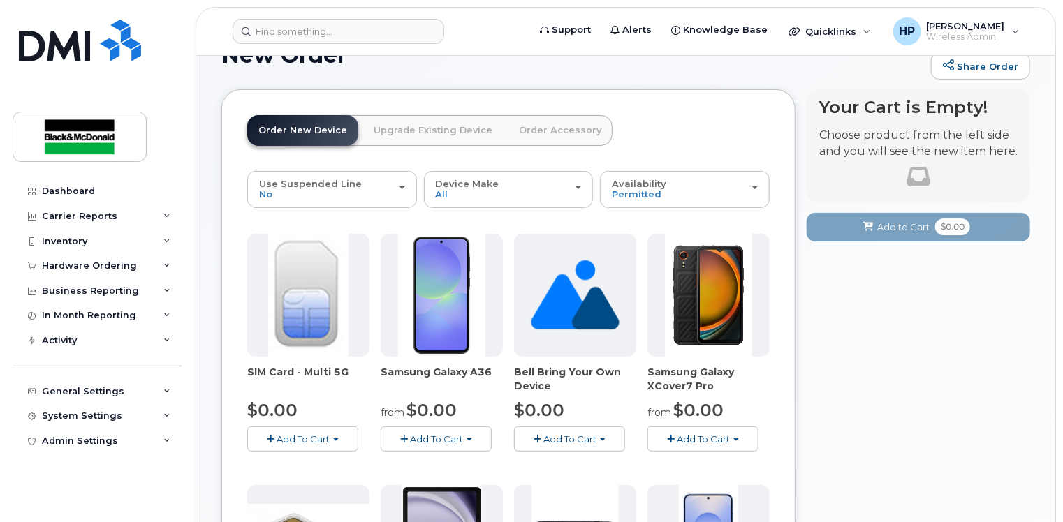
scroll to position [70, 0]
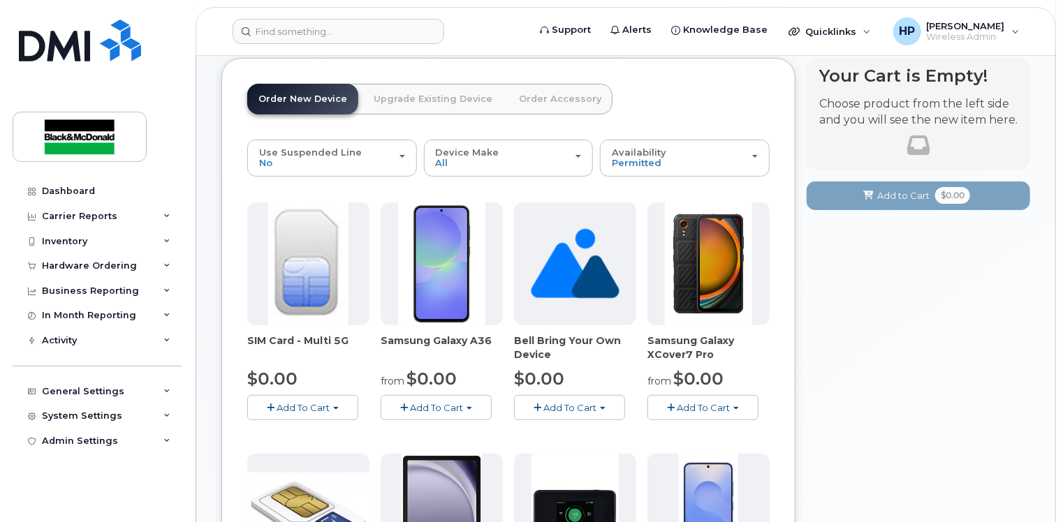
click at [312, 415] on button "Add To Cart" at bounding box center [302, 407] width 111 height 24
click at [334, 430] on link "$0.00 - New Activation" at bounding box center [317, 433] width 133 height 17
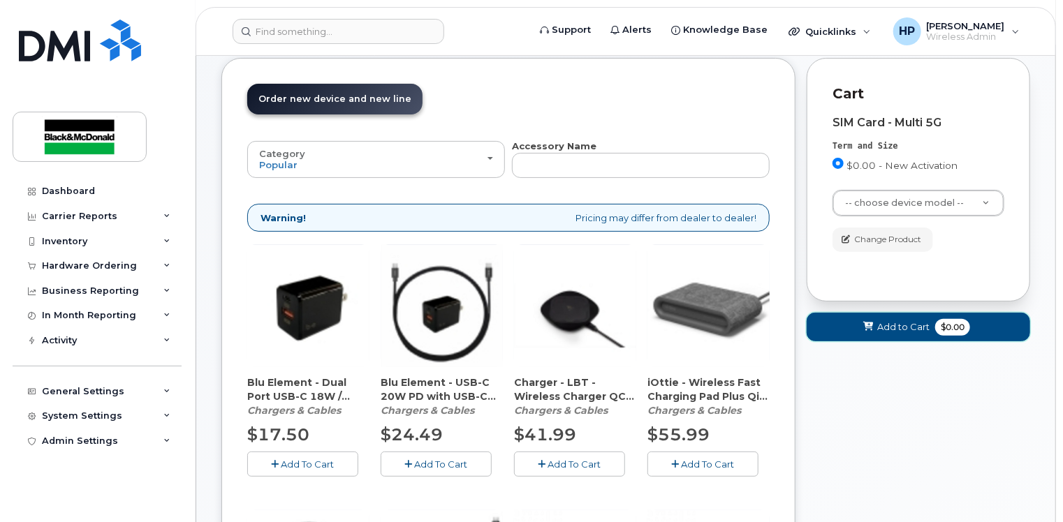
click at [899, 321] on span "Add to Cart" at bounding box center [903, 326] width 52 height 13
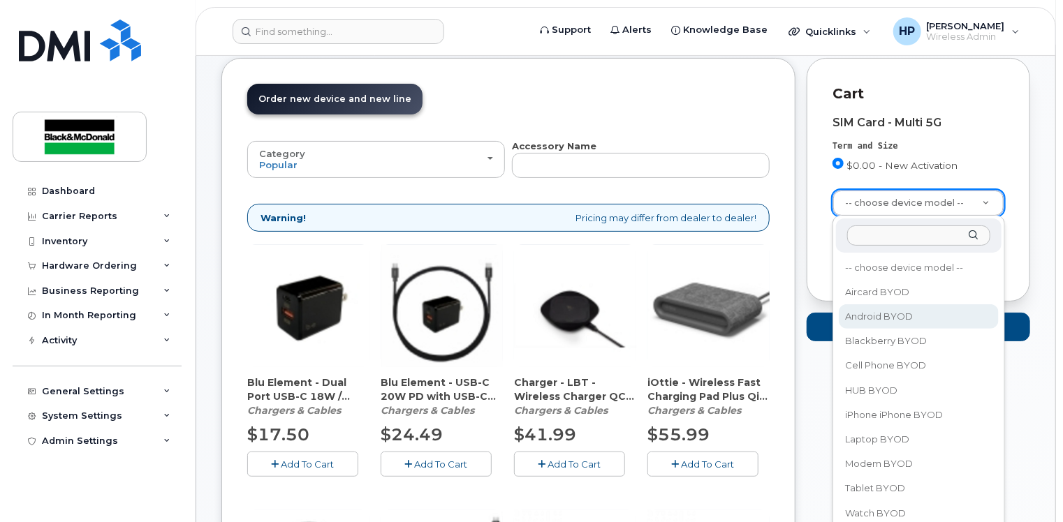
select select "2422"
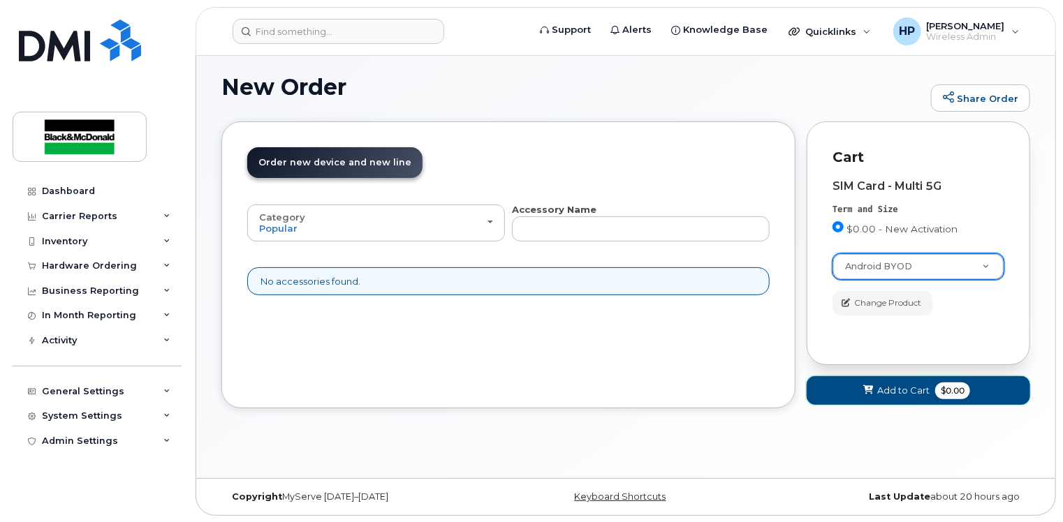
click at [900, 385] on span "Add to Cart" at bounding box center [903, 390] width 52 height 13
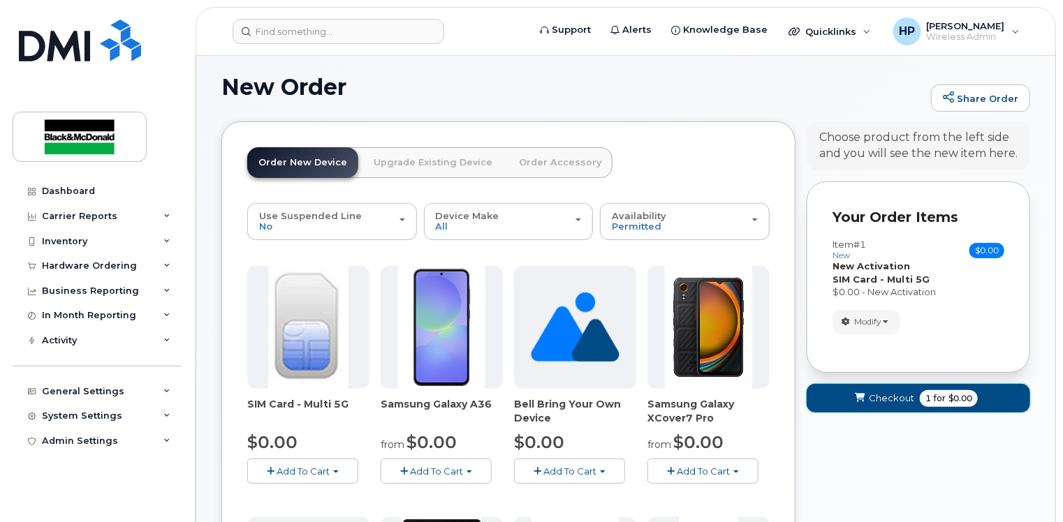
click at [900, 385] on button "Checkout 1 for $0.00" at bounding box center [917, 398] width 223 height 29
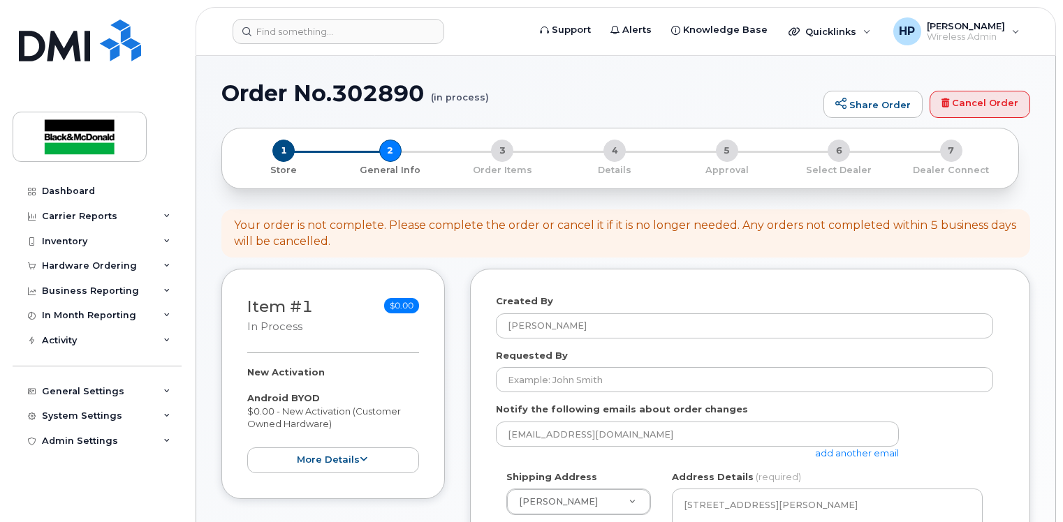
select select
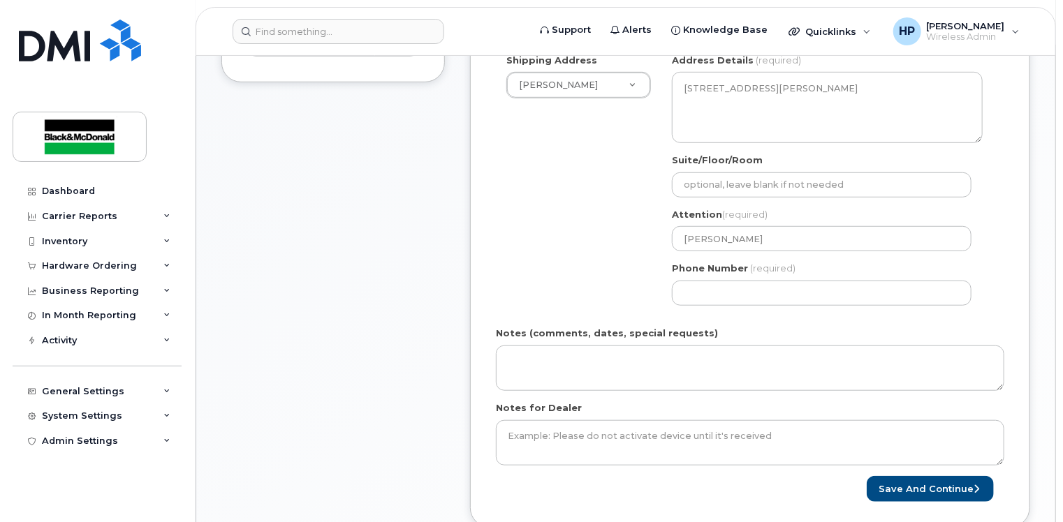
scroll to position [419, 0]
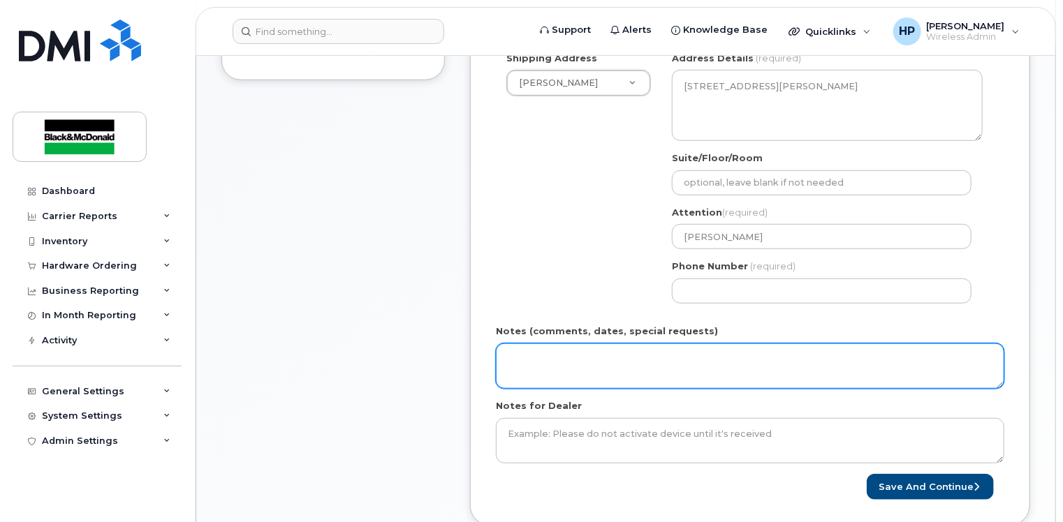
click at [531, 371] on textarea "Notes (comments, dates, special requests)" at bounding box center [750, 367] width 508 height 46
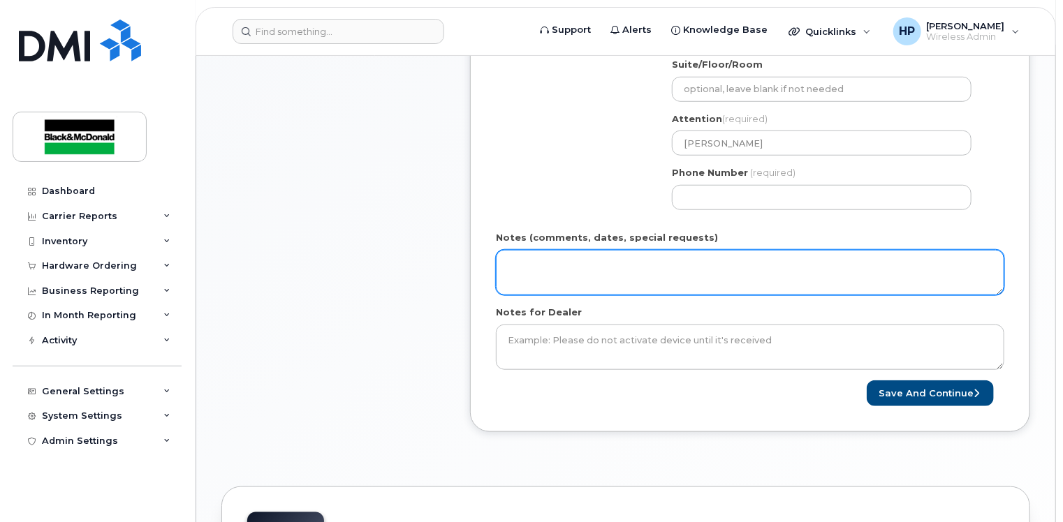
scroll to position [489, 0]
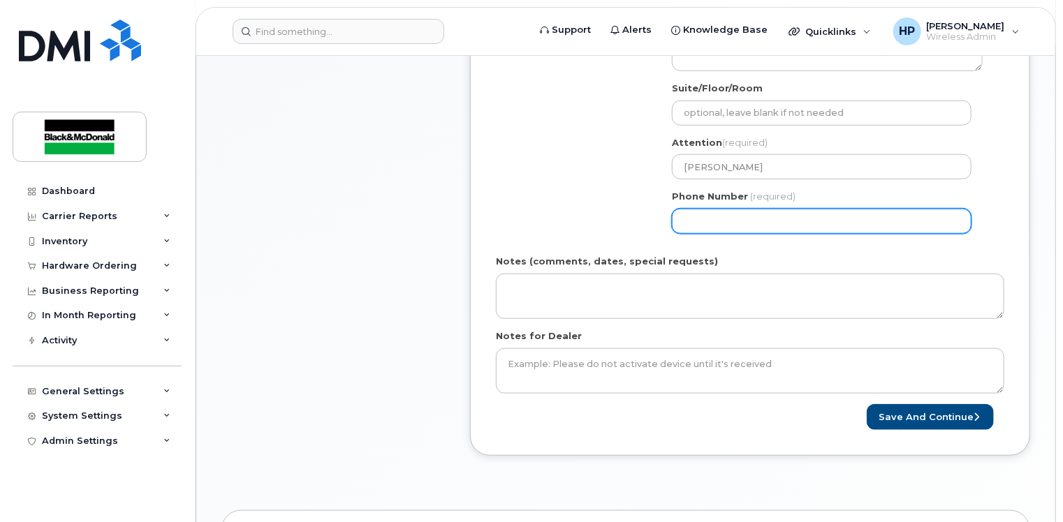
click at [707, 217] on input "Phone Number" at bounding box center [822, 221] width 300 height 25
type input "4163646169"
select select
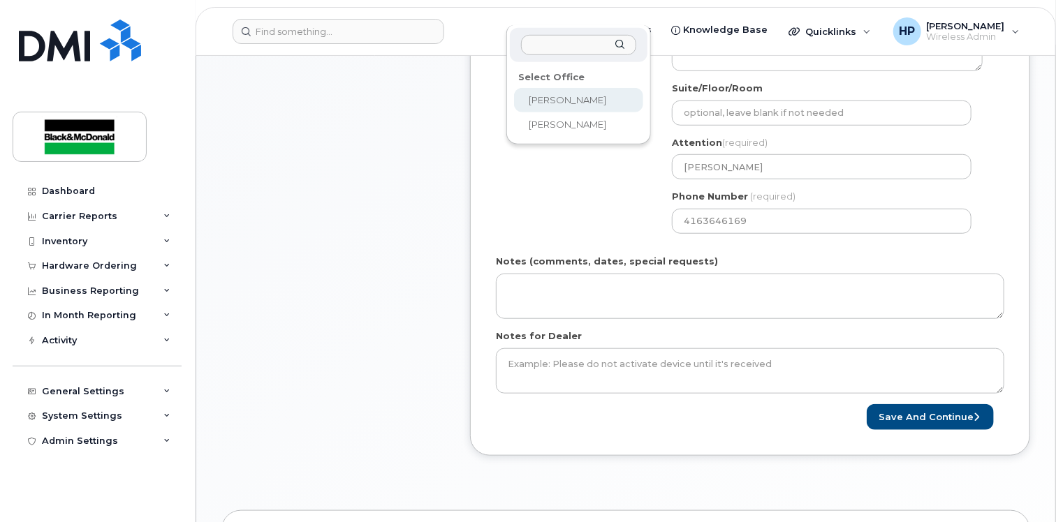
scroll to position [483, 0]
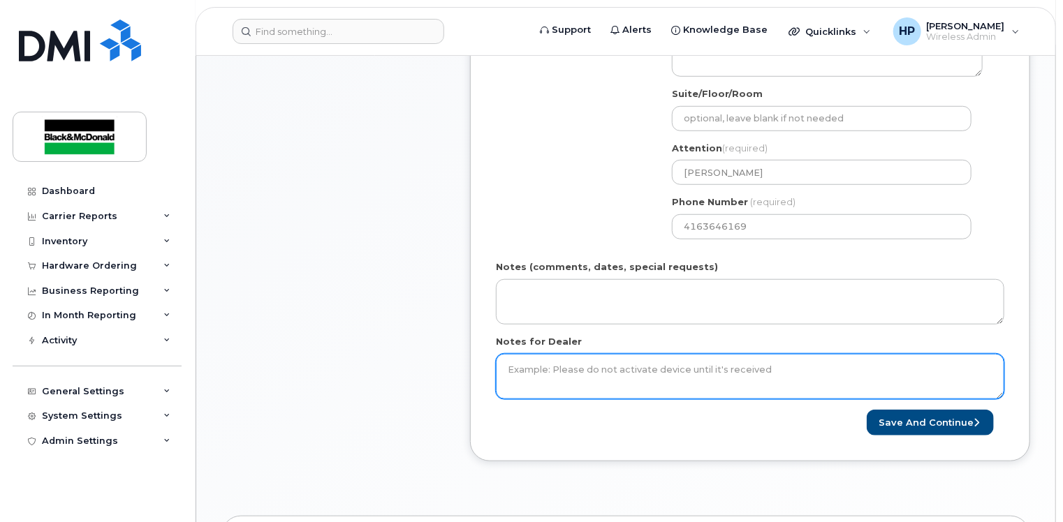
click at [541, 381] on textarea "Notes for Dealer" at bounding box center [750, 377] width 508 height 46
click at [539, 381] on textarea "Notes for Dealer" at bounding box center [750, 377] width 508 height 46
type textarea "AREA CODE SHOULD BE Toronto AND BU IS 4137"
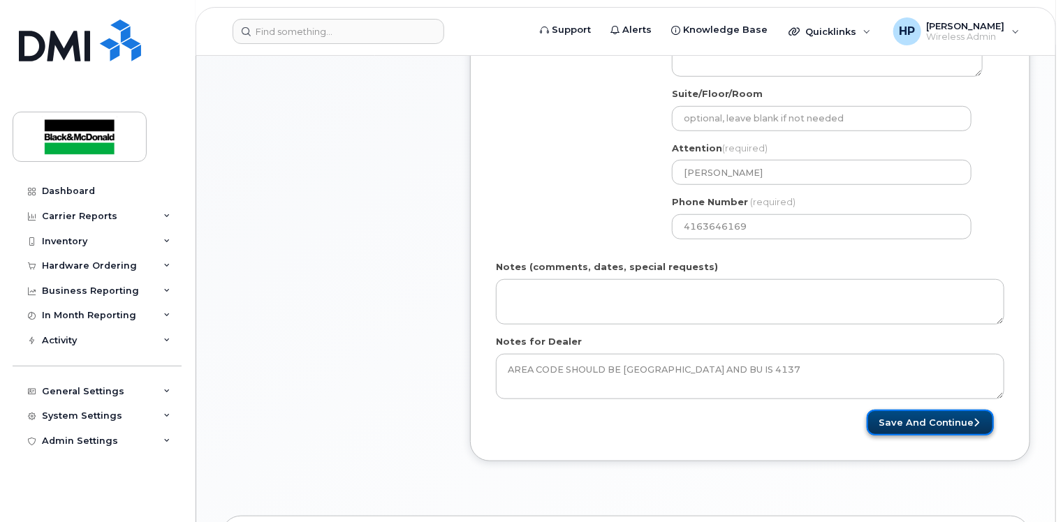
click at [921, 424] on button "Save and Continue" at bounding box center [929, 423] width 127 height 26
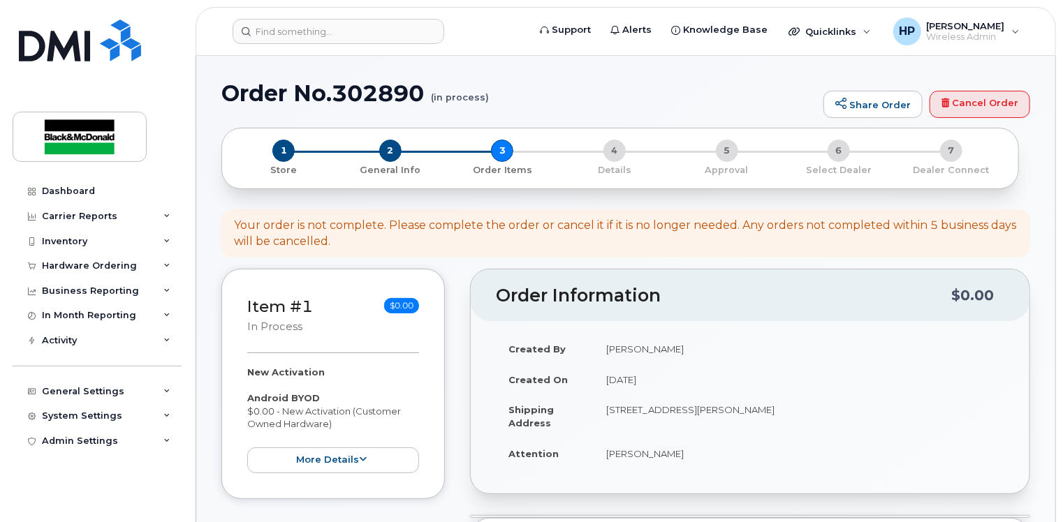
scroll to position [349, 0]
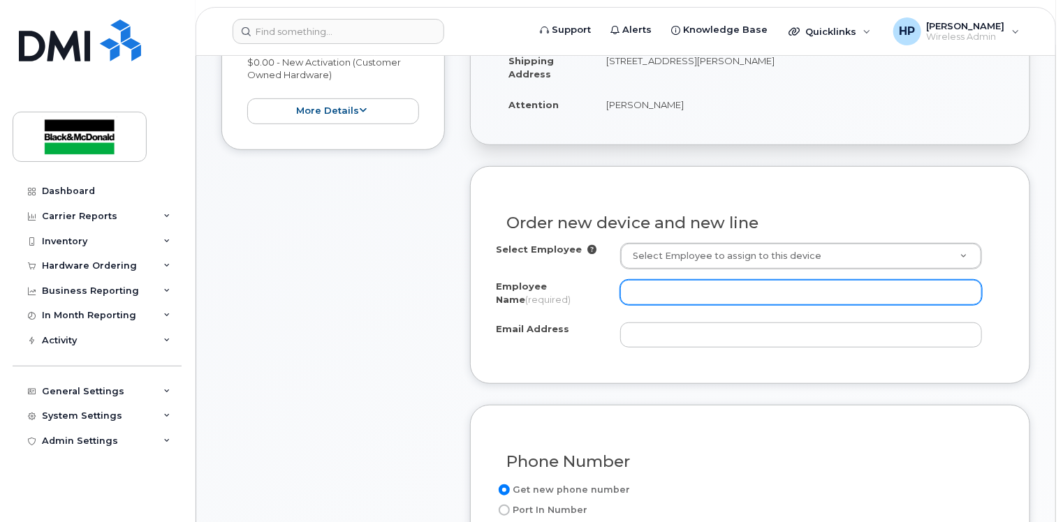
click at [666, 289] on input "Employee Name (required)" at bounding box center [801, 292] width 362 height 25
click at [640, 283] on input "Employee Name (required)" at bounding box center [801, 292] width 362 height 25
paste input "[PERSON_NAME]"
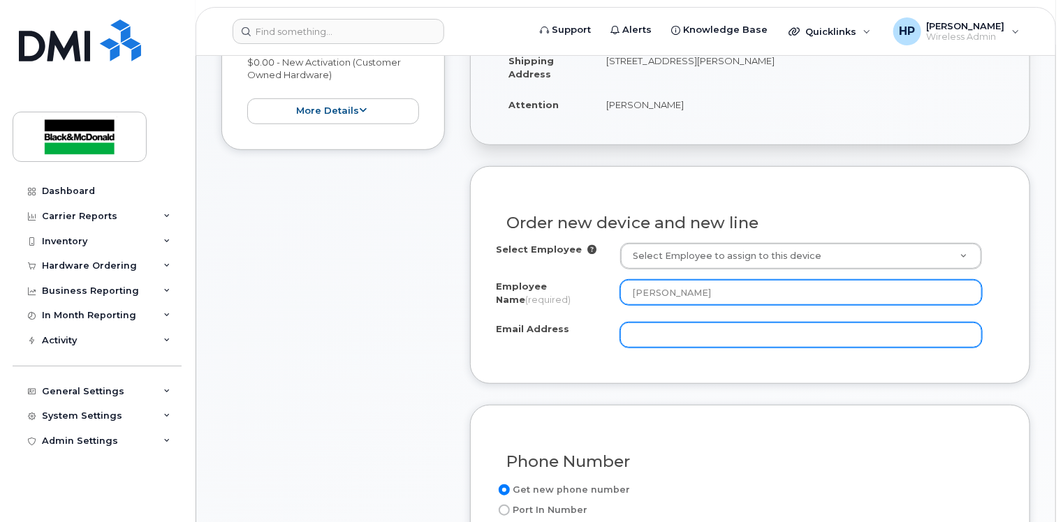
type input "[PERSON_NAME]"
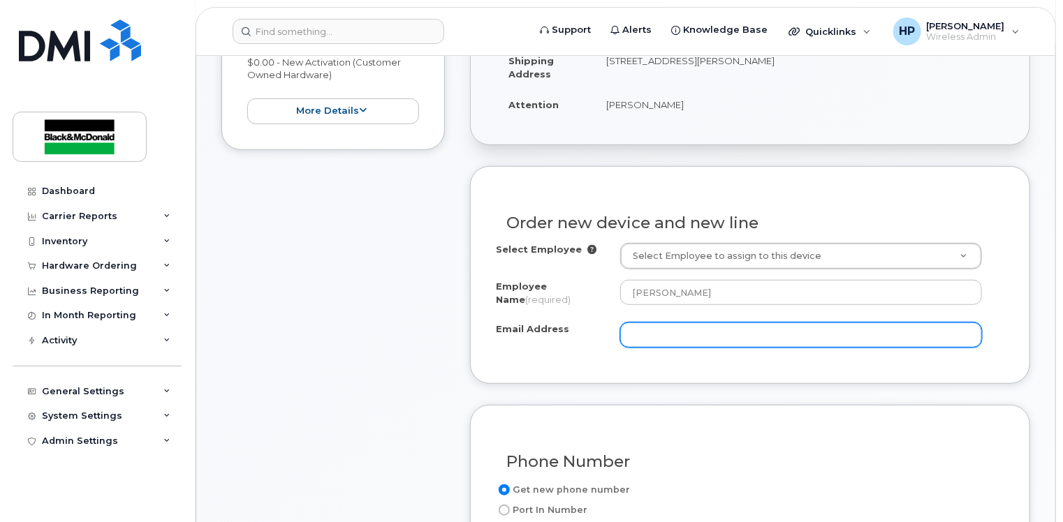
click at [640, 341] on input "Email Address" at bounding box center [801, 335] width 362 height 25
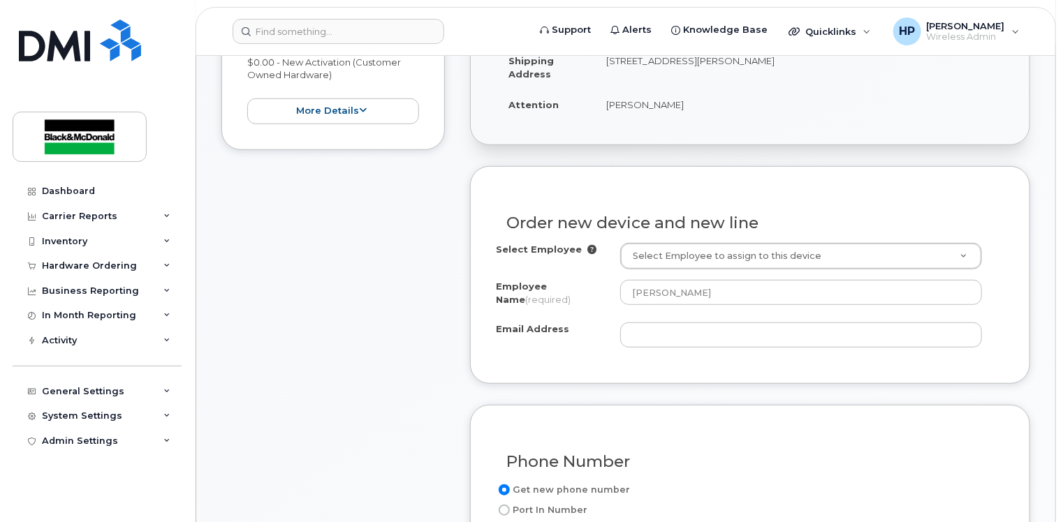
click at [559, 368] on div "Order new device and new line Select Employee Select Employee to assign to this…" at bounding box center [750, 274] width 560 height 217
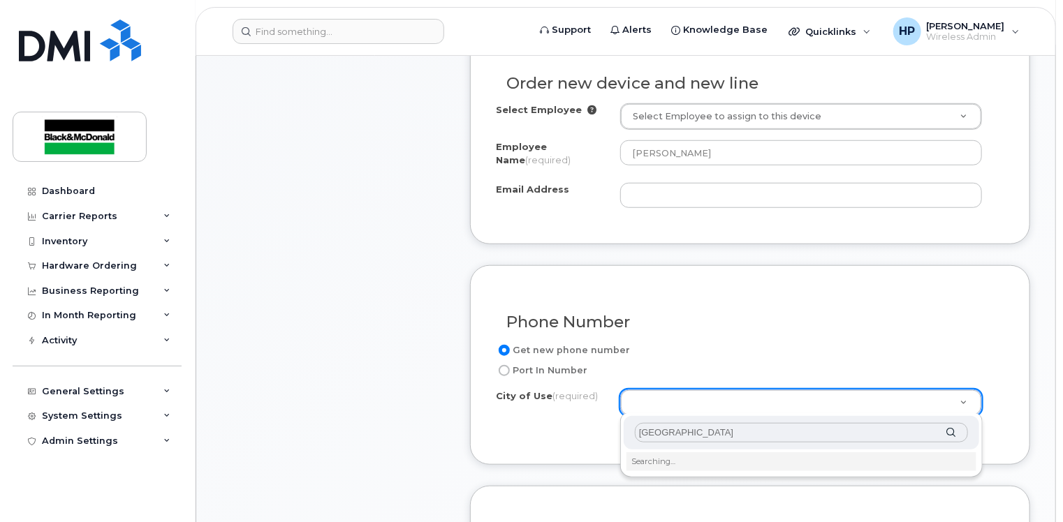
click at [958, 438] on input "[GEOGRAPHIC_DATA]" at bounding box center [801, 433] width 333 height 20
type input "[GEOGRAPHIC_DATA]"
click at [954, 431] on div "[GEOGRAPHIC_DATA]" at bounding box center [800, 433] width 355 height 34
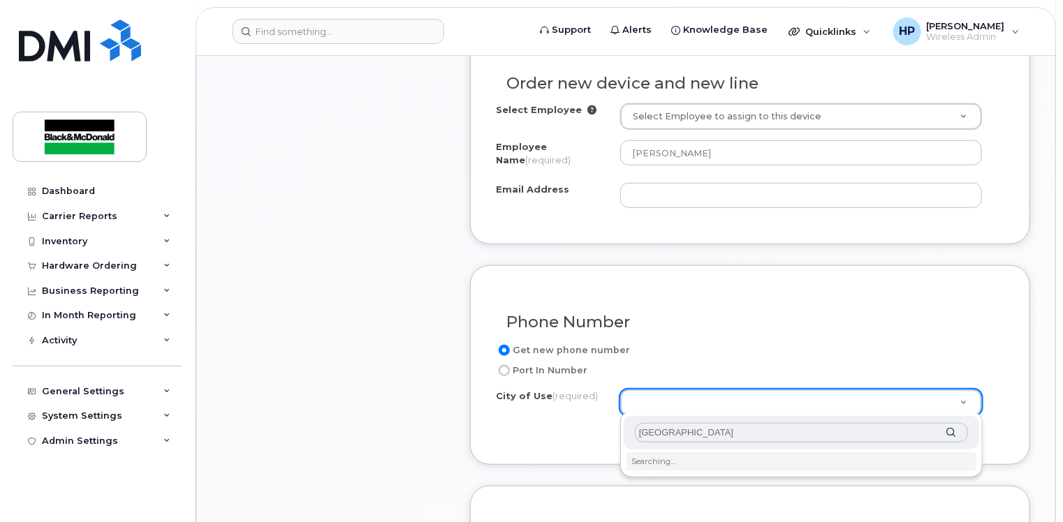
click at [954, 431] on div "[GEOGRAPHIC_DATA]" at bounding box center [800, 433] width 355 height 34
type input "4934"
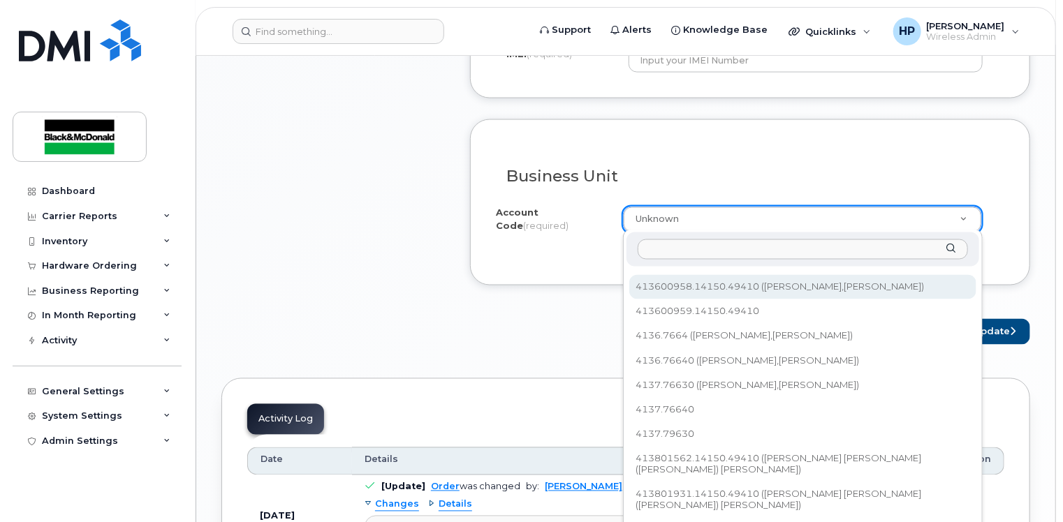
scroll to position [457, 0]
click at [679, 249] on input "text" at bounding box center [802, 249] width 330 height 20
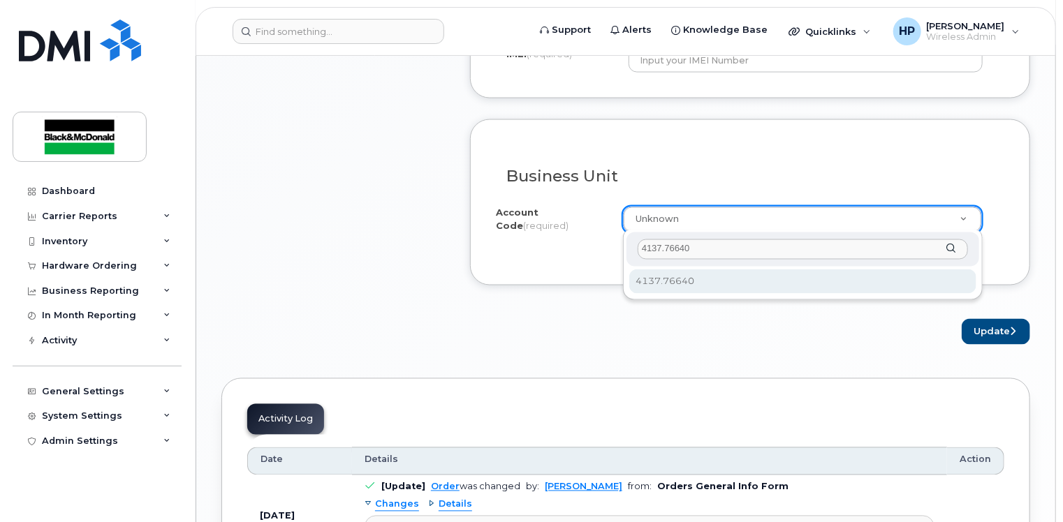
type input "4137.76640"
select select "4137.76640"
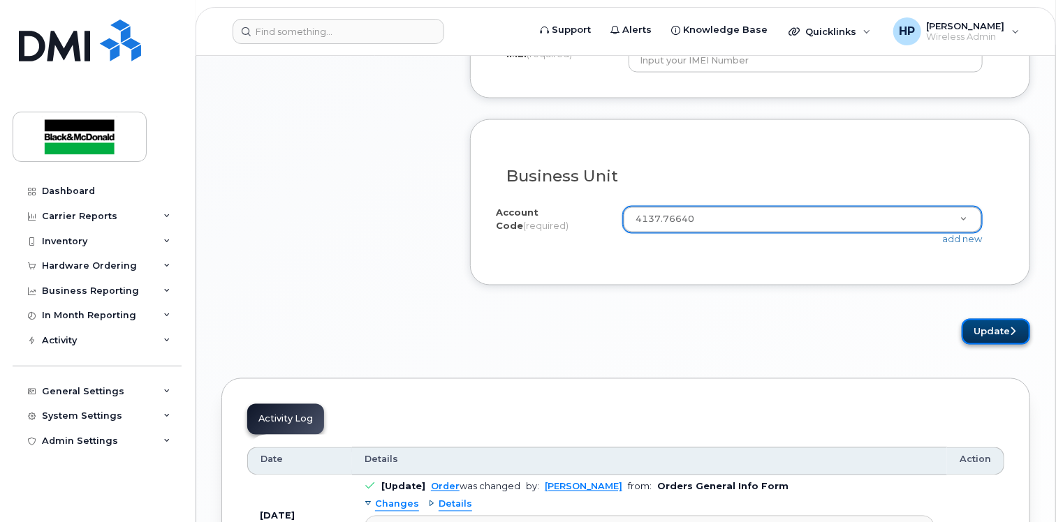
click at [991, 341] on button "Update" at bounding box center [995, 332] width 68 height 26
click at [986, 327] on button "Update" at bounding box center [995, 332] width 68 height 26
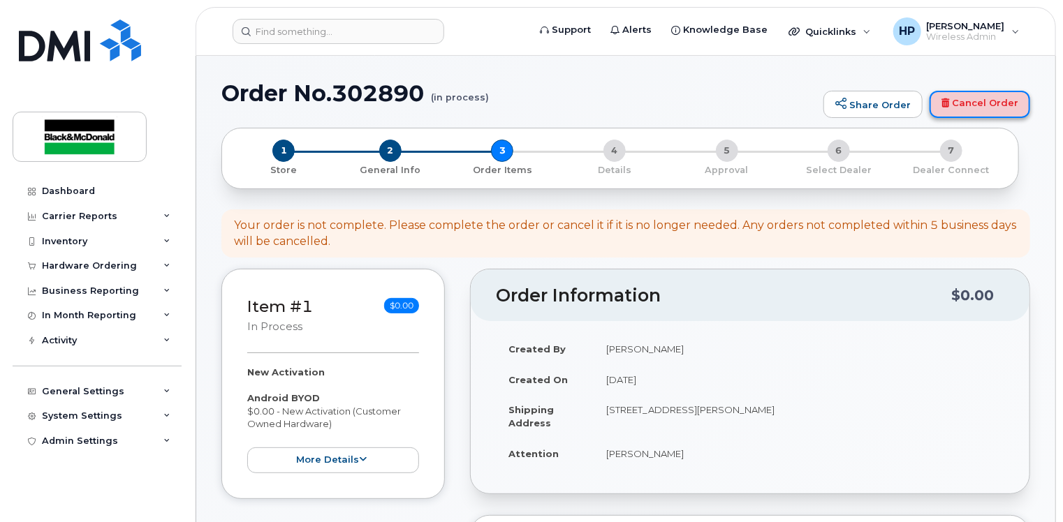
click at [961, 108] on link "Cancel Order" at bounding box center [979, 105] width 101 height 28
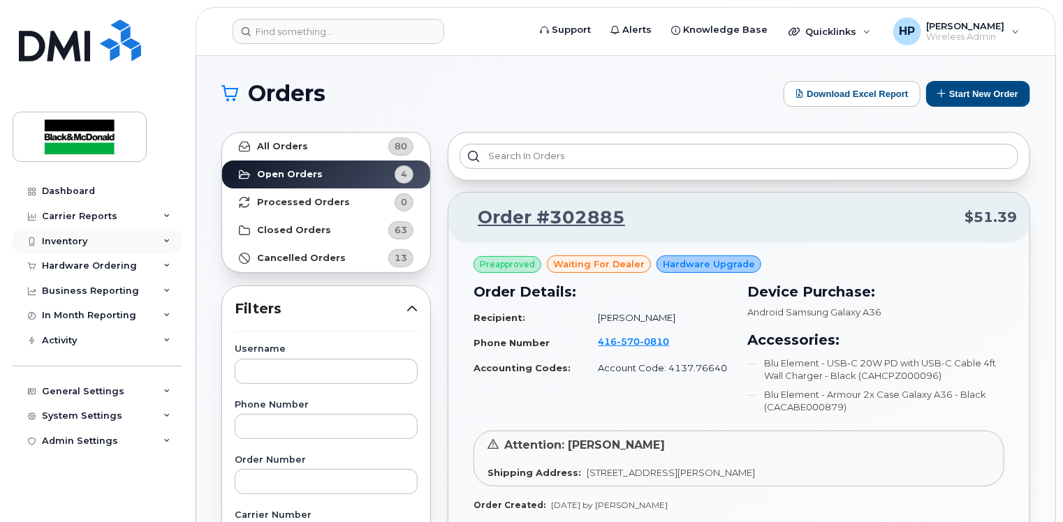
click at [131, 239] on div "Inventory" at bounding box center [97, 241] width 169 height 25
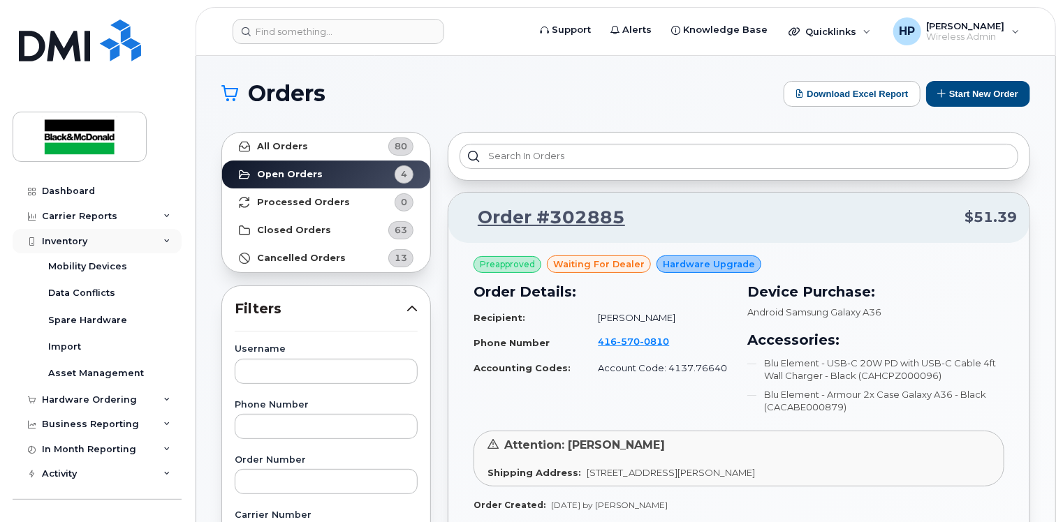
click at [156, 247] on div "Inventory" at bounding box center [97, 241] width 169 height 25
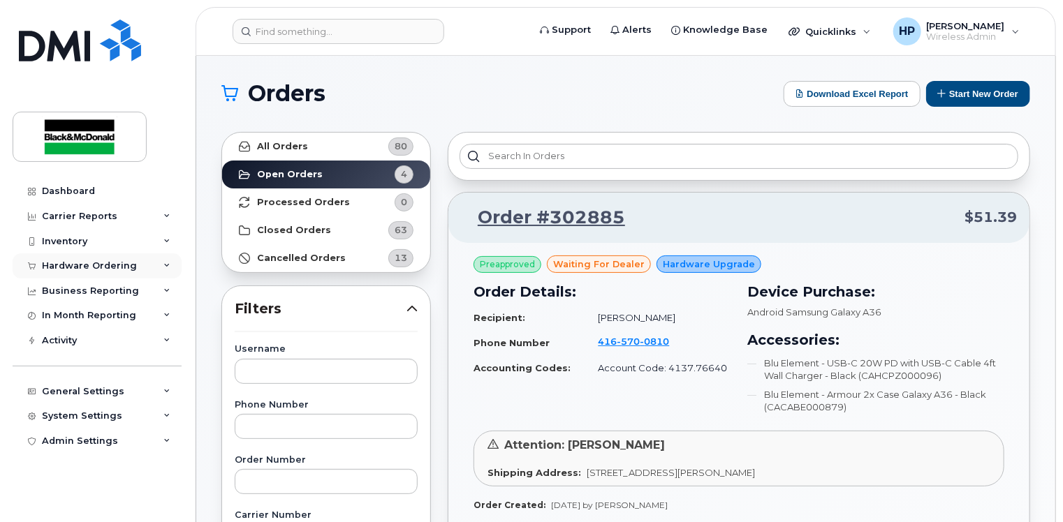
click at [151, 275] on div "Hardware Ordering" at bounding box center [97, 265] width 169 height 25
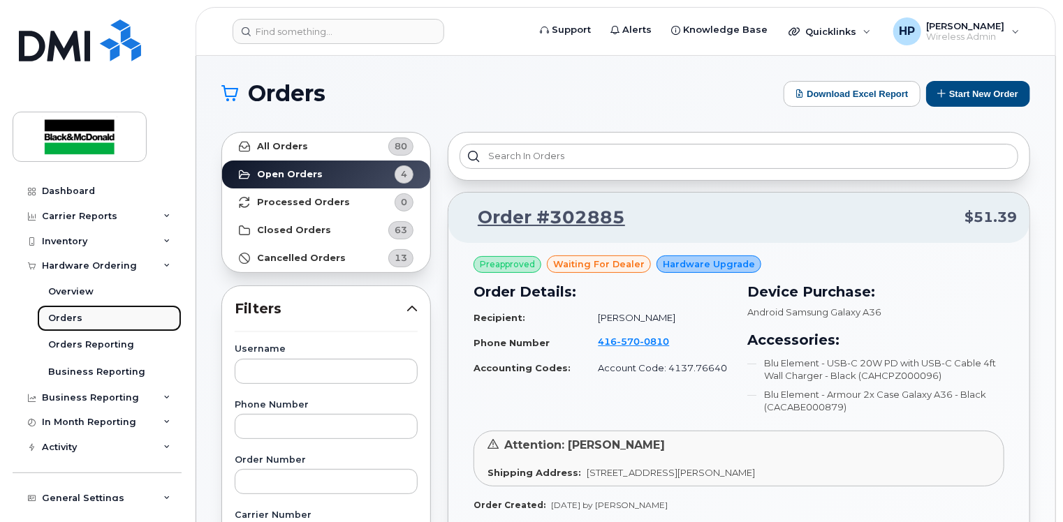
click at [73, 314] on div "Orders" at bounding box center [65, 318] width 34 height 13
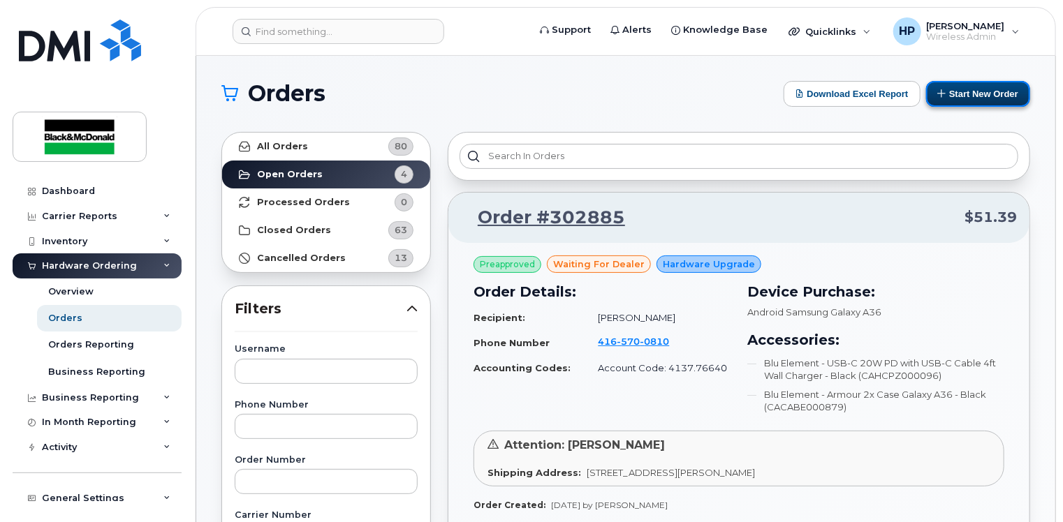
click at [958, 91] on button "Start New Order" at bounding box center [978, 94] width 104 height 26
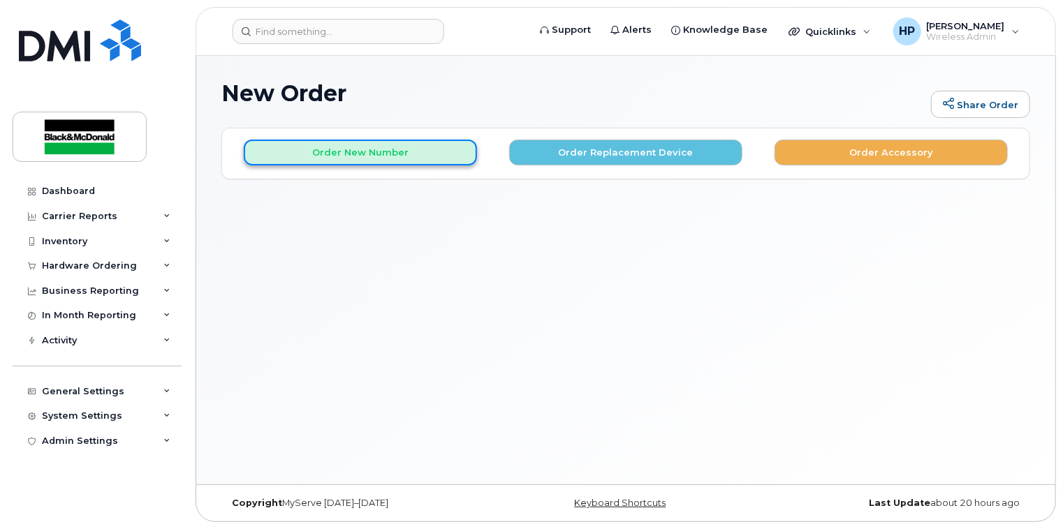
click at [352, 145] on button "Order New Number" at bounding box center [360, 153] width 233 height 26
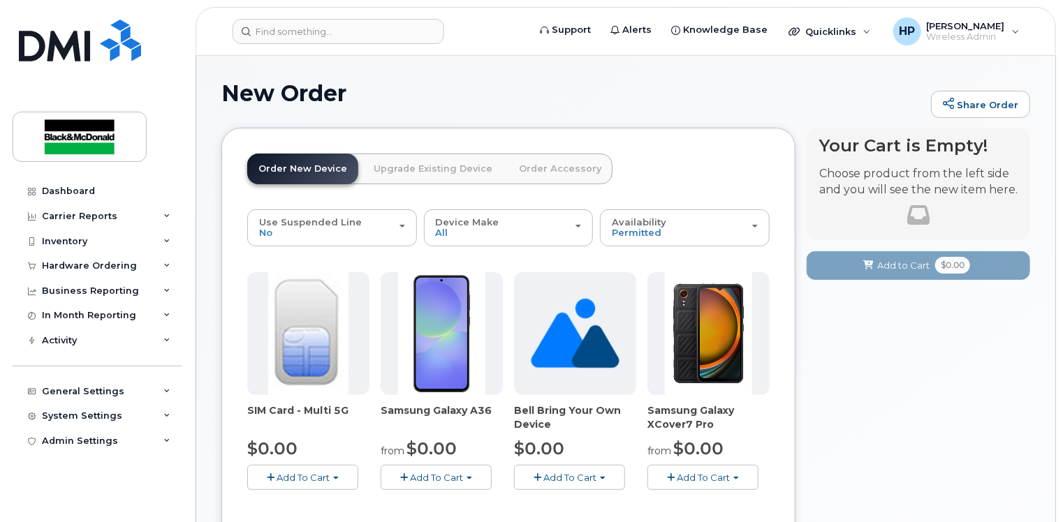
click at [445, 169] on link "Upgrade Existing Device" at bounding box center [432, 169] width 141 height 31
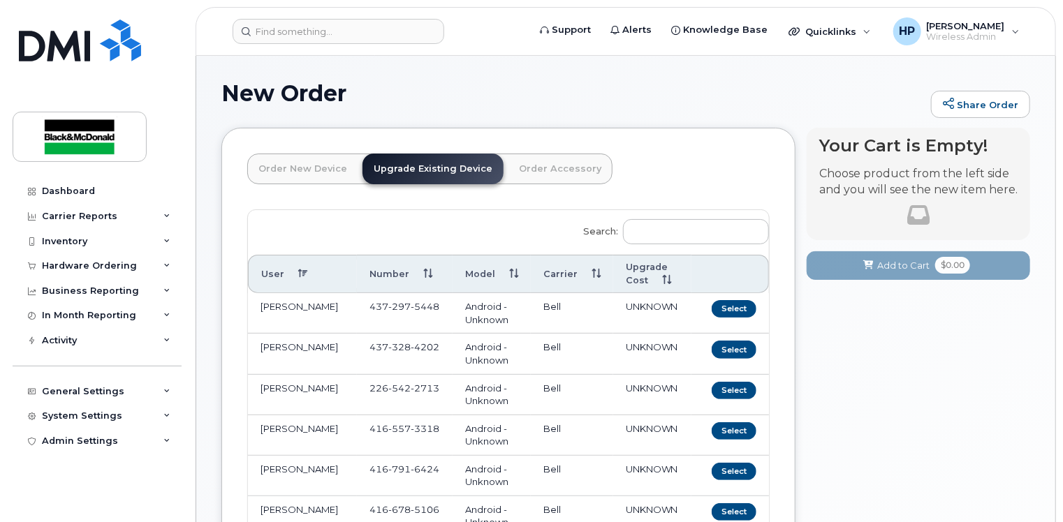
click at [289, 164] on link "Order New Device" at bounding box center [302, 169] width 111 height 31
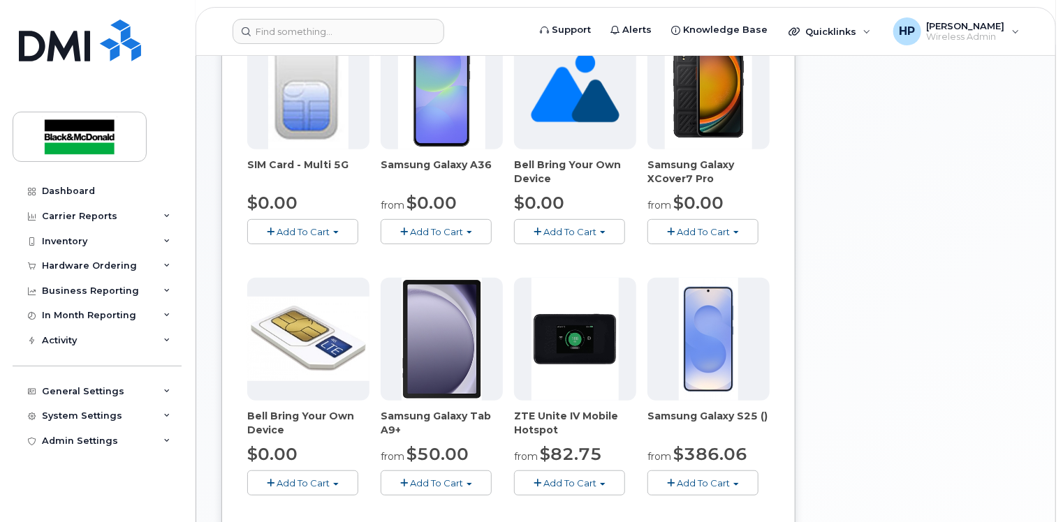
scroll to position [279, 0]
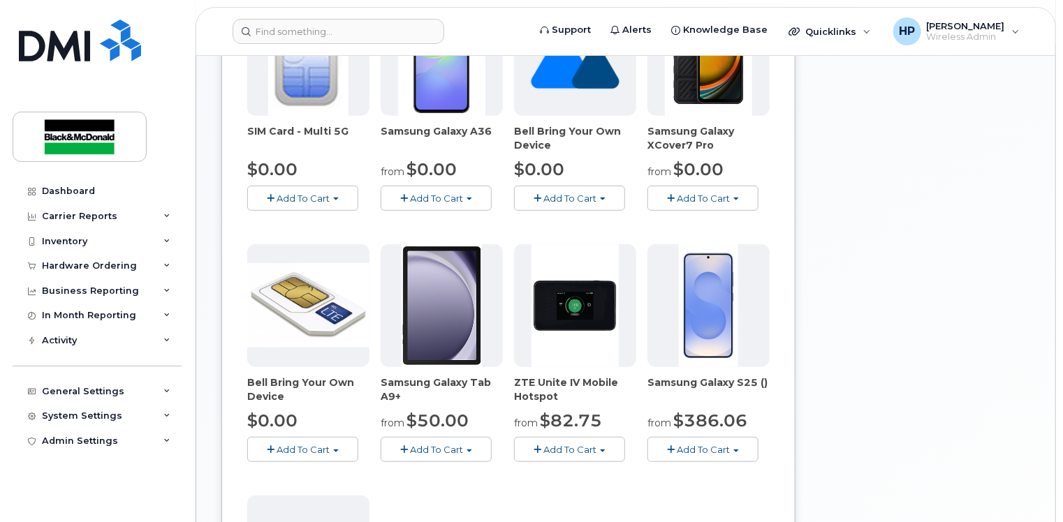
click at [318, 445] on span "Add To Cart" at bounding box center [302, 449] width 53 height 11
click at [315, 471] on link "$0.00 - no term" at bounding box center [317, 475] width 133 height 17
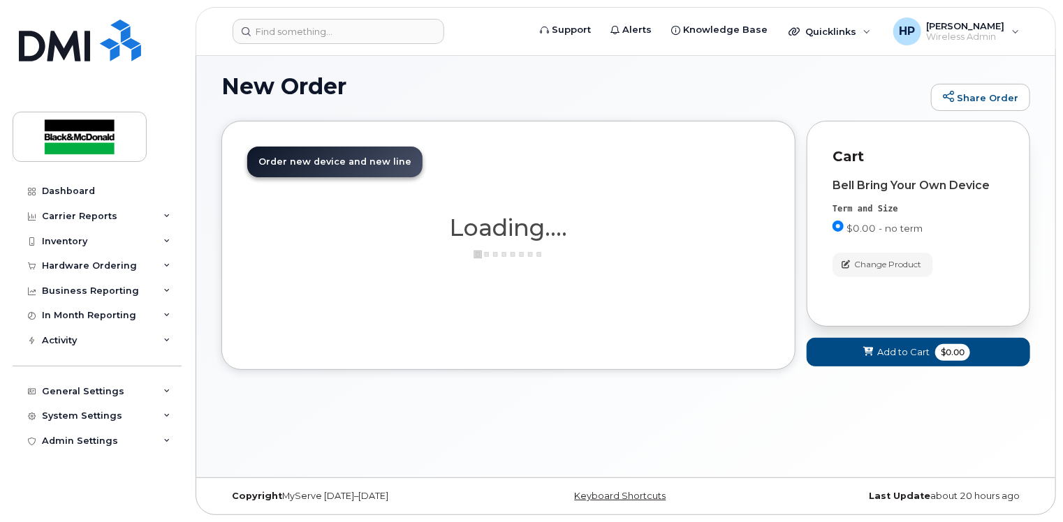
scroll to position [6, 0]
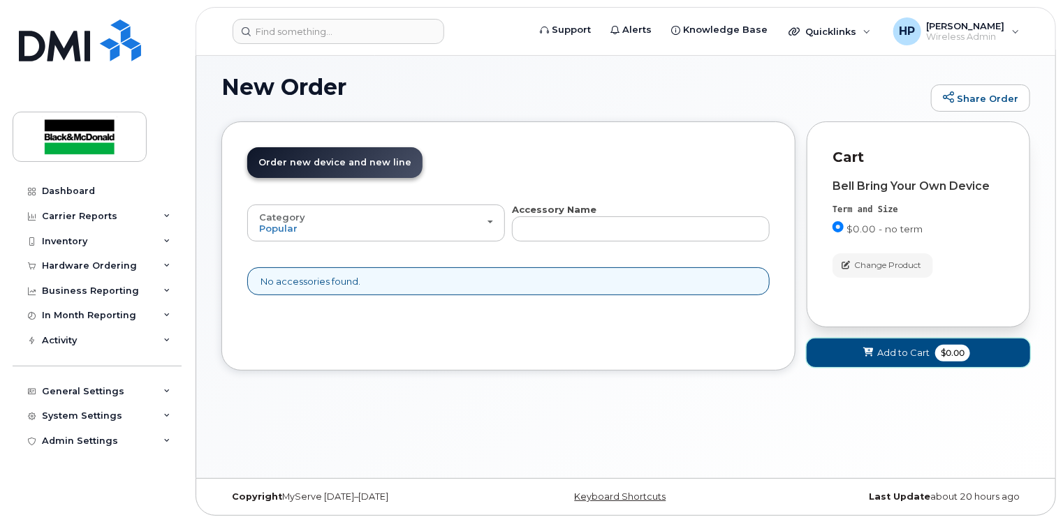
click at [913, 342] on button "Add to Cart $0.00" at bounding box center [917, 353] width 223 height 29
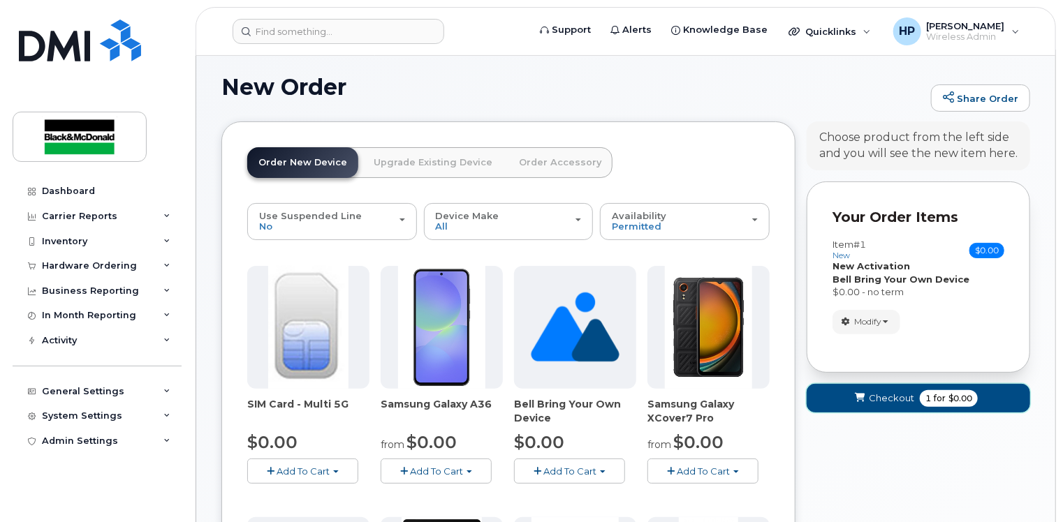
click at [873, 405] on button "Checkout 1 for $0.00" at bounding box center [917, 398] width 223 height 29
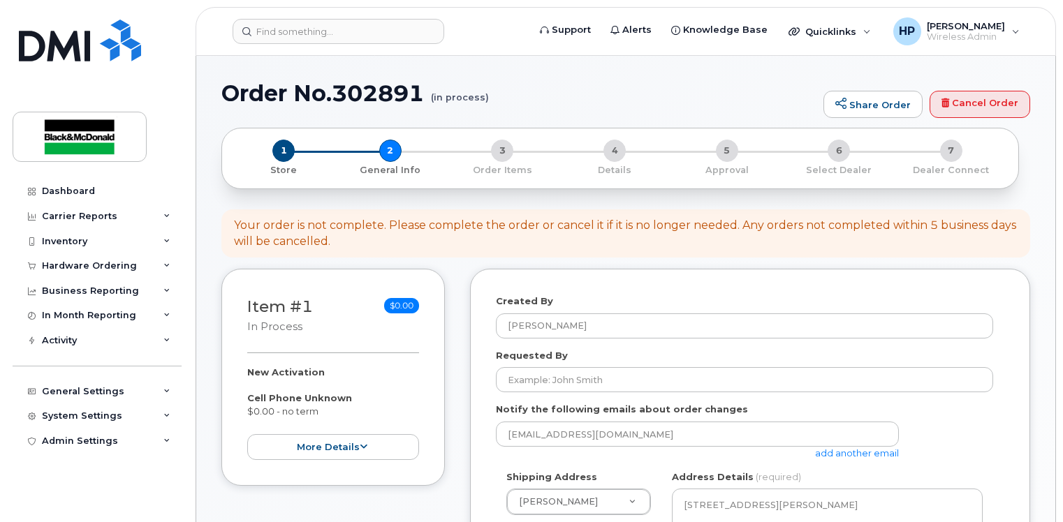
select select
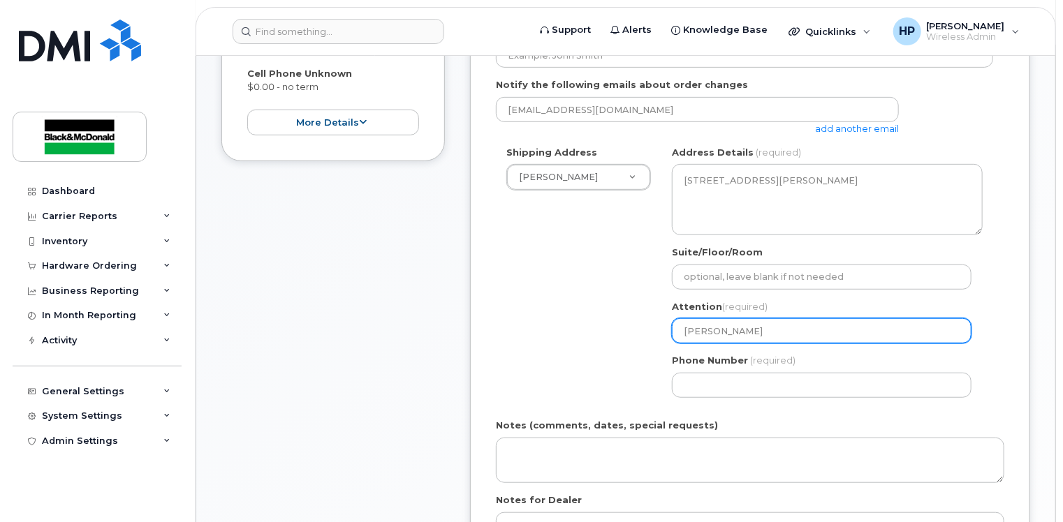
scroll to position [349, 0]
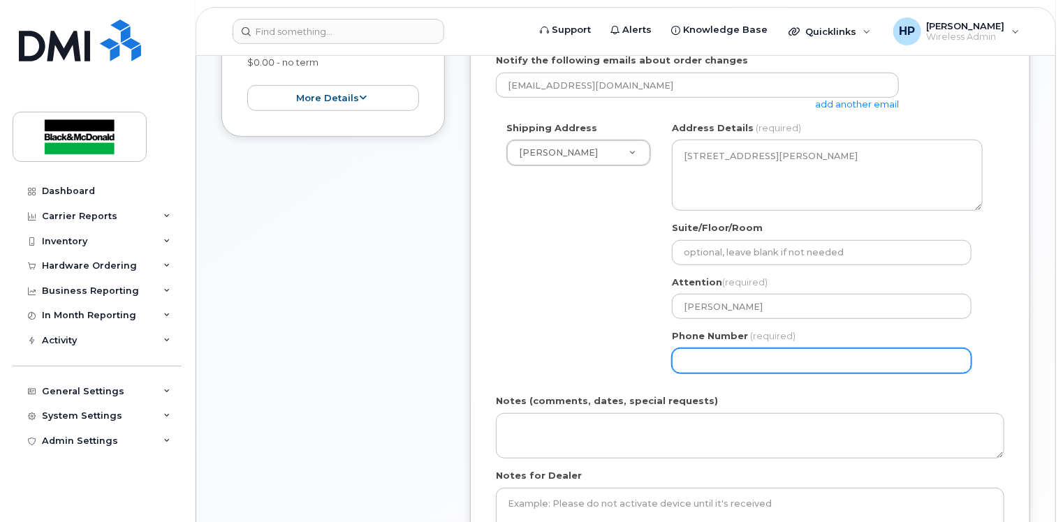
click at [734, 360] on input "Phone Number" at bounding box center [822, 360] width 300 height 25
type input "4163646169"
select select
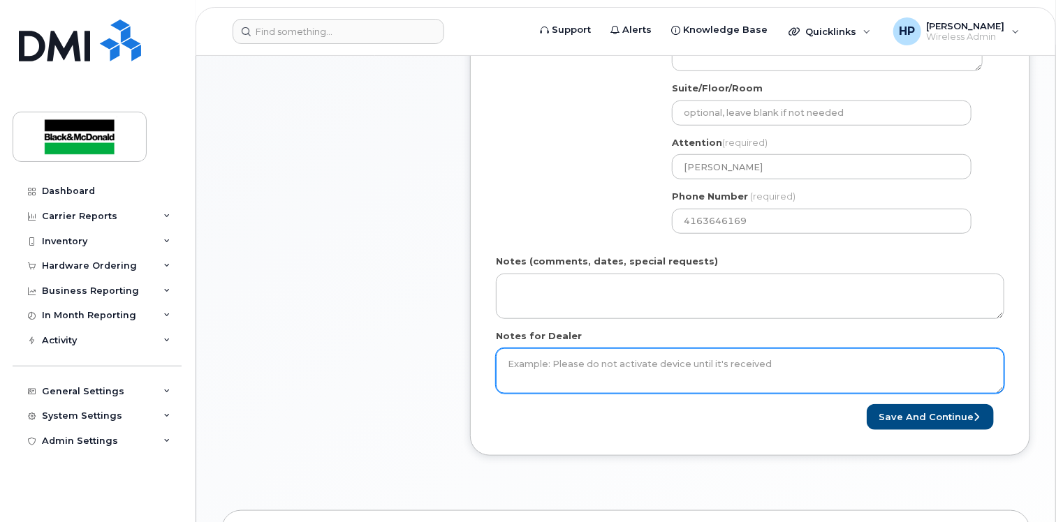
scroll to position [483, 0]
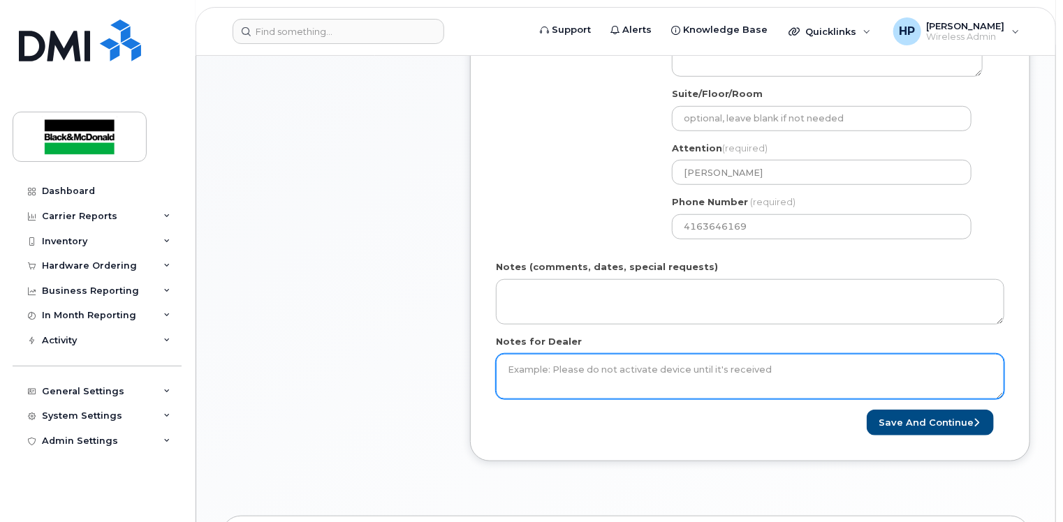
click at [567, 384] on textarea "Notes for Dealer" at bounding box center [750, 377] width 508 height 46
type textarea "Make sure SIM IS 5G and is Toronto area code and bu is 4137"
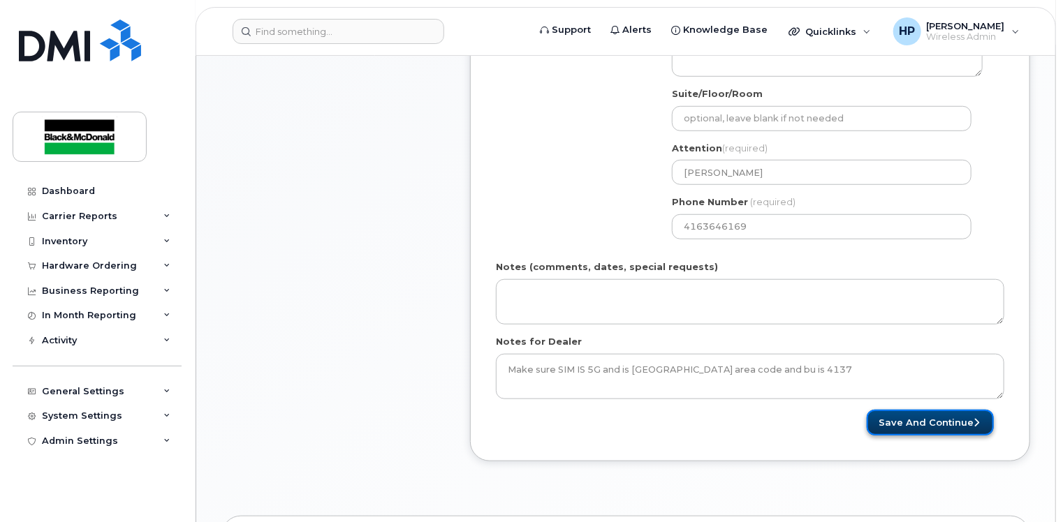
click at [927, 421] on button "Save and Continue" at bounding box center [929, 423] width 127 height 26
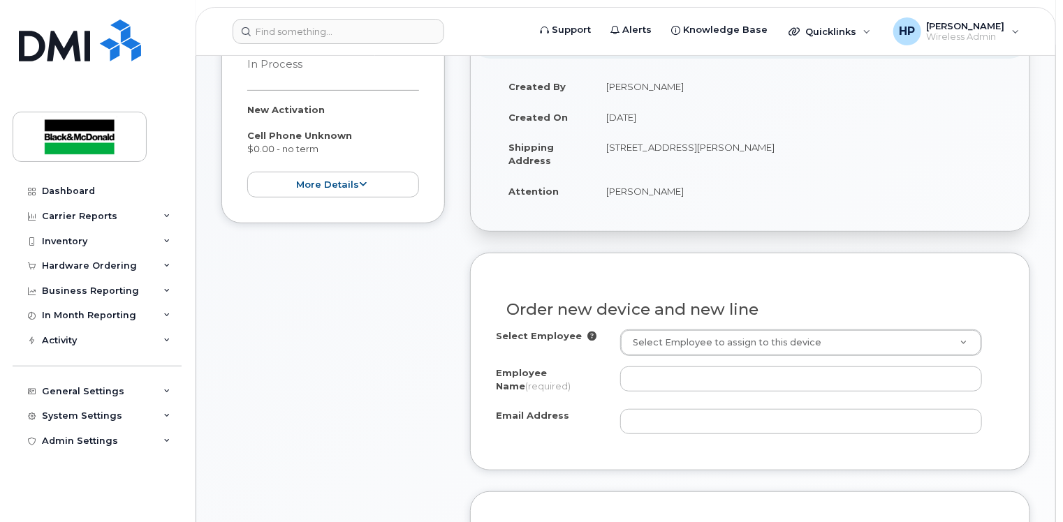
scroll to position [349, 0]
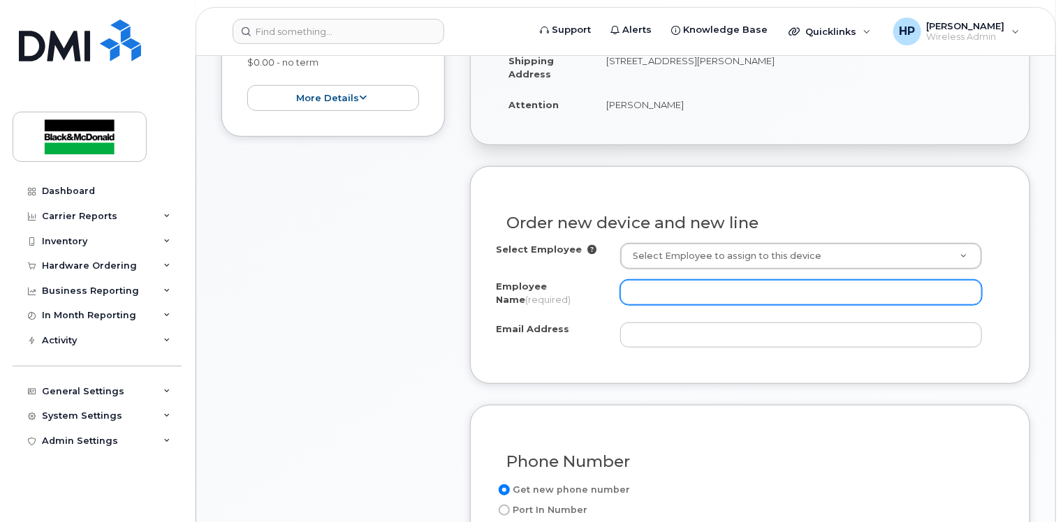
click at [702, 292] on input "Employee Name (required)" at bounding box center [801, 292] width 362 height 25
click at [643, 296] on input "Employee Name (required)" at bounding box center [801, 292] width 362 height 25
paste input "[PERSON_NAME]"
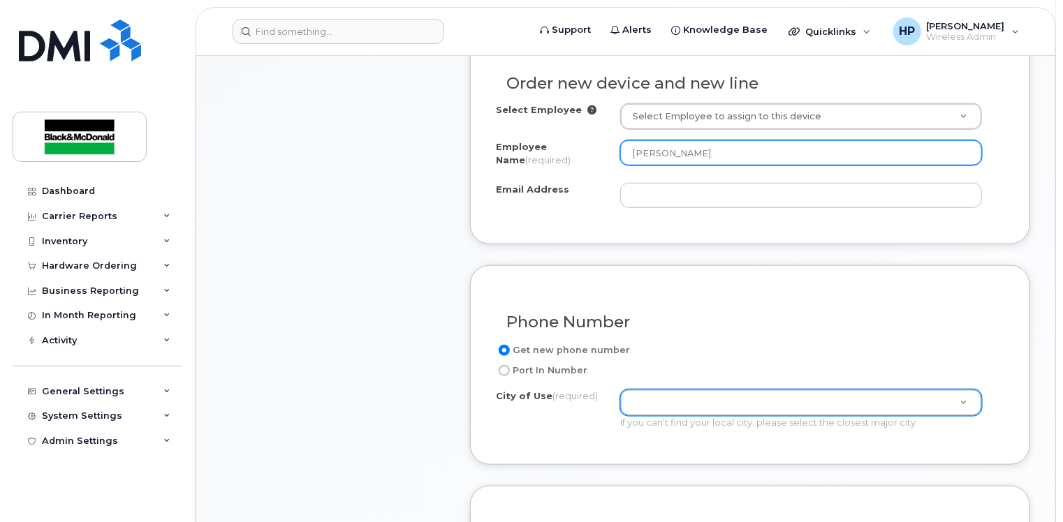
type input "[PERSON_NAME]"
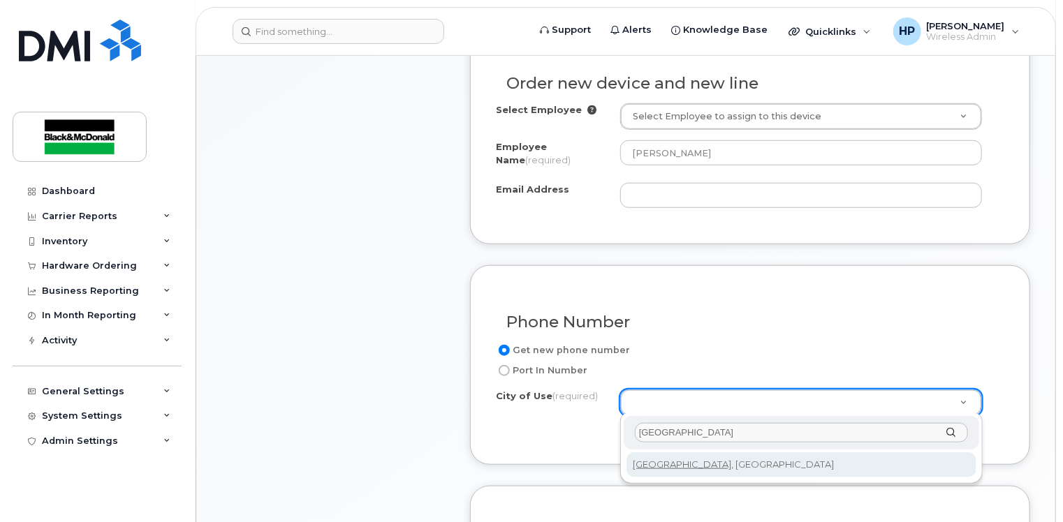
type input "toronto"
type input "4934"
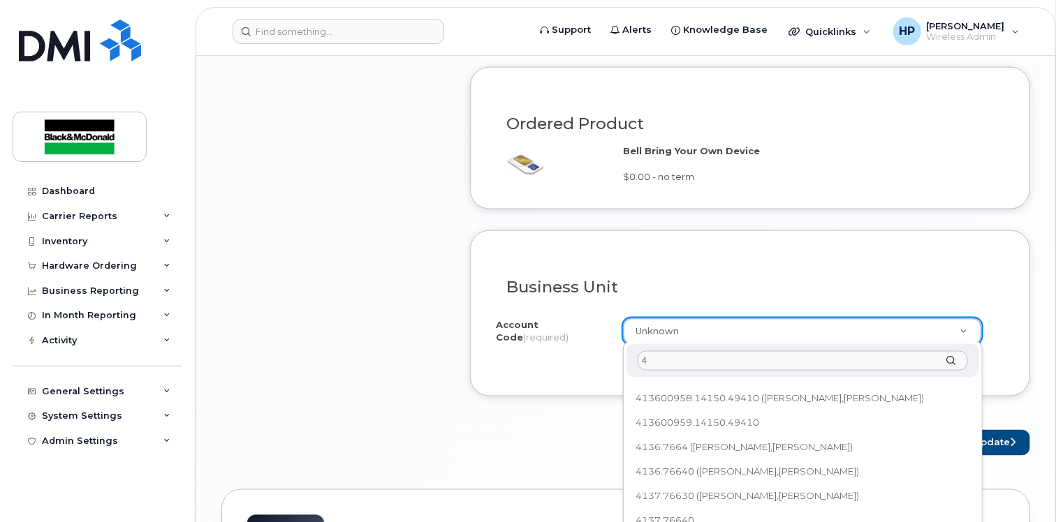
scroll to position [0, 0]
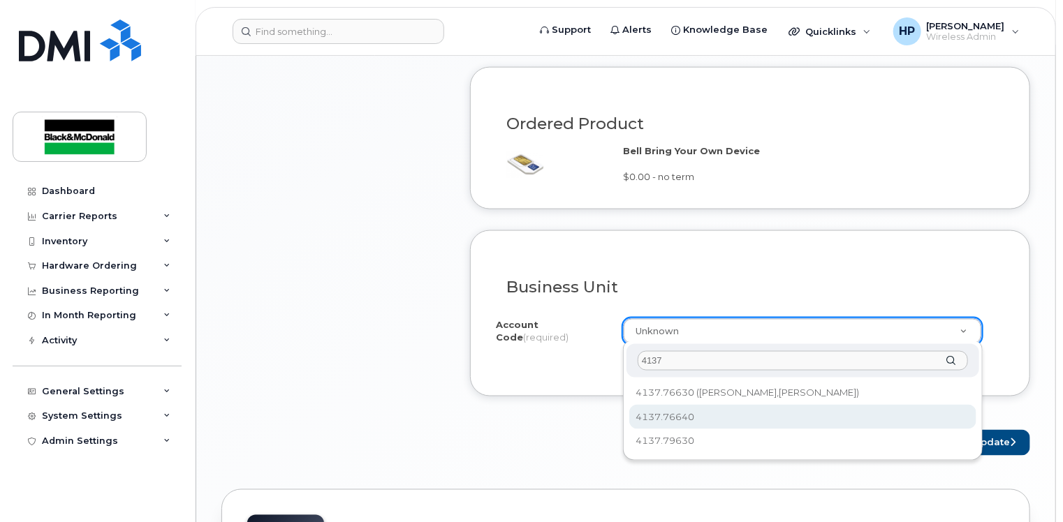
type input "4137"
select select "4137.76640"
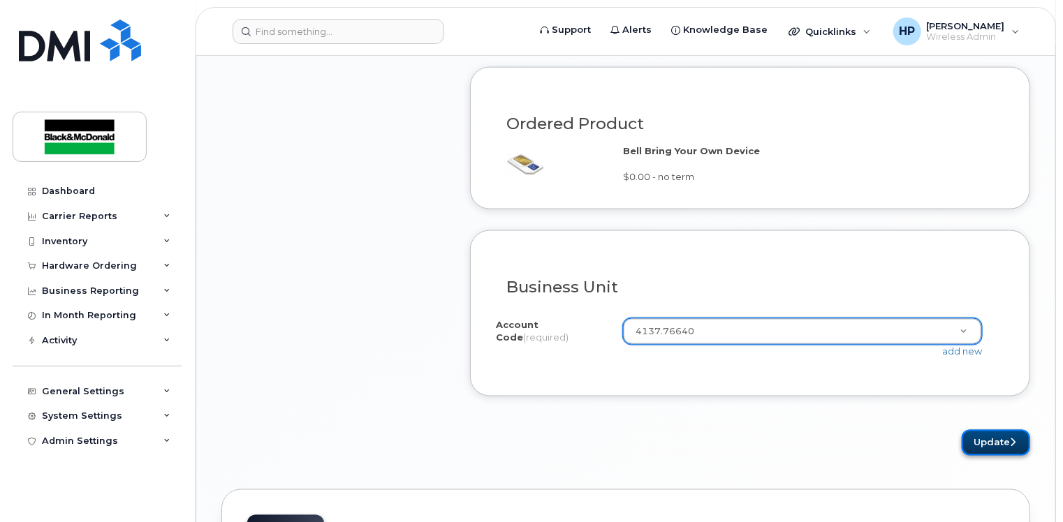
click at [1015, 443] on icon "submit" at bounding box center [1013, 442] width 6 height 9
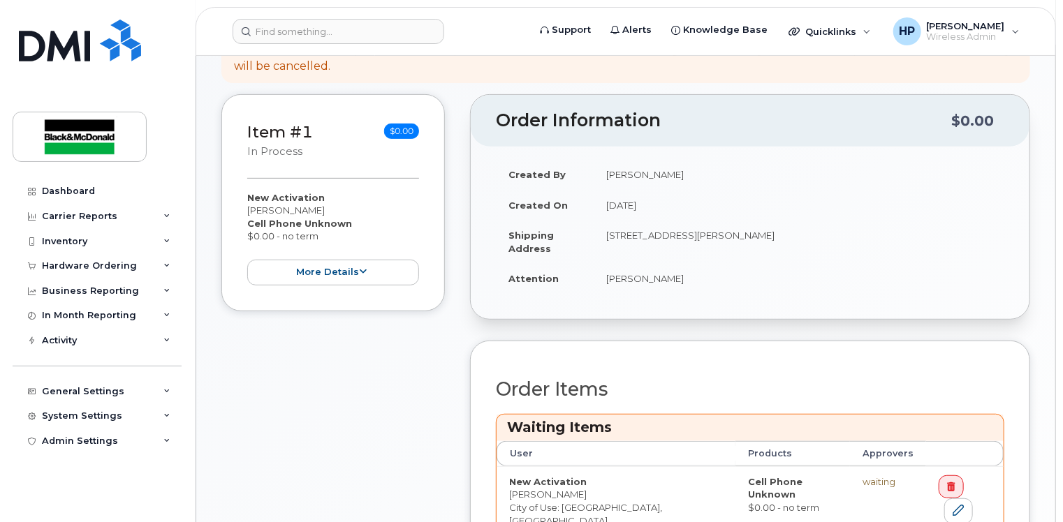
scroll to position [489, 0]
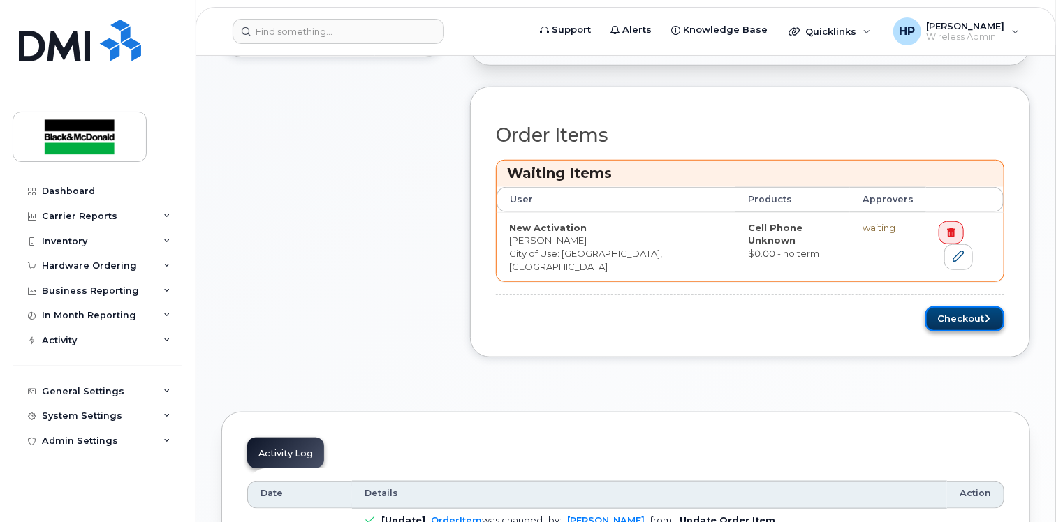
click at [956, 308] on button "Checkout" at bounding box center [964, 320] width 79 height 26
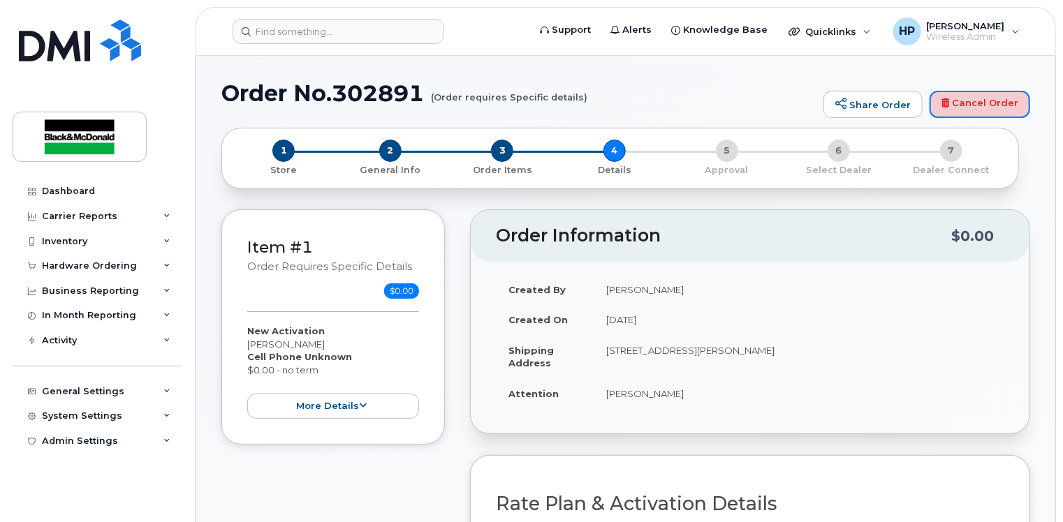
drag, startPoint x: 969, startPoint y: 108, endPoint x: 598, endPoint y: 60, distance: 373.8
click at [969, 108] on link "Cancel Order" at bounding box center [979, 105] width 101 height 28
